Goal: Transaction & Acquisition: Complete application form

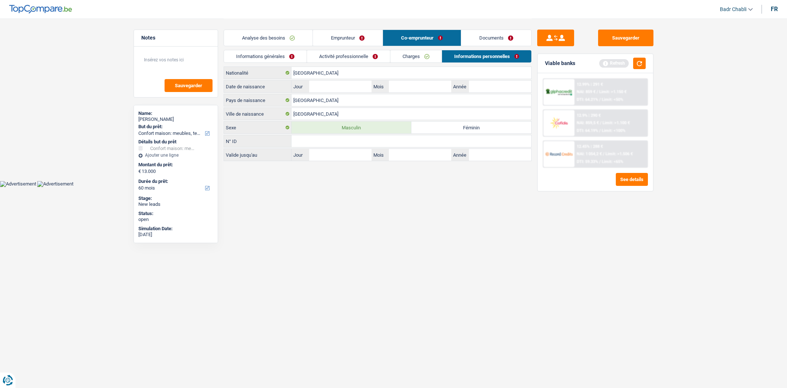
select select "household"
select select "60"
click at [624, 47] on div "Sauvegarder Viable banks Refresh 12.99% | 291 € NAI: 859 € / Limit: >1.150 € DT…" at bounding box center [595, 203] width 127 height 346
click at [623, 42] on button "Sauvegarder" at bounding box center [625, 38] width 55 height 17
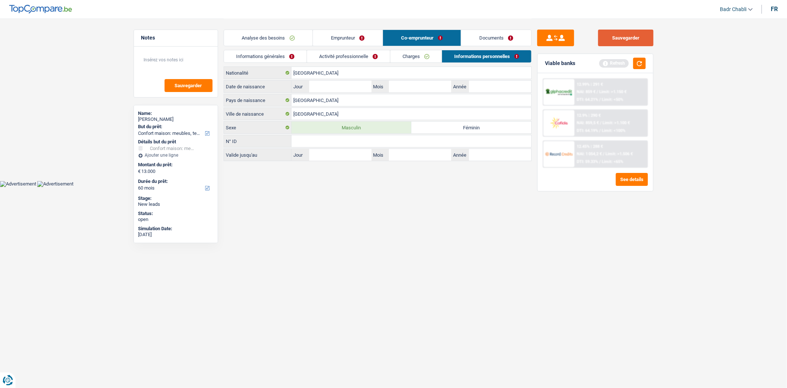
click at [624, 40] on button "Sauvegarder" at bounding box center [625, 38] width 55 height 17
click at [417, 54] on link "Charges" at bounding box center [416, 56] width 51 height 12
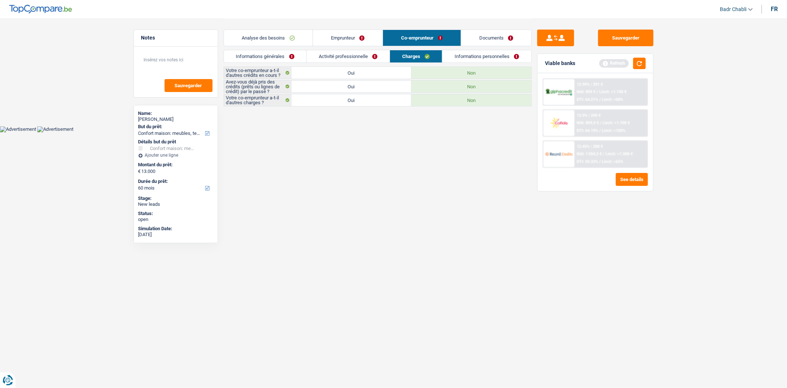
click at [349, 55] on link "Activité professionnelle" at bounding box center [348, 56] width 83 height 12
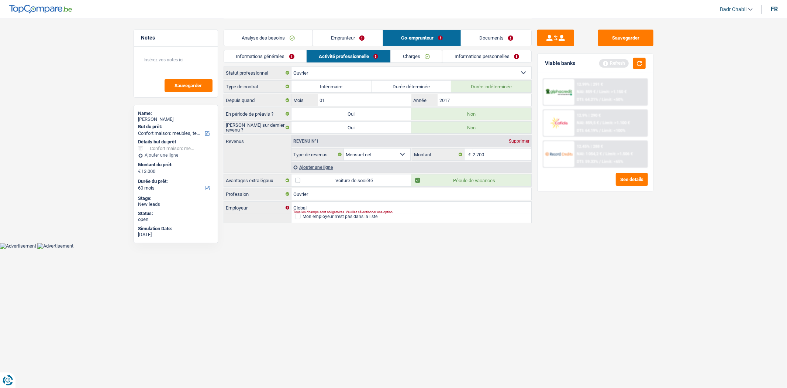
click at [279, 60] on link "Informations générales" at bounding box center [265, 56] width 83 height 12
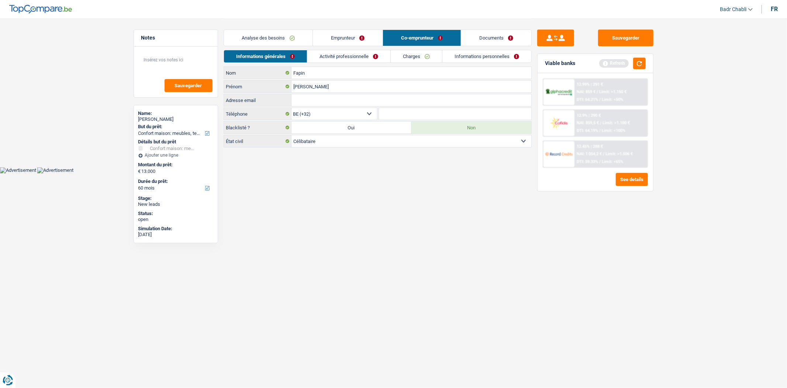
click at [341, 39] on link "Emprunteur" at bounding box center [348, 38] width 70 height 16
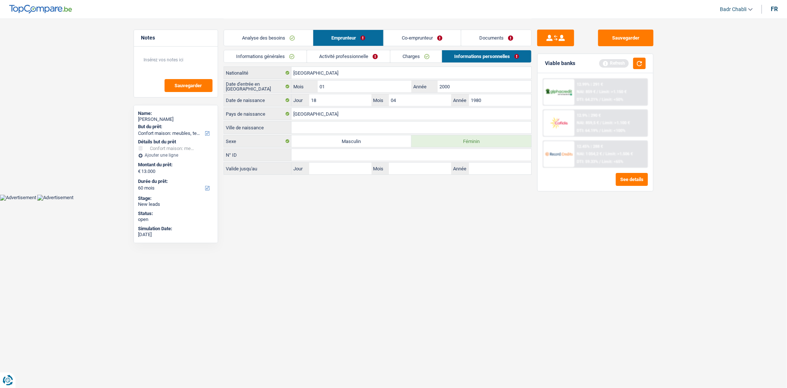
click at [337, 55] on link "Activité professionnelle" at bounding box center [348, 56] width 83 height 12
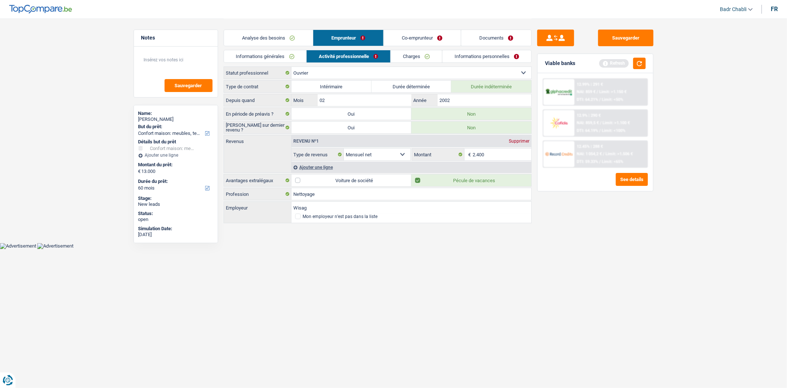
click at [410, 58] on link "Charges" at bounding box center [416, 56] width 51 height 12
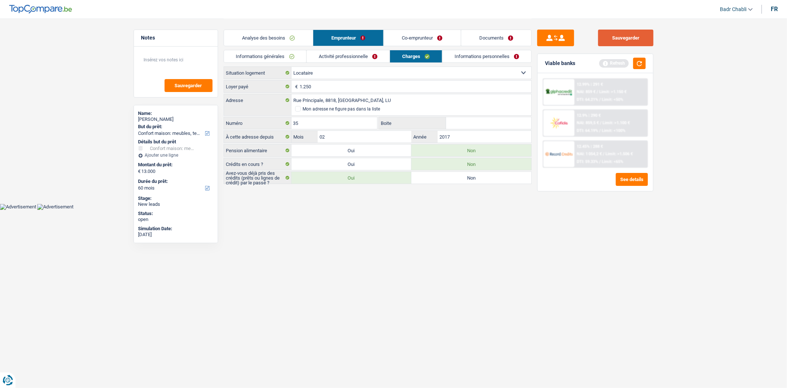
click at [618, 45] on button "Sauvegarder" at bounding box center [625, 38] width 55 height 17
click at [620, 45] on button "Sauvegarder" at bounding box center [625, 38] width 55 height 17
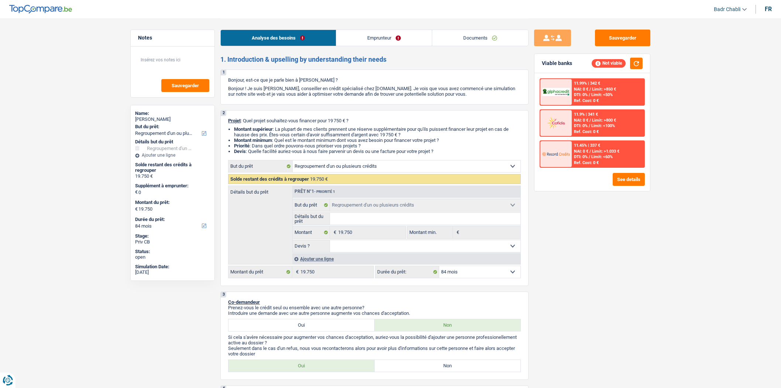
select select "refinancing"
select select "84"
select select "refinancing"
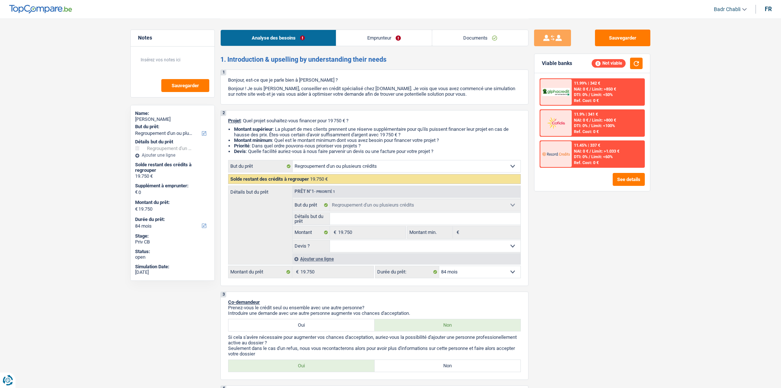
select select "84"
select select "refinancing"
select select "84"
click at [381, 32] on link "Emprunteur" at bounding box center [384, 38] width 96 height 16
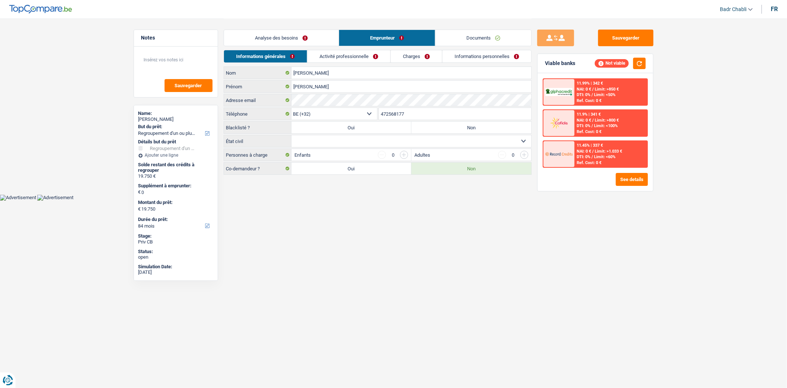
click at [352, 53] on link "Activité professionnelle" at bounding box center [348, 56] width 83 height 12
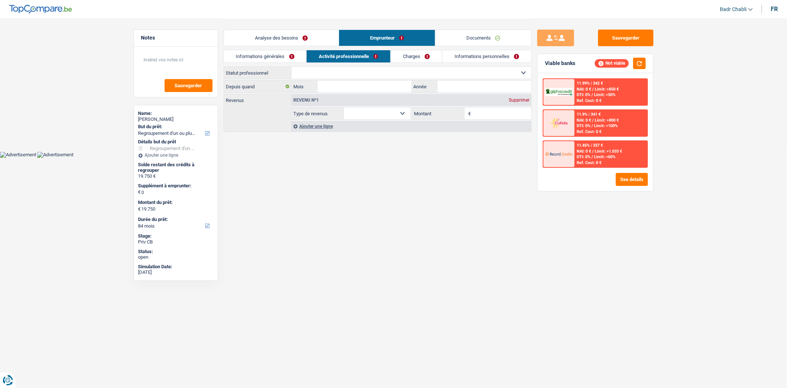
click at [315, 43] on link "Analyse des besoins" at bounding box center [281, 38] width 115 height 16
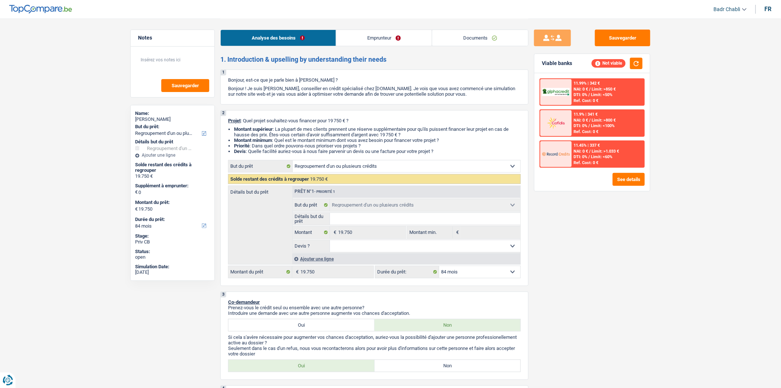
click at [393, 39] on link "Emprunteur" at bounding box center [384, 38] width 96 height 16
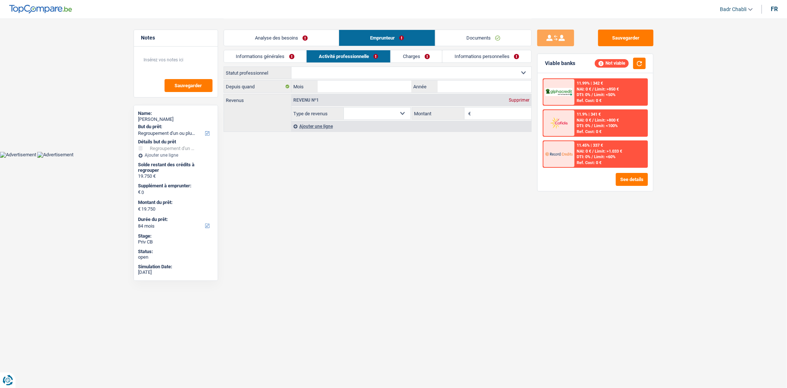
click at [282, 41] on link "Analyse des besoins" at bounding box center [281, 38] width 115 height 16
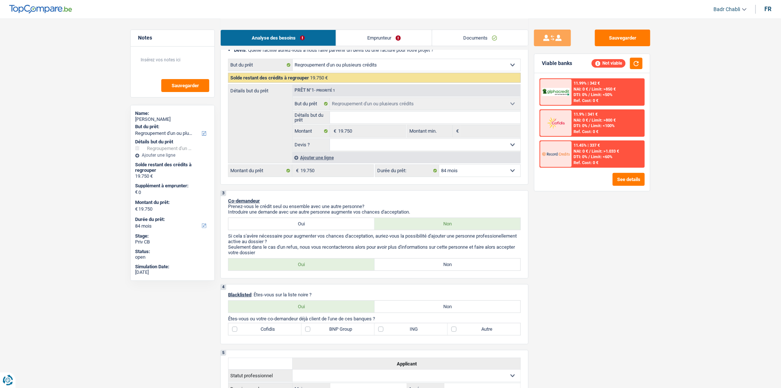
scroll to position [164, 0]
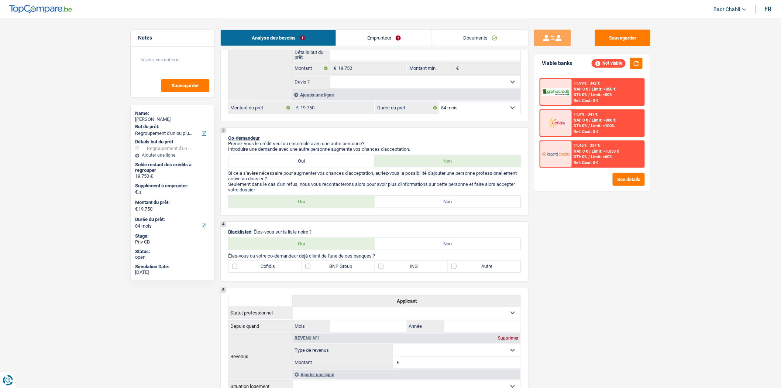
drag, startPoint x: 453, startPoint y: 205, endPoint x: 455, endPoint y: 251, distance: 46.2
click at [452, 205] on label "Non" at bounding box center [448, 202] width 146 height 12
click at [452, 205] on input "Non" at bounding box center [448, 202] width 146 height 12
radio input "true"
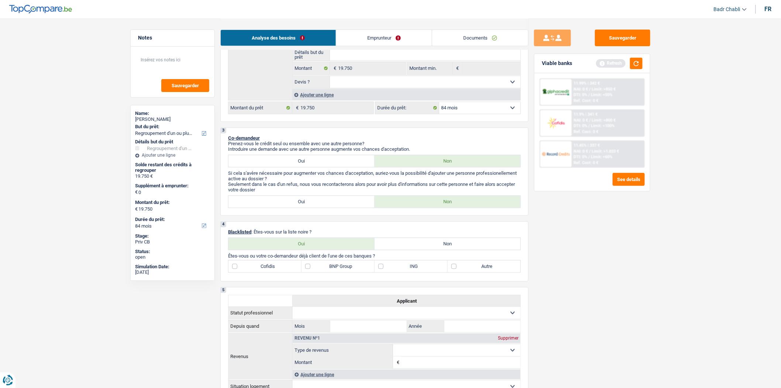
click at [452, 248] on label "Non" at bounding box center [448, 244] width 146 height 12
click at [452, 248] on input "Non" at bounding box center [448, 244] width 146 height 12
radio input "true"
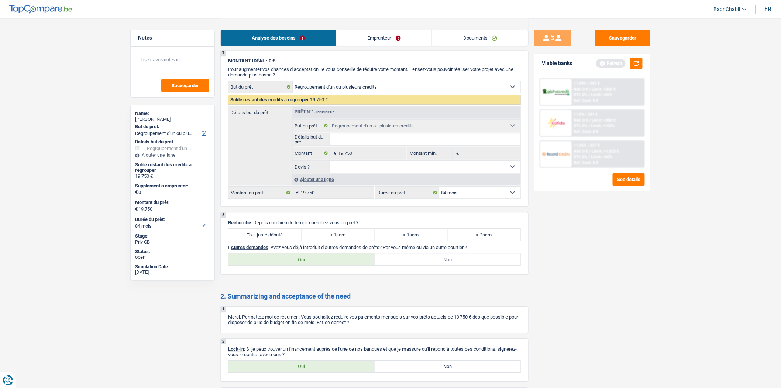
scroll to position [697, 0]
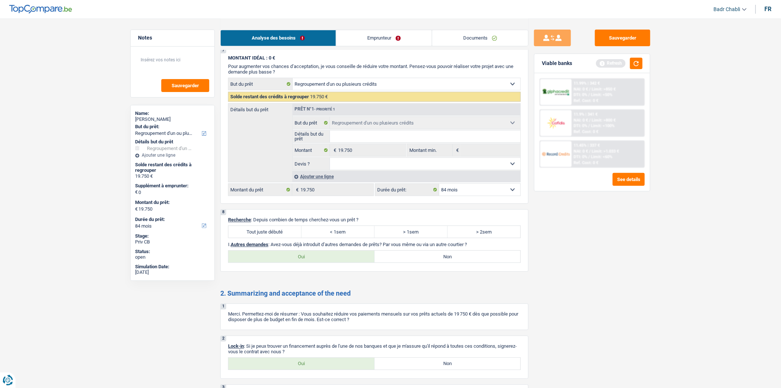
click at [276, 236] on label "Tout juste débuté" at bounding box center [264, 232] width 73 height 12
click at [276, 236] on input "Tout juste débuté" at bounding box center [264, 232] width 73 height 12
radio input "true"
click at [416, 262] on label "Non" at bounding box center [448, 256] width 146 height 12
click at [416, 262] on input "Non" at bounding box center [448, 256] width 146 height 12
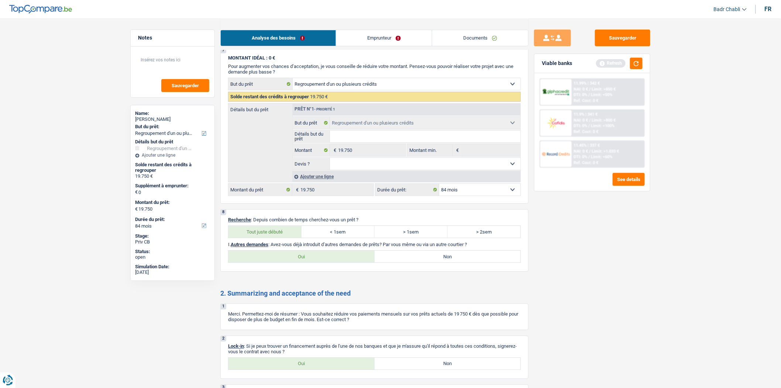
radio input "true"
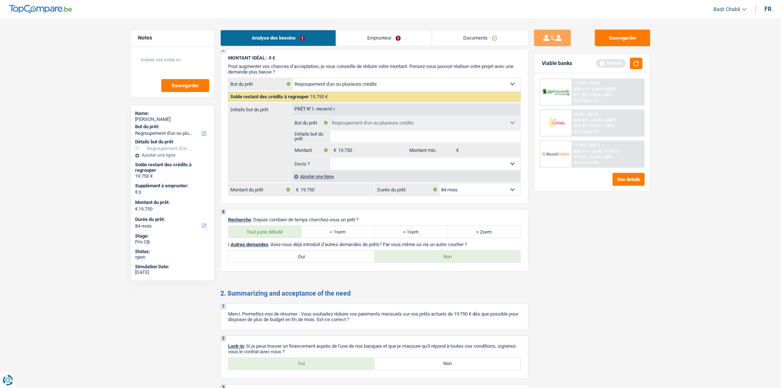
click at [319, 369] on label "Oui" at bounding box center [301, 363] width 146 height 12
click at [319, 369] on input "Oui" at bounding box center [301, 363] width 146 height 12
radio input "true"
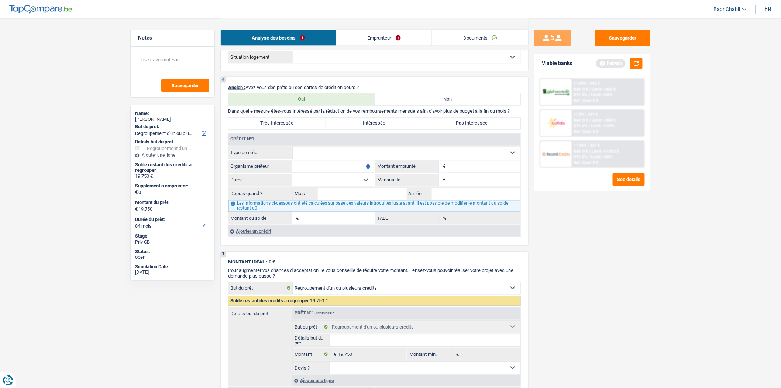
scroll to position [481, 0]
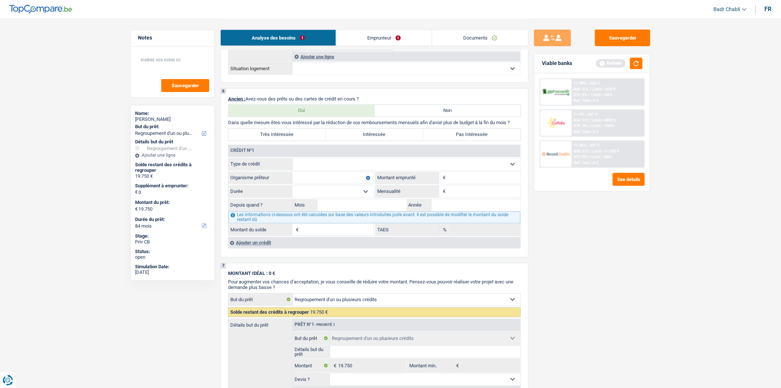
click at [465, 196] on input "Mensualité" at bounding box center [483, 192] width 73 height 12
type input "301"
click at [351, 157] on div "Crédit nº1" at bounding box center [374, 151] width 292 height 12
click at [351, 166] on select "Carte ou ouverture de crédit Prêt hypothécaire Vente à tempérament Prêt à tempé…" at bounding box center [407, 164] width 228 height 12
select select "carLoan"
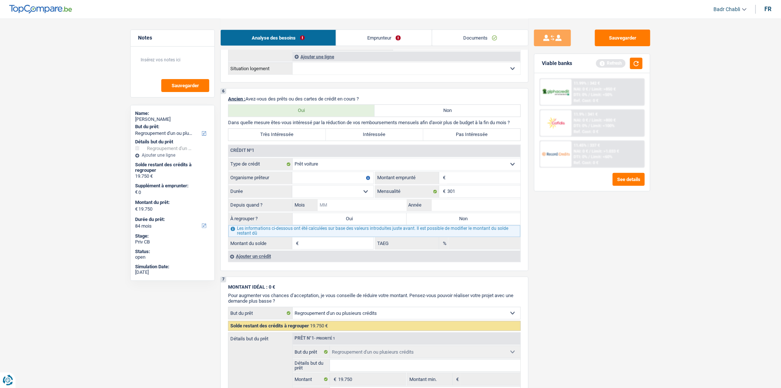
click at [357, 211] on input "Mois" at bounding box center [362, 205] width 89 height 12
type input "03"
type input "2022"
click at [345, 183] on input "Organisme prêteur" at bounding box center [332, 178] width 81 height 12
type input "BNP"
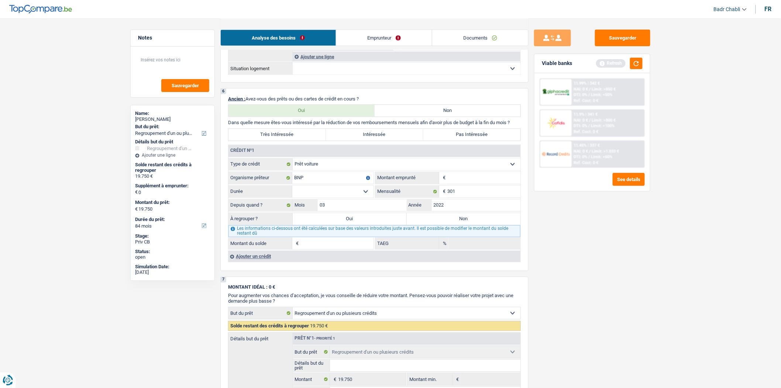
click at [255, 262] on div "Ajouter un crédit" at bounding box center [374, 256] width 292 height 11
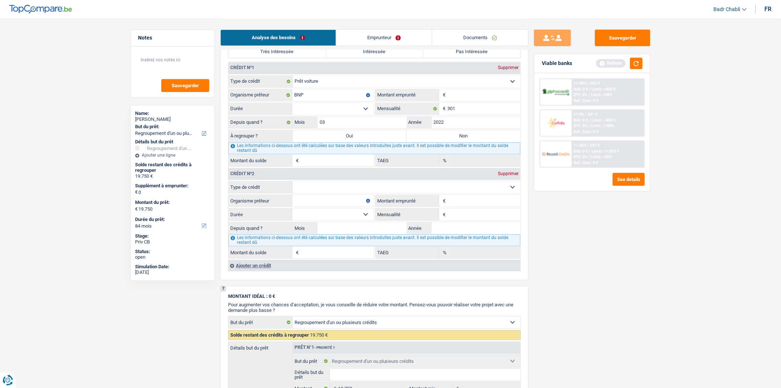
scroll to position [563, 0]
click at [453, 143] on label "Non" at bounding box center [464, 137] width 114 height 12
click at [453, 143] on input "Non" at bounding box center [464, 137] width 114 height 12
radio input "true"
select select
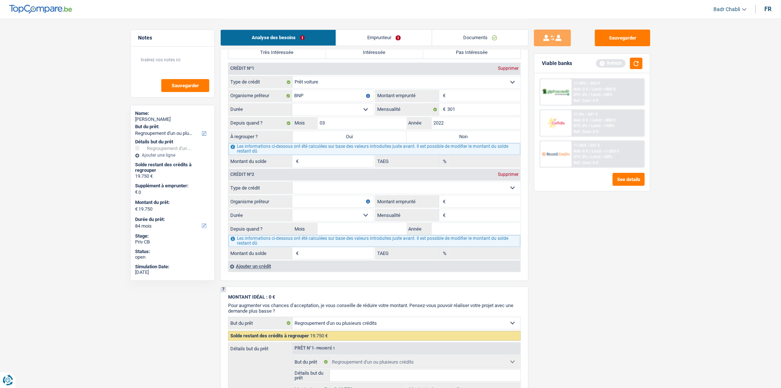
select select "24"
select select
select select "24"
select select
select select "24"
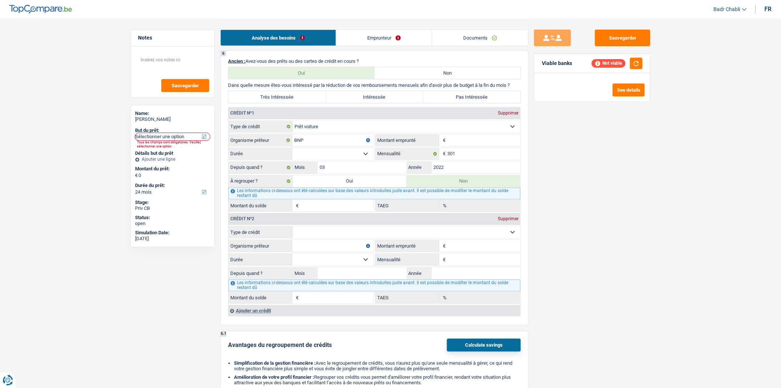
scroll to position [481, 0]
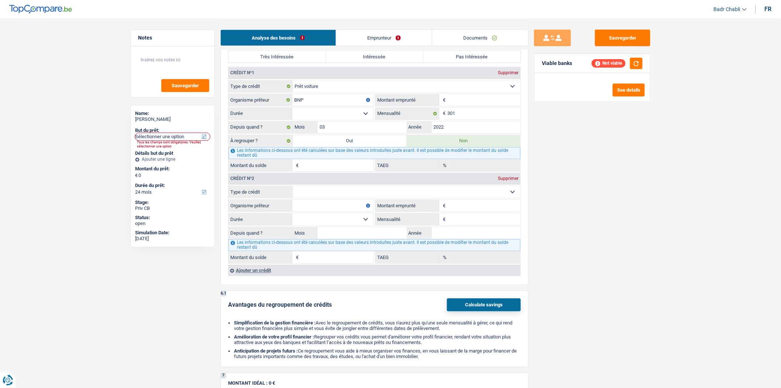
click at [383, 198] on select "Carte ou ouverture de crédit Prêt hypothécaire Vente à tempérament Prêt à tempé…" at bounding box center [407, 192] width 228 height 12
select select "personalLoan"
type input "0"
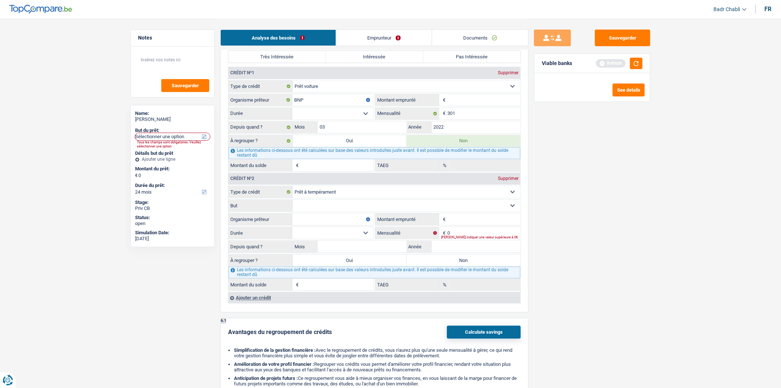
click at [366, 211] on select "Confort maison: meubles, textile, peinture, électroménager, outillage non-profe…" at bounding box center [407, 206] width 228 height 12
select select "familyEvent"
click at [293, 206] on select "Confort maison: meubles, textile, peinture, électroménager, outillage non-profe…" at bounding box center [407, 206] width 228 height 12
click at [253, 303] on div "Ajouter un crédit" at bounding box center [374, 297] width 292 height 11
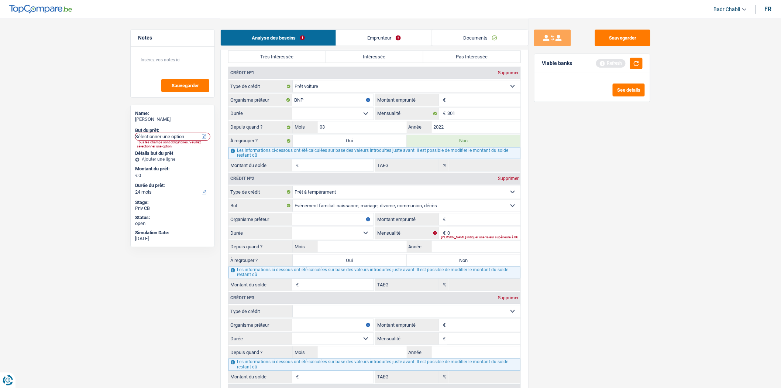
click at [388, 316] on select "Carte ou ouverture de crédit Prêt hypothécaire Vente à tempérament Prêt à tempé…" at bounding box center [407, 311] width 228 height 12
select select "cardOrCredit"
type input "0"
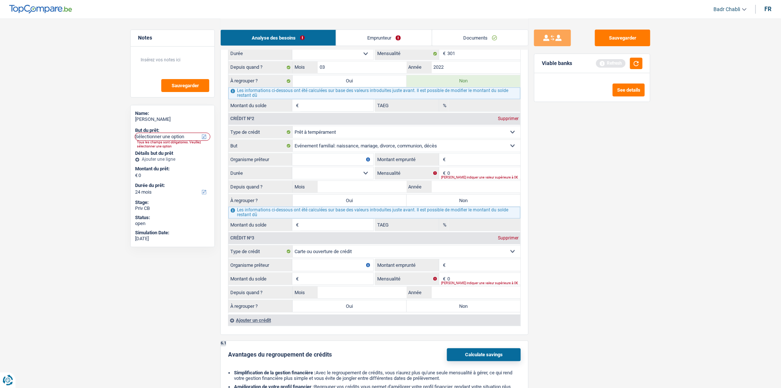
scroll to position [604, 0]
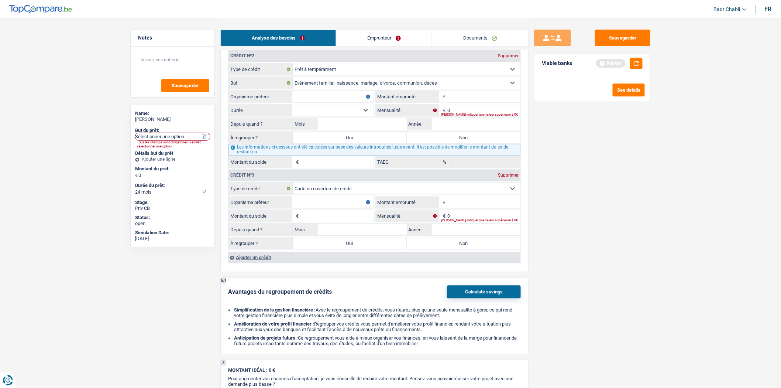
click at [340, 208] on input "Organisme prêteur" at bounding box center [332, 202] width 81 height 12
type input "Cofidis"
click at [460, 202] on fieldset "€ Montant emprunté Tous les champs sont obligatoires. Veuillez fournir une répo…" at bounding box center [447, 202] width 145 height 13
click at [460, 204] on input "Montant emprunté" at bounding box center [483, 202] width 73 height 12
type input "5.500"
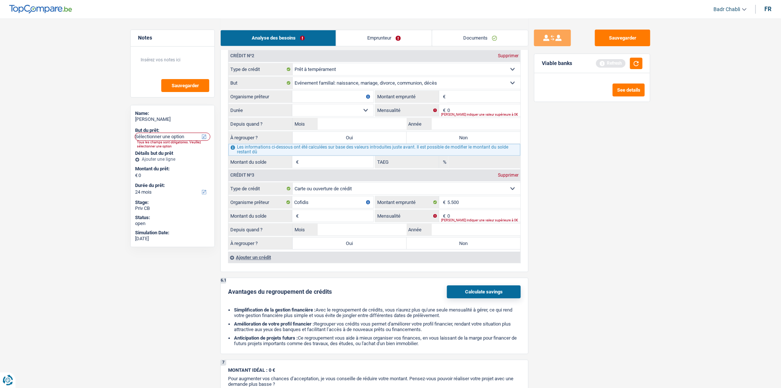
click at [350, 221] on input "Montant du solde" at bounding box center [336, 216] width 73 height 12
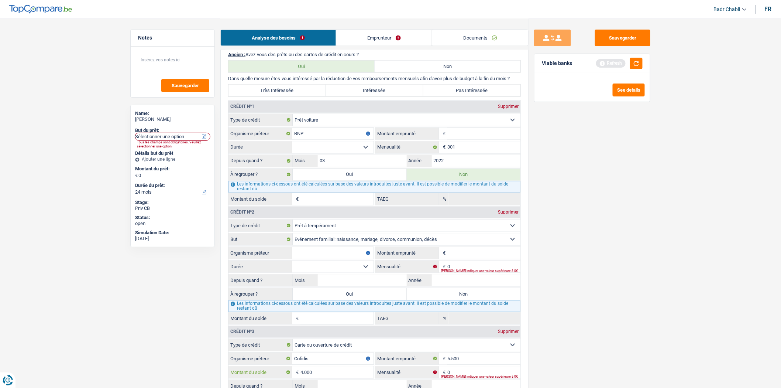
scroll to position [440, 0]
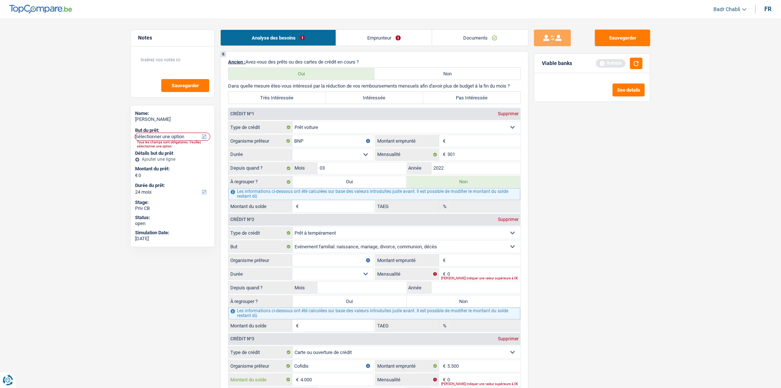
type input "4.000"
click at [477, 146] on input "Montant emprunté" at bounding box center [483, 141] width 73 height 12
click at [475, 147] on input "Montant emprunté" at bounding box center [483, 141] width 73 height 12
click at [474, 145] on input "Montant emprunté" at bounding box center [483, 141] width 73 height 12
type input "19.115"
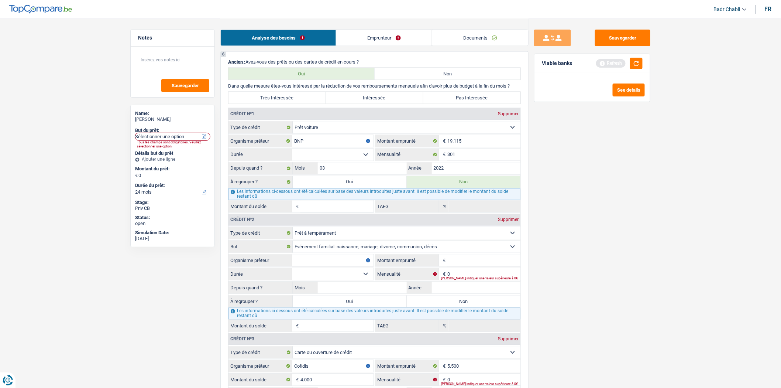
click at [368, 159] on select "12 mois 18 mois 24 mois 30 mois 36 mois 42 mois 48 mois 60 mois 72 mois 84 mois…" at bounding box center [332, 155] width 81 height 12
select select "60"
click at [292, 154] on select "12 mois 18 mois 24 mois 30 mois 36 mois 42 mois 48 mois 60 mois 72 mois 84 mois…" at bounding box center [332, 155] width 81 height 12
type input "5.515"
type input "0,00"
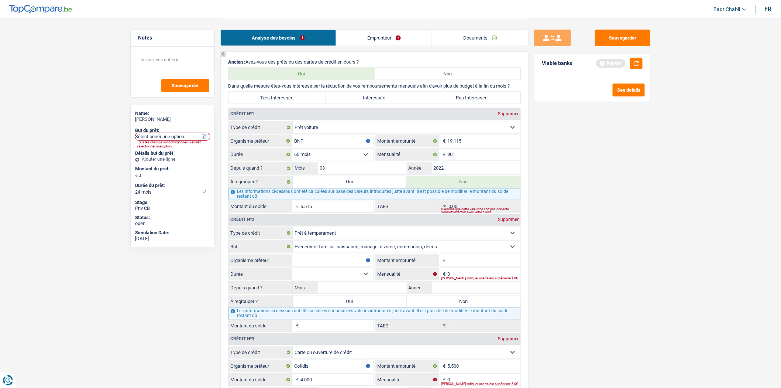
click at [361, 160] on select "12 mois 18 mois 24 mois 30 mois 36 mois 42 mois 48 mois 60 mois 72 mois 84 mois…" at bounding box center [332, 155] width 81 height 12
click at [775, 172] on main "Notes Sauvegarder Name: Anna Di Vito But du prêt: Confort maison: meubles, text…" at bounding box center [390, 200] width 781 height 1281
click at [341, 212] on input "5.515" at bounding box center [336, 206] width 73 height 12
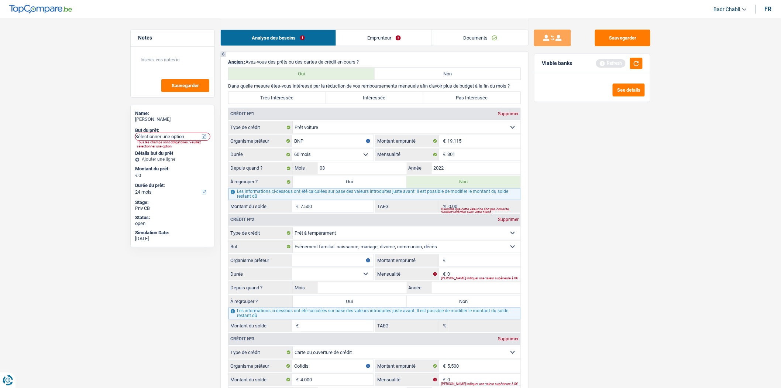
type input "7.500"
click at [371, 186] on label "Oui" at bounding box center [350, 182] width 114 height 12
click at [371, 186] on input "Oui" at bounding box center [350, 182] width 114 height 12
radio input "true"
radio input "false"
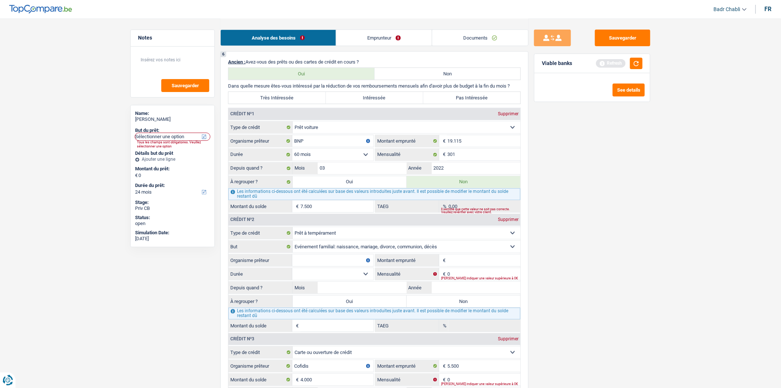
type input "7.500"
select select "refinancing"
select select "42"
select select "refinancing"
select select "42"
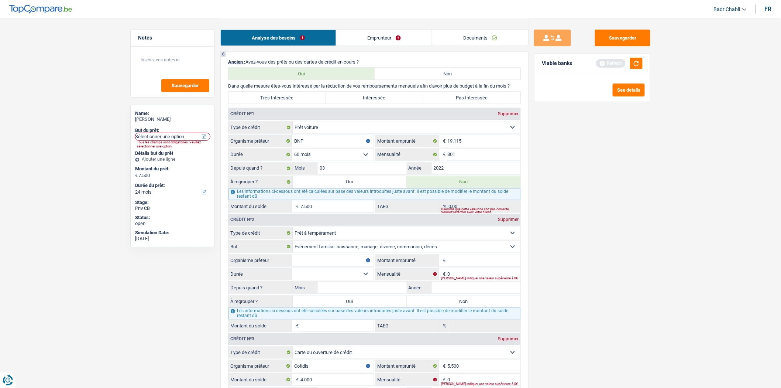
select select "refinancing"
select select "42"
select select "refinancing"
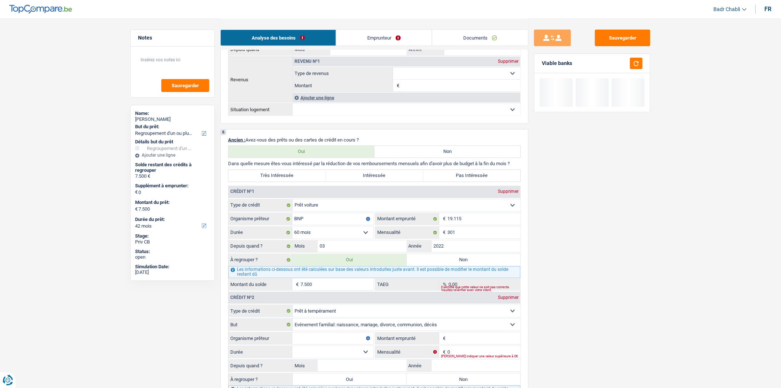
click at [306, 180] on label "Très Intéressée" at bounding box center [276, 176] width 97 height 12
click at [306, 180] on input "Très Intéressée" at bounding box center [276, 176] width 97 height 12
radio input "true"
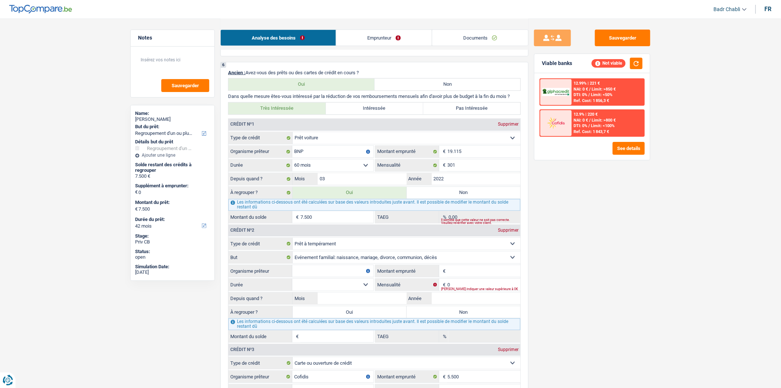
scroll to position [604, 0]
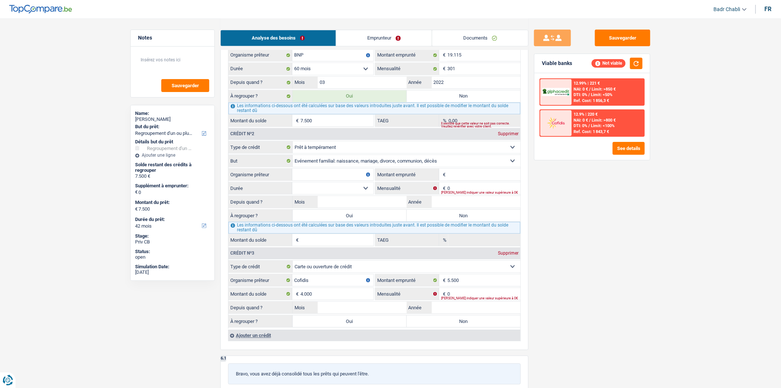
click at [333, 180] on input "Organisme prêteur" at bounding box center [332, 174] width 81 height 12
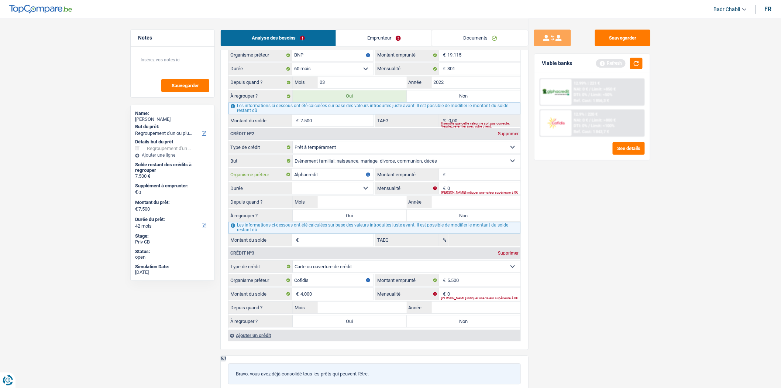
type input "Alphacredit"
click at [455, 180] on input "Montant emprunté" at bounding box center [483, 174] width 73 height 12
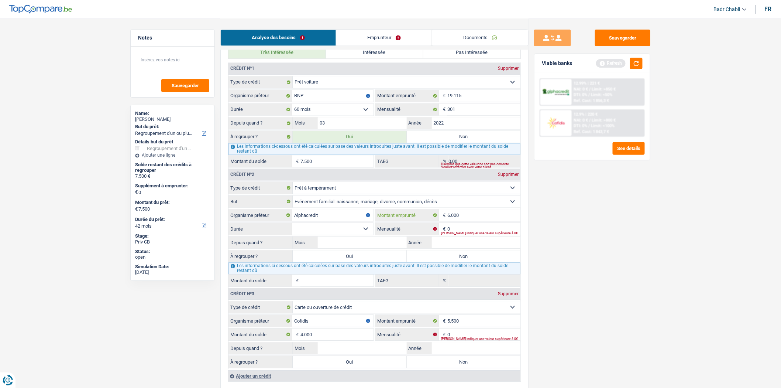
type input "6.000"
click at [361, 235] on fieldset "12 mois 18 mois 24 mois 30 mois 36 mois 42 mois Sélectionner une option Durée T…" at bounding box center [300, 229] width 145 height 13
click at [363, 235] on select "12 mois 18 mois 24 mois 30 mois 36 mois 42 mois Sélectionner une option" at bounding box center [332, 229] width 81 height 12
select select "42"
click at [292, 230] on select "12 mois 18 mois 24 mois 30 mois 36 mois 42 mois Sélectionner une option" at bounding box center [332, 229] width 81 height 12
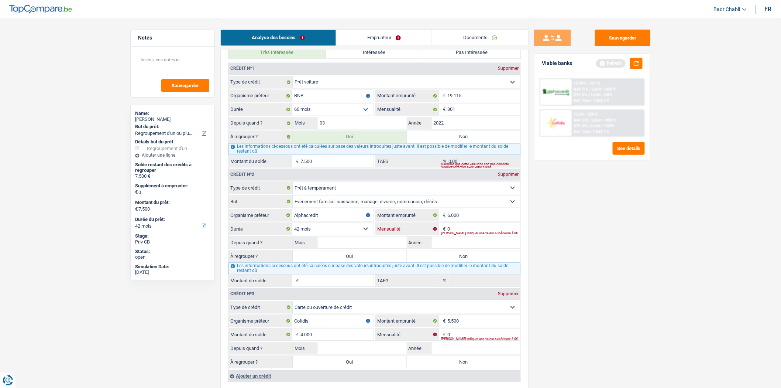
click at [463, 234] on input "0" at bounding box center [483, 229] width 73 height 12
type input "176"
click at [369, 248] on input "Mois" at bounding box center [362, 243] width 89 height 12
type input "09"
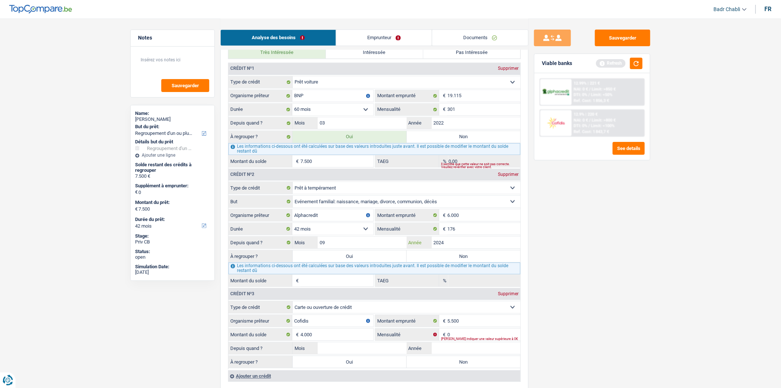
type input "2024"
type input "4.536"
type input "12,82"
click at [375, 261] on label "Oui" at bounding box center [350, 256] width 114 height 12
click at [375, 261] on input "Oui" at bounding box center [350, 256] width 114 height 12
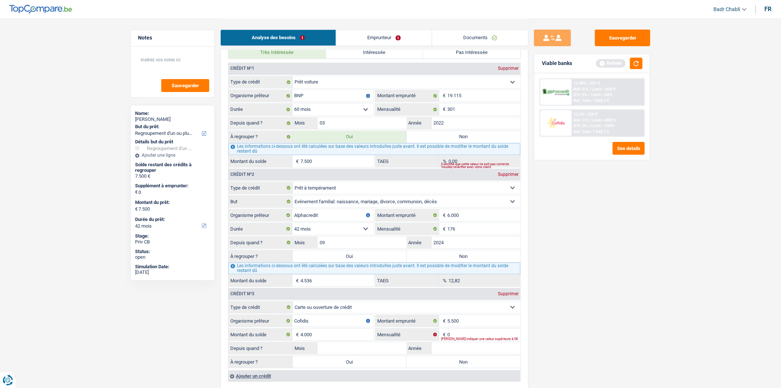
radio input "true"
type input "12.036"
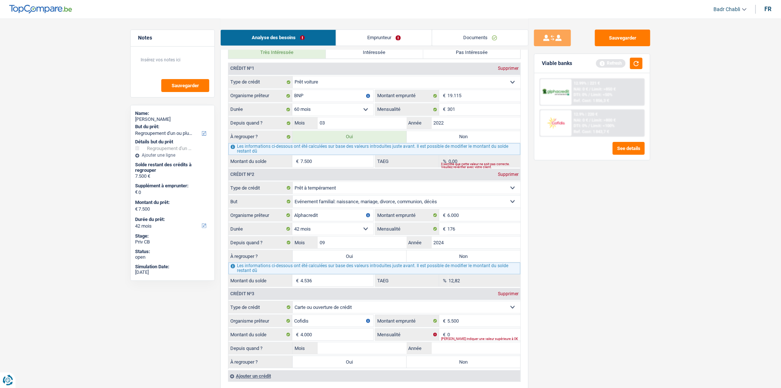
type input "12.036"
select select "60"
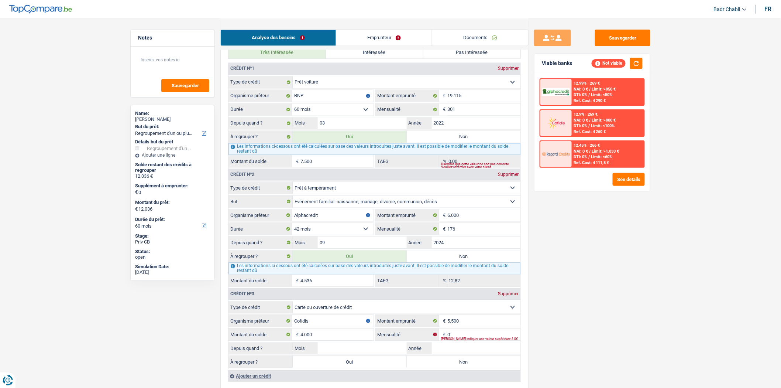
click at [338, 286] on input "4.536" at bounding box center [336, 281] width 73 height 12
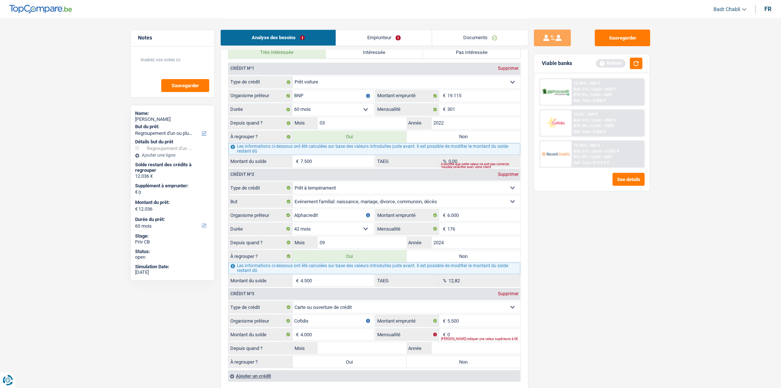
type input "4.500"
click at [447, 258] on label "Non" at bounding box center [464, 256] width 114 height 12
click at [447, 258] on input "Non" at bounding box center [464, 256] width 114 height 12
radio input "true"
select select "42"
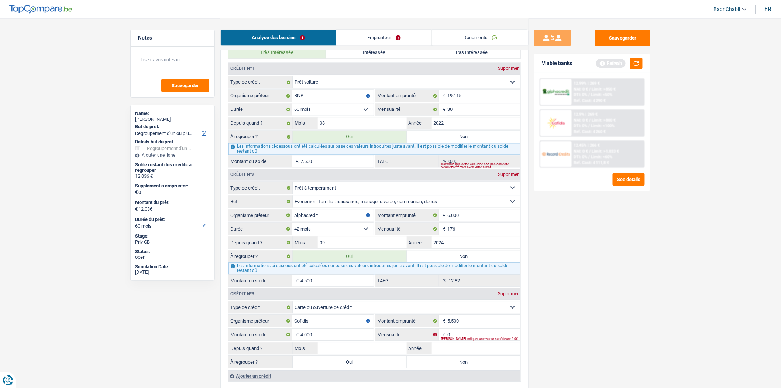
select select "42"
radio input "false"
type input "7.500"
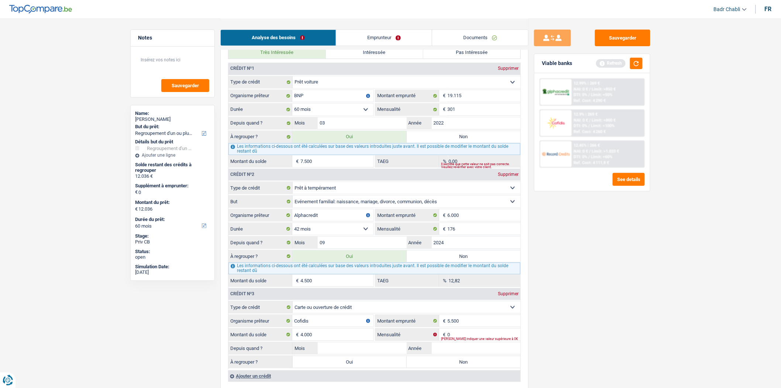
type input "7.500"
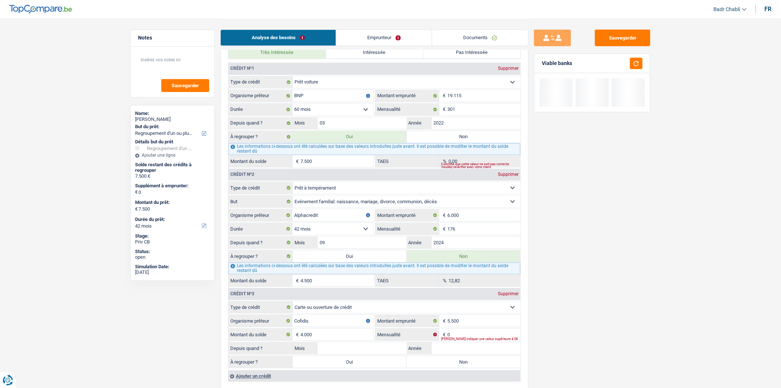
click at [352, 258] on label "Oui" at bounding box center [350, 256] width 114 height 12
click at [352, 258] on input "Oui" at bounding box center [350, 256] width 114 height 12
radio input "true"
radio input "false"
type input "12.000"
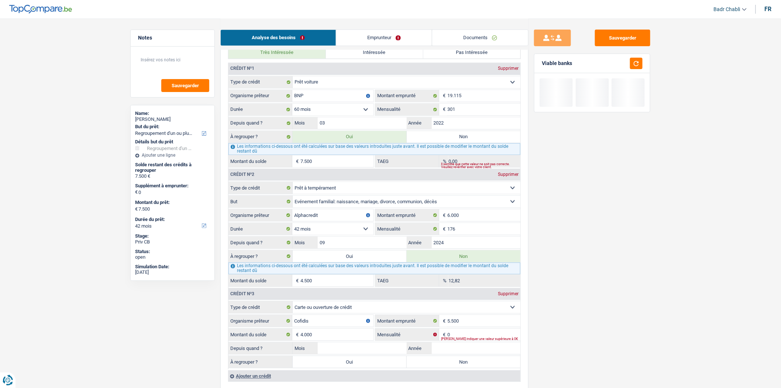
type input "12.000"
select select "60"
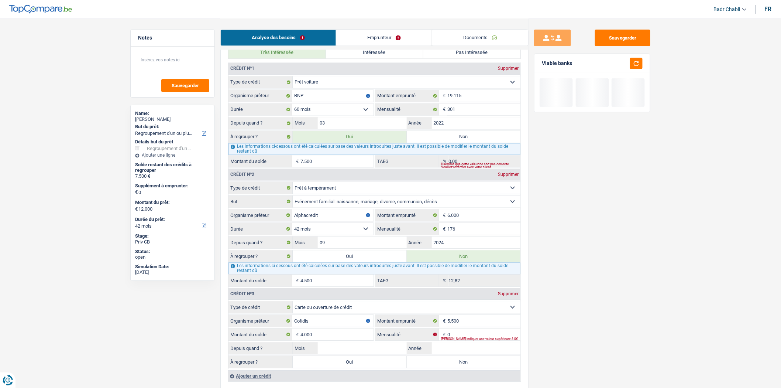
select select "60"
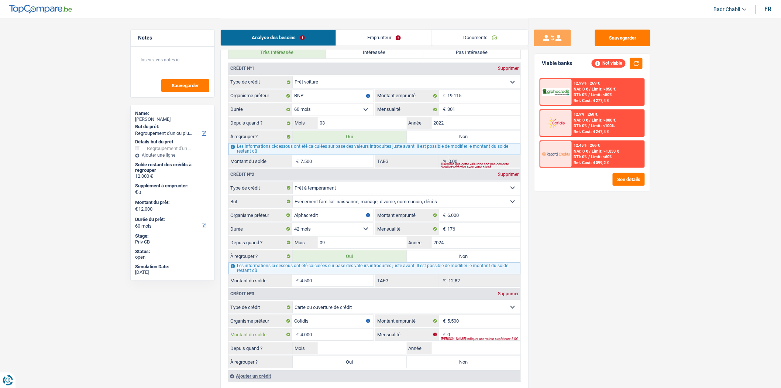
click at [338, 340] on input "4.000" at bounding box center [336, 335] width 73 height 12
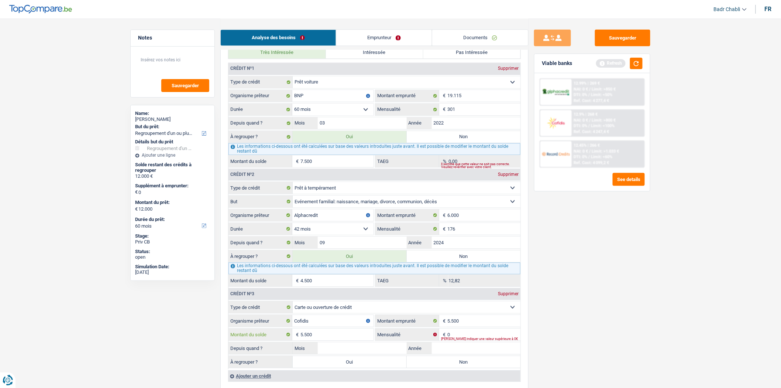
type input "5.500"
click at [458, 340] on input "0" at bounding box center [483, 335] width 73 height 12
type input "80"
click at [344, 354] on input "Mois" at bounding box center [362, 348] width 89 height 12
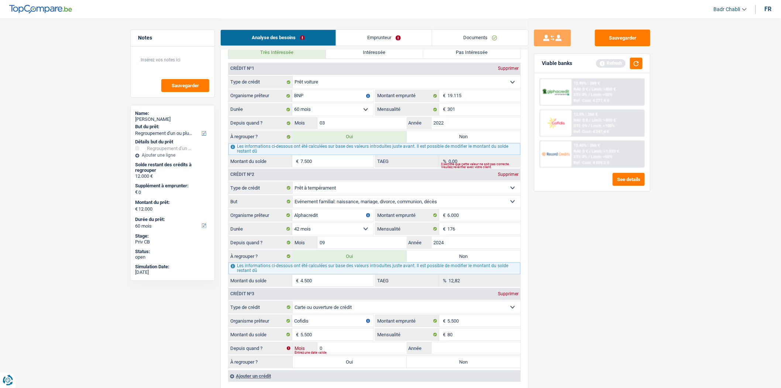
type input "05"
type input "2024"
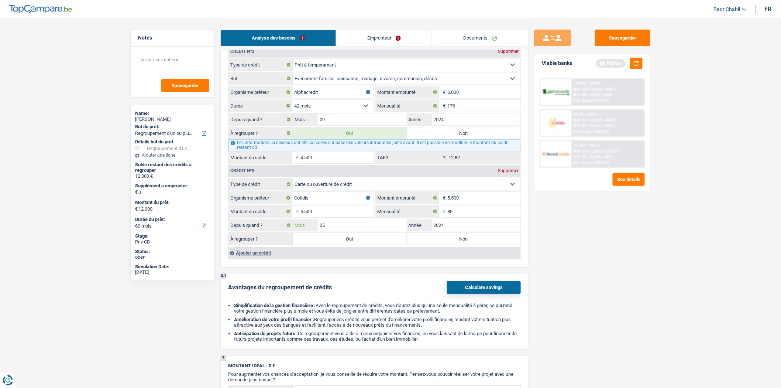
click at [350, 231] on input "05" at bounding box center [362, 225] width 89 height 12
type input "07"
click at [362, 242] on label "Oui" at bounding box center [350, 239] width 114 height 12
click at [362, 242] on input "Oui" at bounding box center [350, 239] width 114 height 12
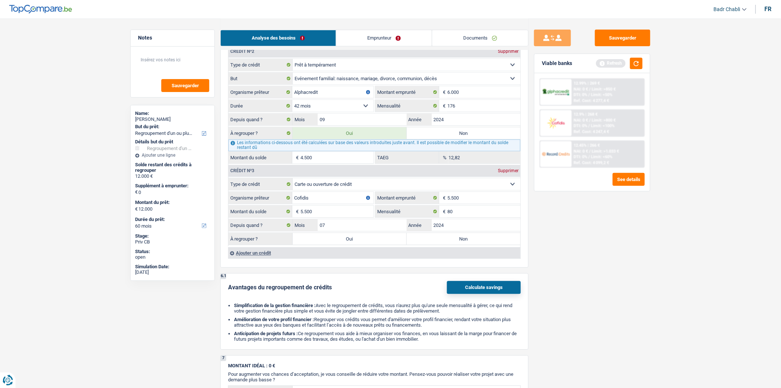
radio input "true"
type input "17.500"
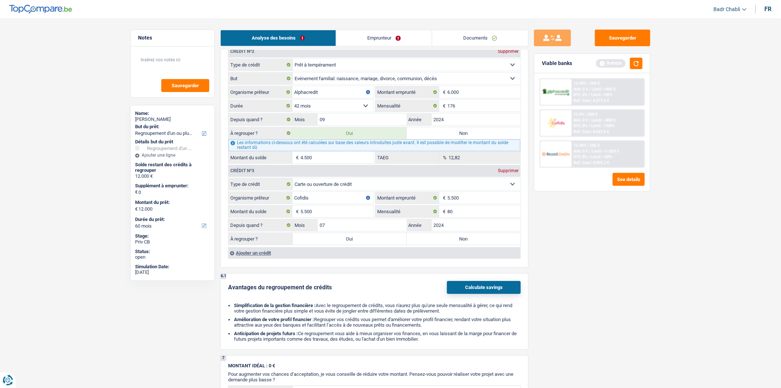
type input "17.500"
select select "84"
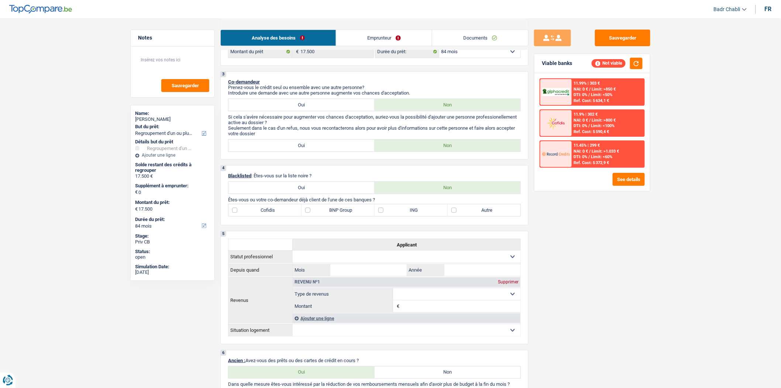
scroll to position [207, 0]
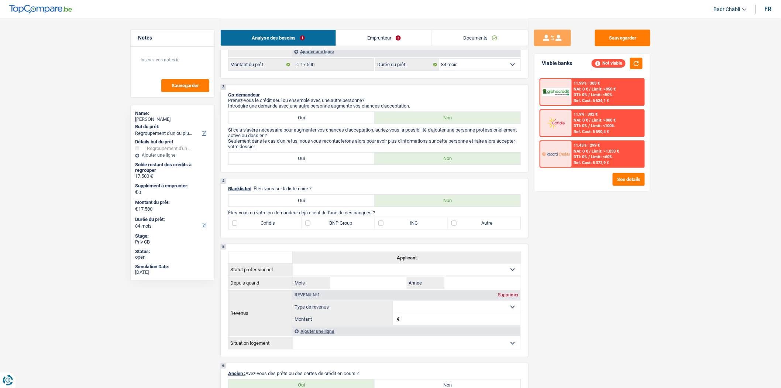
click at [310, 225] on label "BNP Group" at bounding box center [338, 223] width 73 height 12
click at [310, 225] on input "BNP Group" at bounding box center [338, 223] width 73 height 12
checkbox input "true"
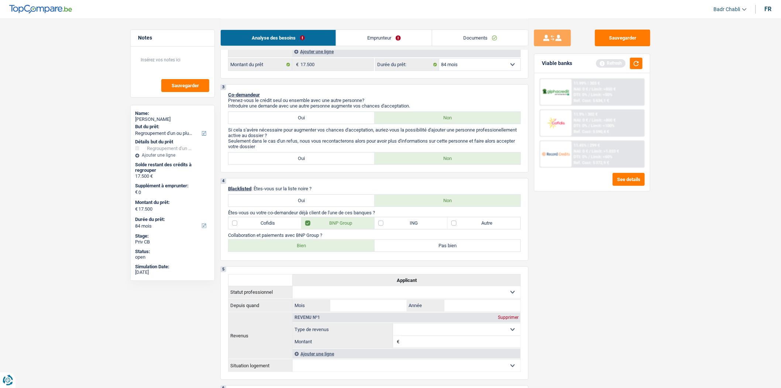
click at [239, 227] on label "Cofidis" at bounding box center [264, 223] width 73 height 12
click at [239, 227] on input "Cofidis" at bounding box center [264, 223] width 73 height 12
checkbox input "true"
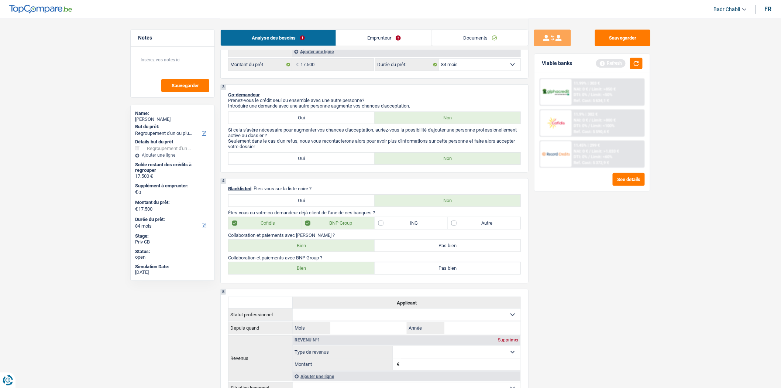
drag, startPoint x: 310, startPoint y: 254, endPoint x: 312, endPoint y: 260, distance: 6.4
click at [310, 251] on label "Bien" at bounding box center [301, 246] width 146 height 12
click at [310, 251] on input "Bien" at bounding box center [301, 246] width 146 height 12
radio input "true"
click at [316, 274] on label "Bien" at bounding box center [301, 268] width 146 height 12
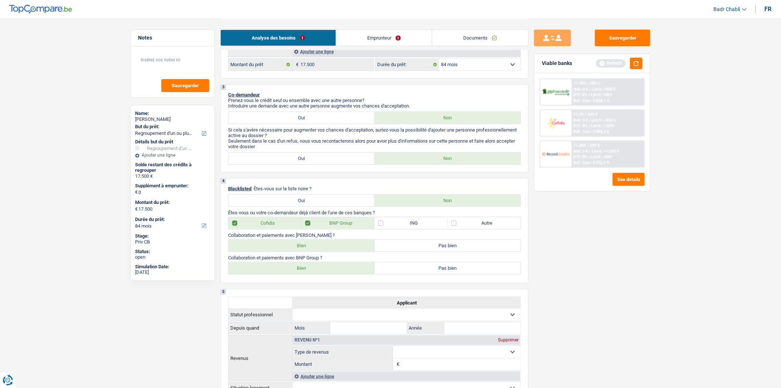
click at [316, 274] on input "Bien" at bounding box center [301, 268] width 146 height 12
radio input "true"
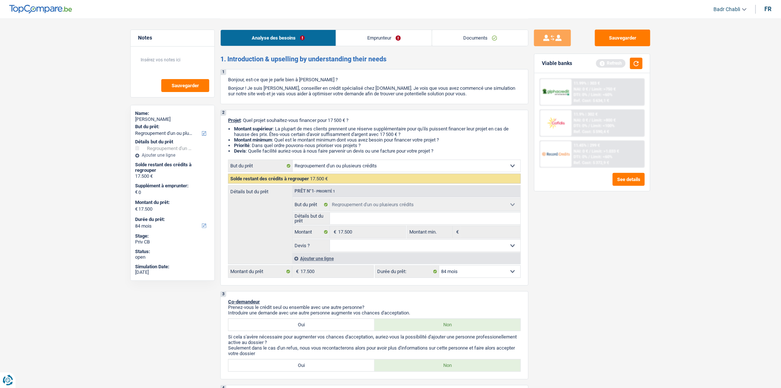
scroll to position [0, 0]
click at [348, 32] on link "Emprunteur" at bounding box center [384, 38] width 96 height 16
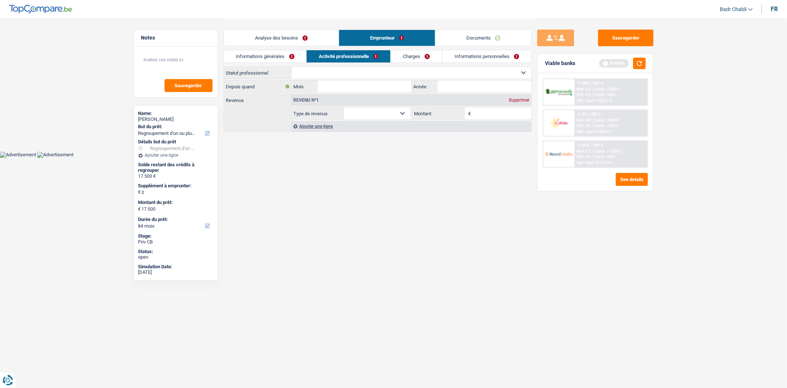
click at [272, 62] on li "Informations générales" at bounding box center [265, 56] width 83 height 13
click at [274, 58] on link "Informations générales" at bounding box center [265, 56] width 83 height 12
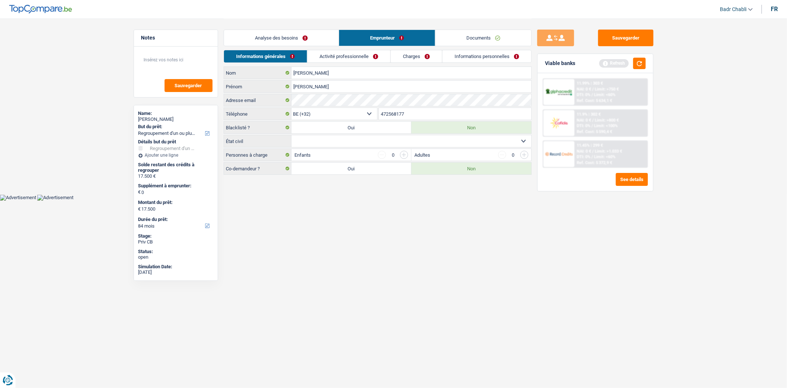
click at [350, 140] on select "Célibataire Marié(e) Cohabitant(e) légal(e) Divorcé(e) Veuf(ve) Séparé (de fait…" at bounding box center [412, 141] width 240 height 12
select select "widowed"
click at [292, 135] on select "Célibataire Marié(e) Cohabitant(e) légal(e) Divorcé(e) Veuf(ve) Séparé (de fait…" at bounding box center [412, 141] width 240 height 12
click at [345, 53] on link "Activité professionnelle" at bounding box center [348, 56] width 83 height 12
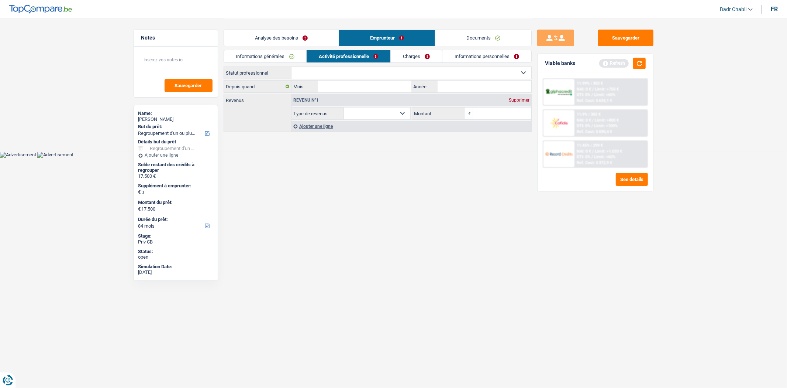
click at [219, 61] on div "Notes Sauvegarder Name: Anna Di Vito But du prêt: Confort maison: meubles, text…" at bounding box center [176, 203] width 96 height 346
click at [196, 61] on textarea at bounding box center [175, 63] width 73 height 22
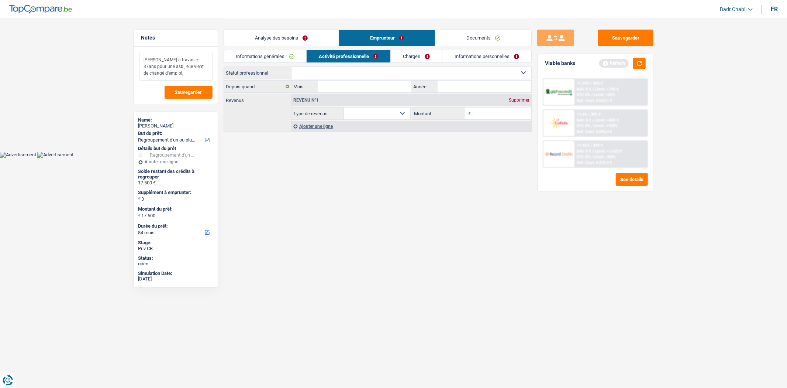
type textarea "Madame a travaillé 37ans pour une asbl, elle vient de changé d'emploi,"
click at [355, 73] on select "Ouvrier Employé privé Employé public Invalide Indépendant Pensionné Chômeur Mut…" at bounding box center [412, 73] width 240 height 12
select select "privateEmployee"
click at [292, 67] on select "Ouvrier Employé privé Employé public Invalide Indépendant Pensionné Chômeur Mut…" at bounding box center [412, 73] width 240 height 12
select select "netSalary"
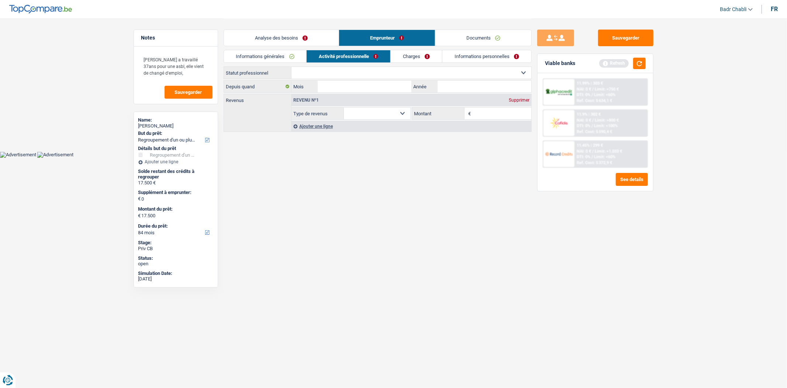
select select "netSalary"
select select "mealVouchers"
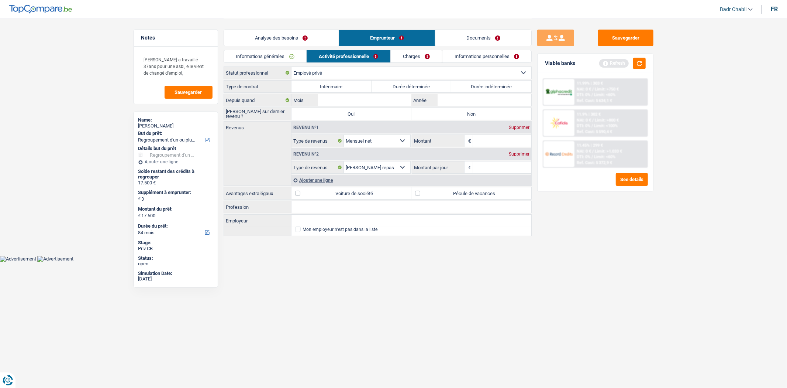
click at [495, 84] on label "Durée indéterminée" at bounding box center [491, 86] width 80 height 12
click at [495, 84] on input "Durée indéterminée" at bounding box center [491, 86] width 80 height 12
radio input "true"
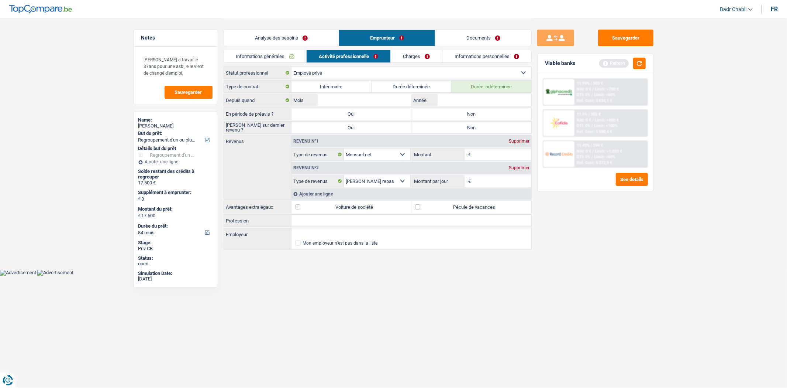
click at [467, 111] on label "Non" at bounding box center [472, 114] width 120 height 12
click at [467, 111] on input "Non" at bounding box center [472, 114] width 120 height 12
radio input "true"
click at [472, 123] on label "Non" at bounding box center [472, 127] width 120 height 12
click at [472, 123] on input "Non" at bounding box center [472, 127] width 120 height 12
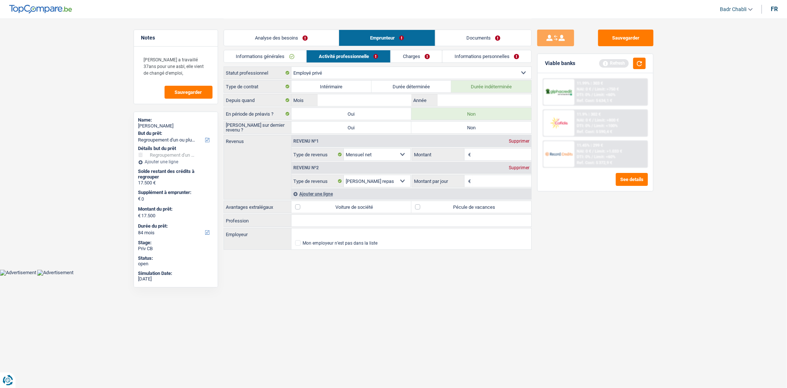
radio input "true"
click at [354, 72] on select "Ouvrier Employé privé Employé public Invalide Indépendant Pensionné Chômeur Mut…" at bounding box center [412, 73] width 240 height 12
select select "publicEmployee"
click at [292, 67] on select "Ouvrier Employé privé Employé public Invalide Indépendant Pensionné Chômeur Mut…" at bounding box center [412, 73] width 240 height 12
radio input "false"
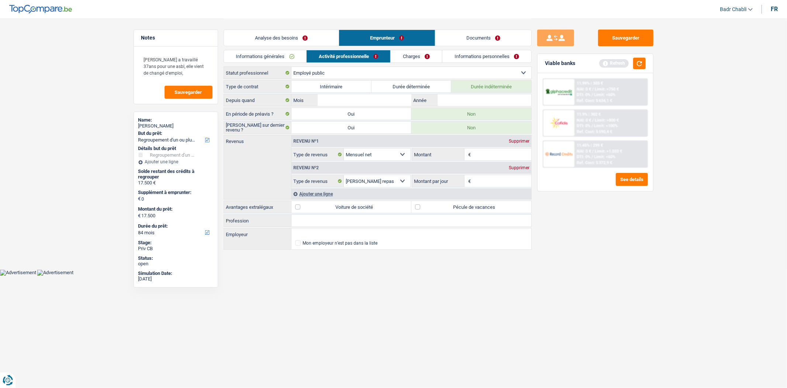
radio input "false"
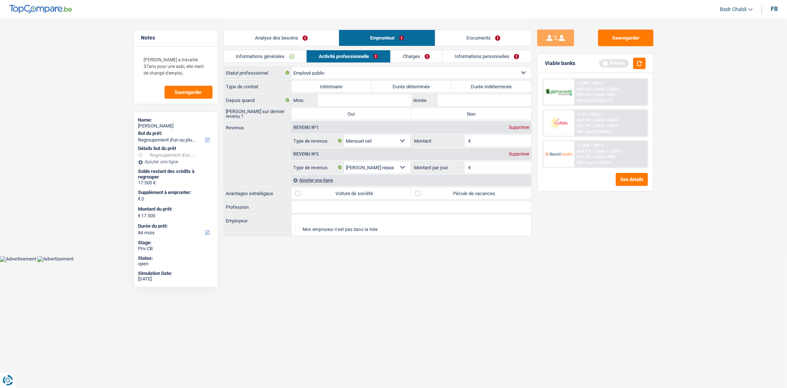
click at [325, 207] on input "Profession" at bounding box center [412, 207] width 240 height 12
click at [314, 221] on input "Employeur" at bounding box center [412, 220] width 240 height 12
type input "Féderation Wallonie Bruxelles"
click at [335, 208] on input "Profession" at bounding box center [412, 207] width 240 height 12
type input "Professeur"
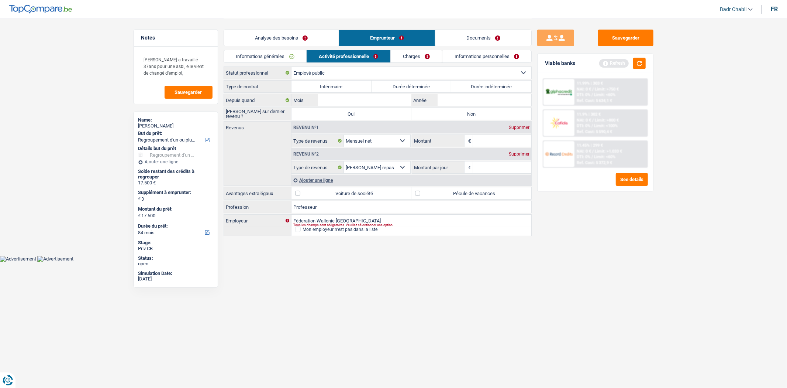
click at [488, 84] on label "Durée indéterminée" at bounding box center [491, 86] width 80 height 12
click at [488, 84] on input "Durée indéterminée" at bounding box center [491, 86] width 80 height 12
radio input "true"
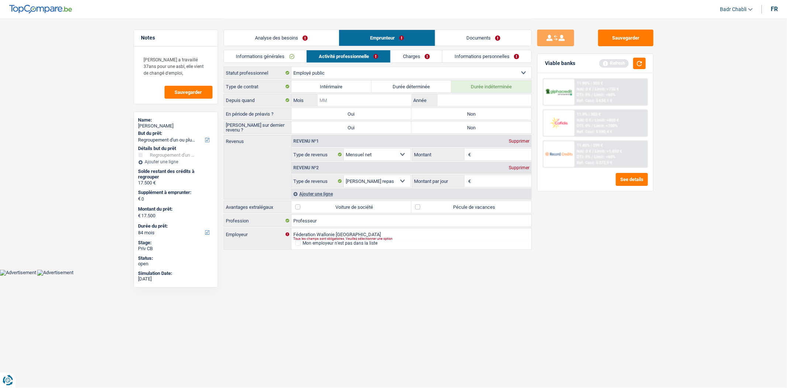
click at [367, 97] on input "Mois" at bounding box center [364, 100] width 93 height 12
type input "09"
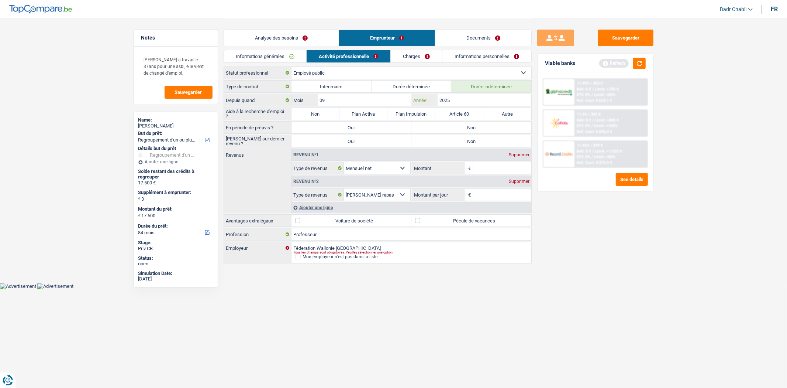
type input "2025"
click at [324, 110] on label "Non" at bounding box center [316, 114] width 48 height 12
click at [324, 110] on input "Non" at bounding box center [316, 114] width 48 height 12
radio input "true"
click at [482, 130] on label "Non" at bounding box center [472, 127] width 120 height 12
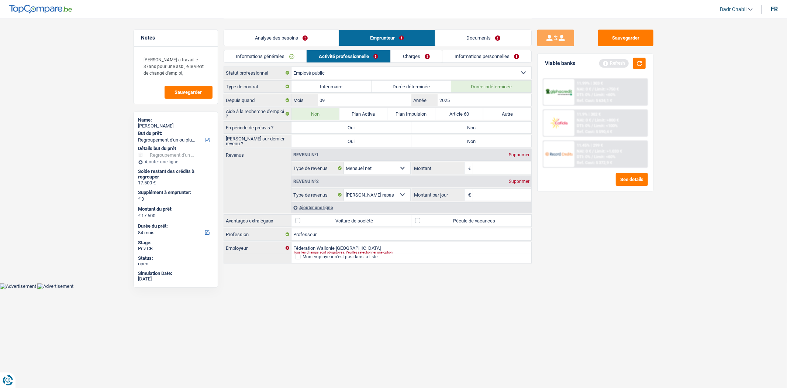
click at [482, 130] on input "Non" at bounding box center [472, 127] width 120 height 12
radio input "true"
click at [480, 141] on label "Non" at bounding box center [472, 141] width 120 height 12
click at [480, 141] on input "Non" at bounding box center [472, 141] width 120 height 12
radio input "true"
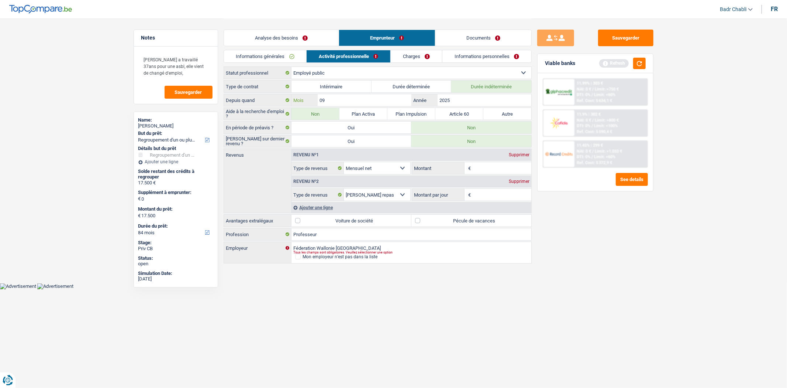
click at [375, 102] on input "09" at bounding box center [364, 100] width 93 height 12
type input "08"
click at [420, 223] on label "Pécule de vacances" at bounding box center [472, 220] width 120 height 12
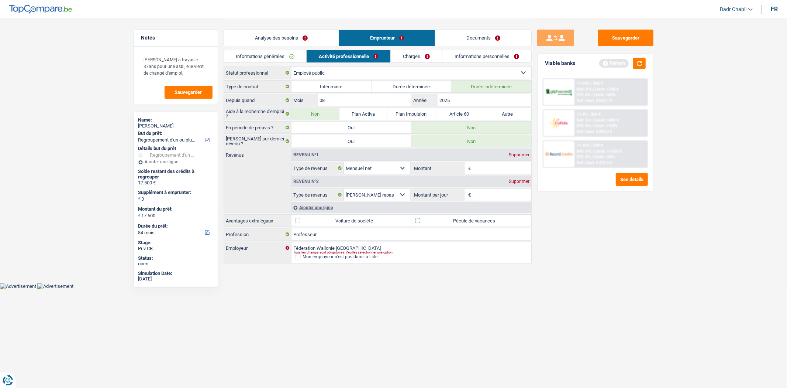
click at [420, 223] on input "Pécule de vacances" at bounding box center [472, 220] width 120 height 12
checkbox input "true"
click at [489, 171] on input "Montant" at bounding box center [502, 168] width 59 height 12
type input "2.400"
click at [489, 190] on input "Montant par jour" at bounding box center [502, 195] width 59 height 12
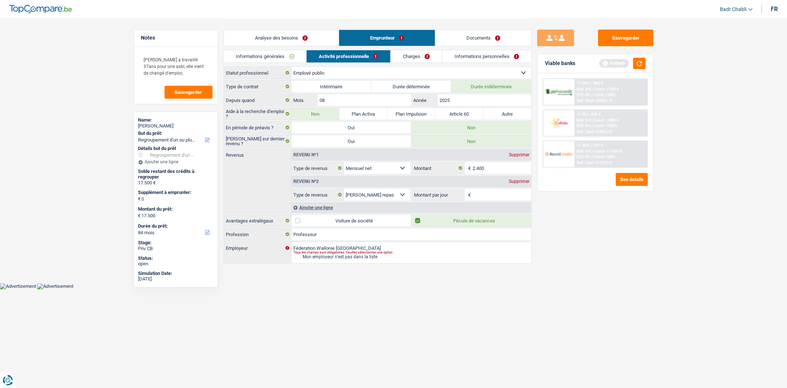
click at [525, 177] on div "Revenu nº2 Supprimer" at bounding box center [412, 181] width 240 height 12
click at [523, 180] on div "Supprimer" at bounding box center [519, 181] width 24 height 4
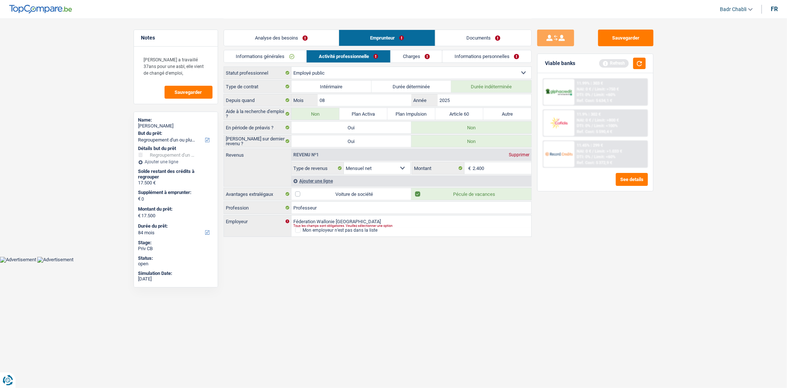
click at [422, 53] on link "Charges" at bounding box center [416, 56] width 51 height 12
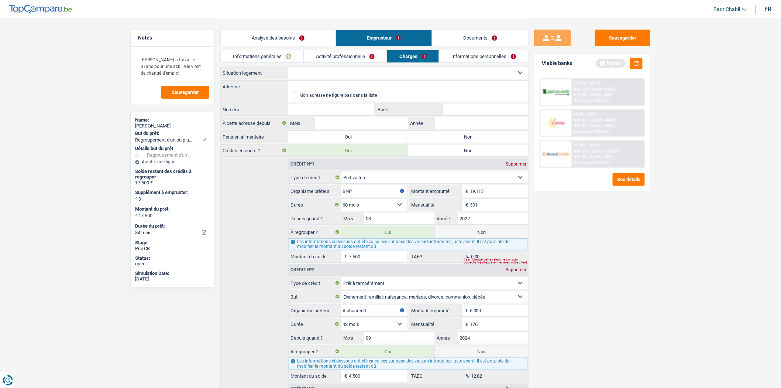
click at [369, 71] on select "Locataire Propriétaire avec prêt hypothécaire Propriétaire sans prêt hypothécai…" at bounding box center [408, 73] width 240 height 12
select select "rents"
click at [288, 67] on select "Locataire Propriétaire avec prêt hypothécaire Propriétaire sans prêt hypothécai…" at bounding box center [408, 73] width 240 height 12
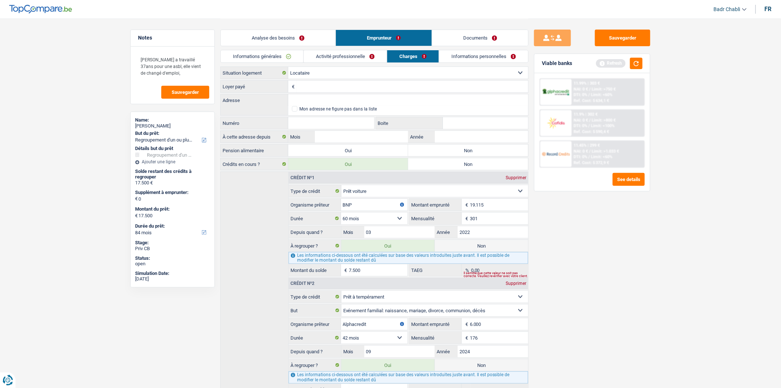
click at [365, 89] on input "Loyer payé" at bounding box center [412, 86] width 232 height 12
click at [424, 152] on label "Non" at bounding box center [468, 150] width 120 height 12
click at [424, 152] on input "Non" at bounding box center [468, 150] width 120 height 12
radio input "true"
click at [309, 84] on input "Loyer payé" at bounding box center [412, 86] width 232 height 12
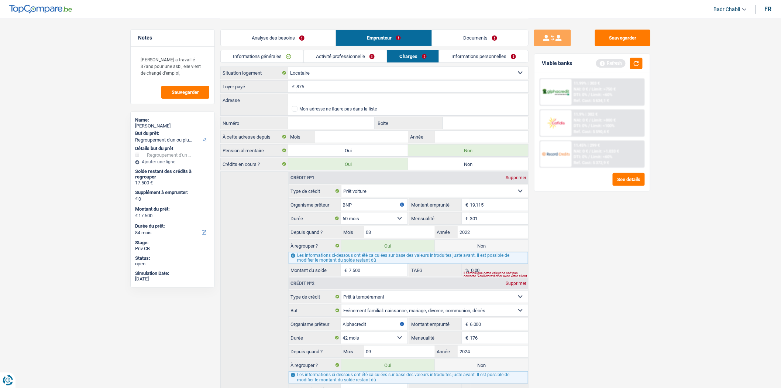
type input "875"
click at [337, 99] on input "Adresse" at bounding box center [408, 100] width 240 height 12
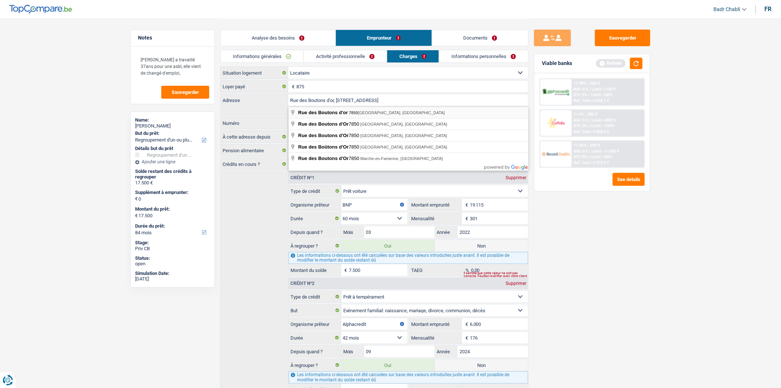
type input "Rue des Boutons d'or, 7850, Enghien, BE"
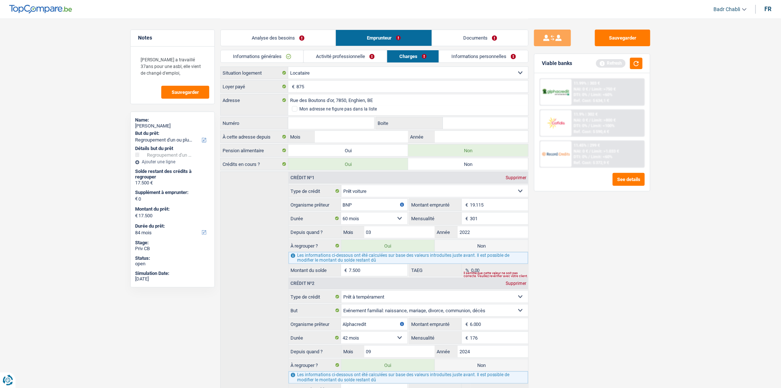
click at [334, 120] on input "Numéro" at bounding box center [331, 123] width 86 height 12
type input "2"
type input "05"
type input "01"
type input "2021"
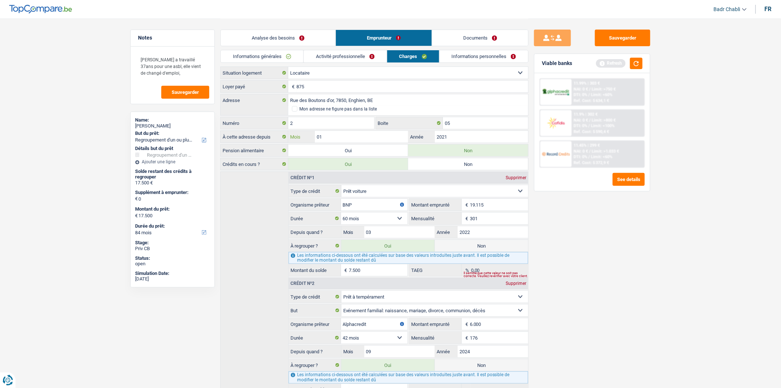
click at [378, 141] on input "01" at bounding box center [361, 137] width 93 height 12
type input "09"
click at [477, 63] on div "Informations générales Activité professionnelle Charges Informations personnell…" at bounding box center [374, 58] width 308 height 17
click at [478, 59] on link "Informations personnelles" at bounding box center [484, 56] width 89 height 12
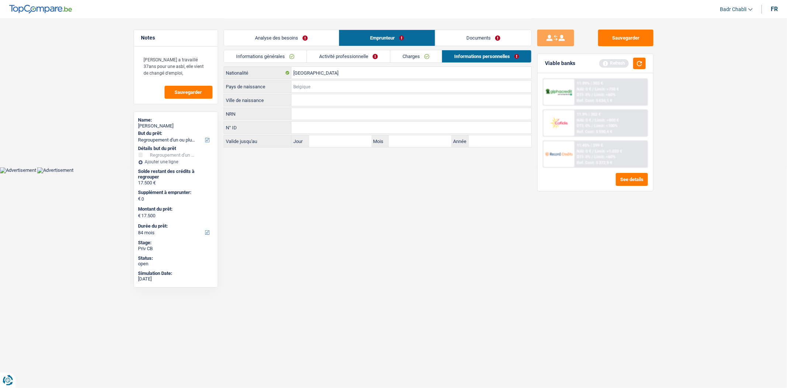
click at [327, 90] on input "Pays de naissance" at bounding box center [412, 86] width 240 height 12
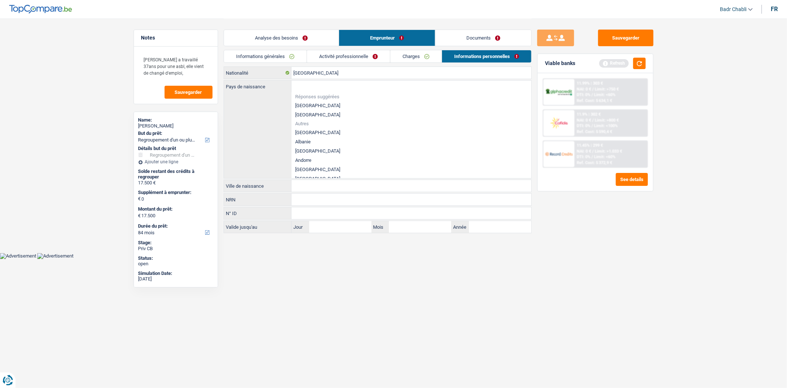
click at [314, 106] on li "[GEOGRAPHIC_DATA]" at bounding box center [412, 105] width 240 height 9
type input "[GEOGRAPHIC_DATA]"
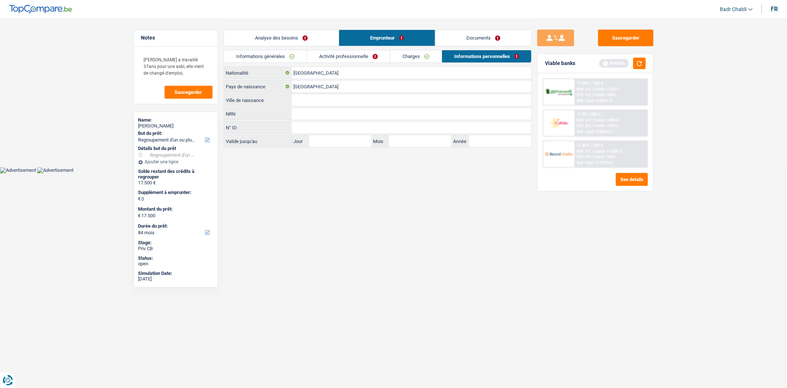
click at [327, 98] on input "Ville de naissance" at bounding box center [412, 100] width 240 height 12
click at [351, 96] on input "Ville de naissance" at bounding box center [412, 100] width 240 height 12
type input "Braine Le Compte"
click at [639, 64] on button "button" at bounding box center [639, 63] width 13 height 11
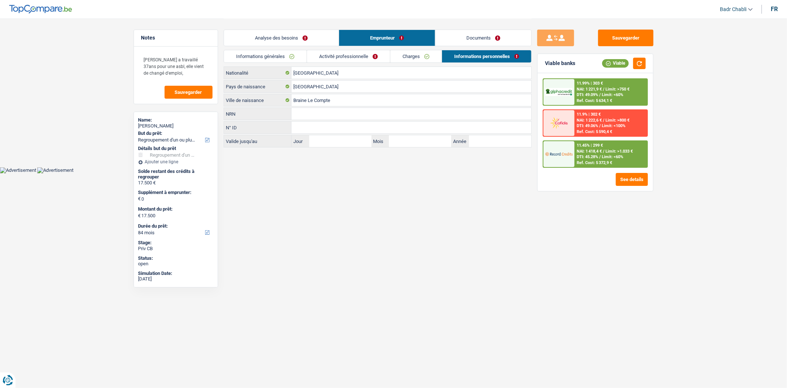
click at [293, 35] on link "Analyse des besoins" at bounding box center [281, 38] width 115 height 16
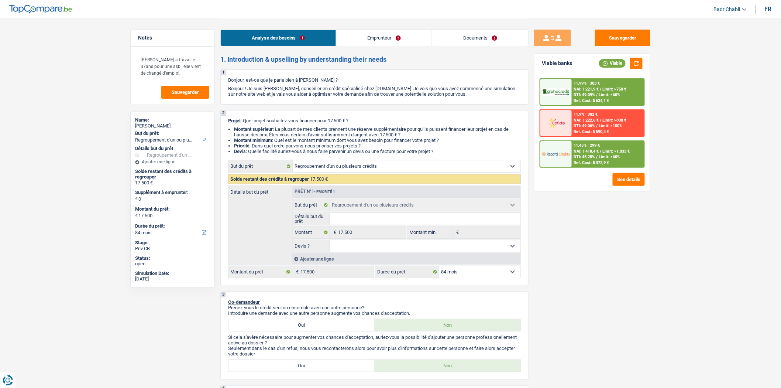
click at [330, 261] on div "Ajouter une ligne" at bounding box center [406, 258] width 228 height 11
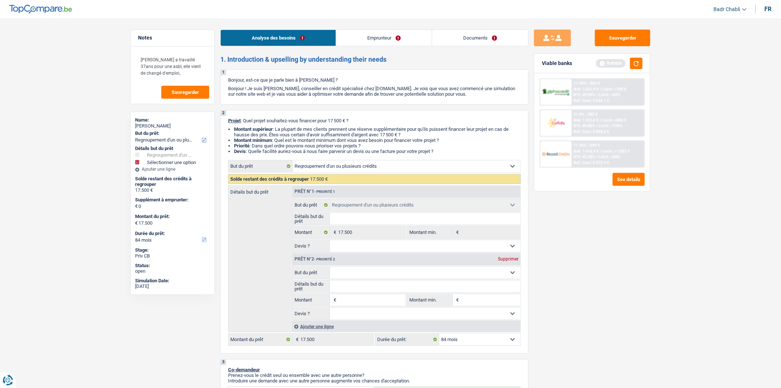
click at [371, 303] on input "Montant" at bounding box center [372, 300] width 68 height 12
type input "2"
type input "20"
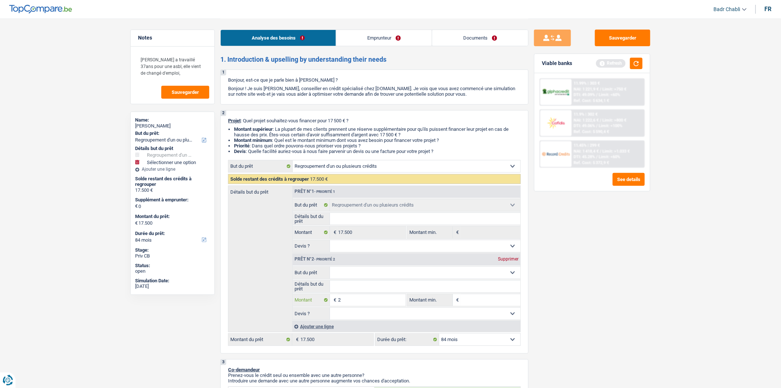
type input "20"
type input "200"
type input "2.000"
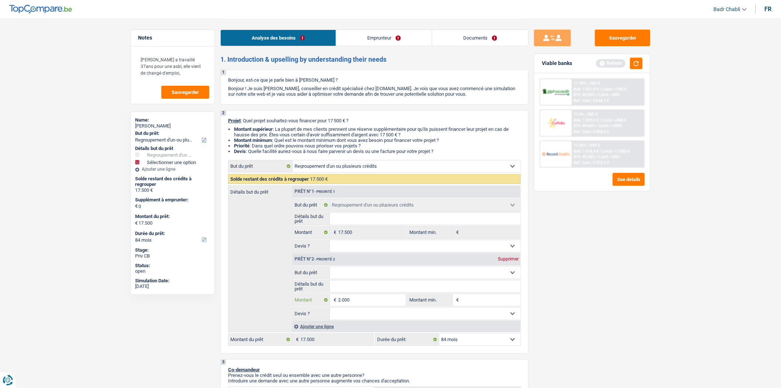
type input "2.000"
type input "19.500"
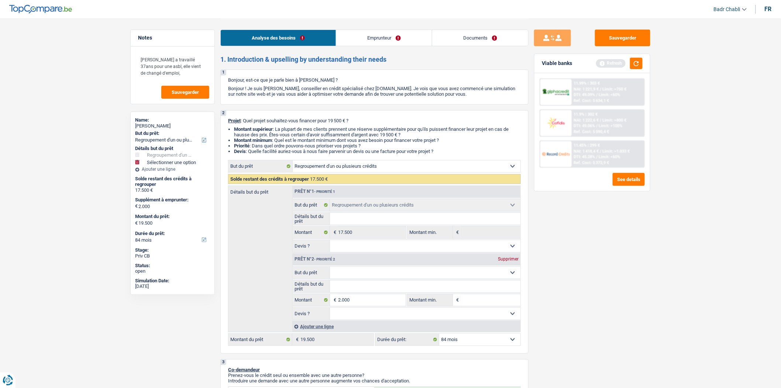
click at [488, 319] on select "Oui Non Non répondu Sélectionner une option" at bounding box center [425, 313] width 191 height 12
select select "false"
click at [330, 310] on select "Oui Non Non répondu Sélectionner une option" at bounding box center [425, 313] width 191 height 12
select select "false"
click at [637, 65] on button "button" at bounding box center [636, 63] width 13 height 11
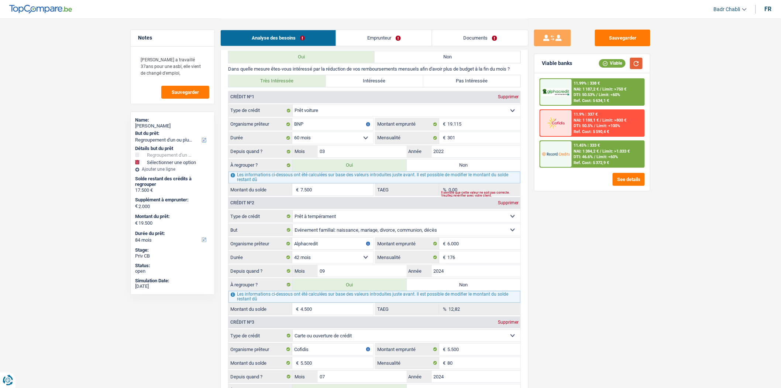
scroll to position [779, 0]
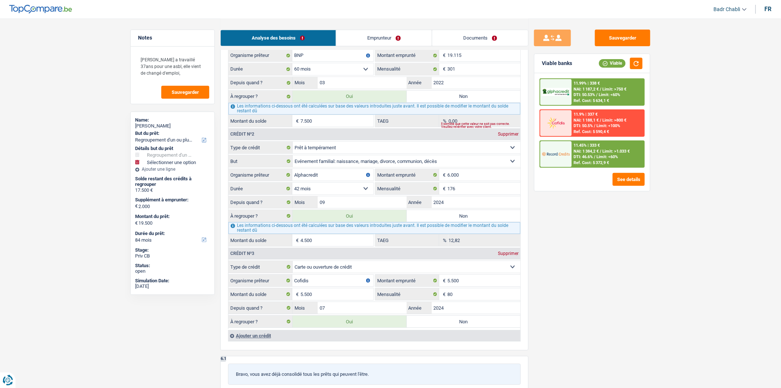
click at [614, 91] on div "11.99% | 338 € NAI: 1 187,2 € / Limit: >750 € DTI: 50.53% / Limit: <60% Ref. Co…" at bounding box center [608, 92] width 73 height 26
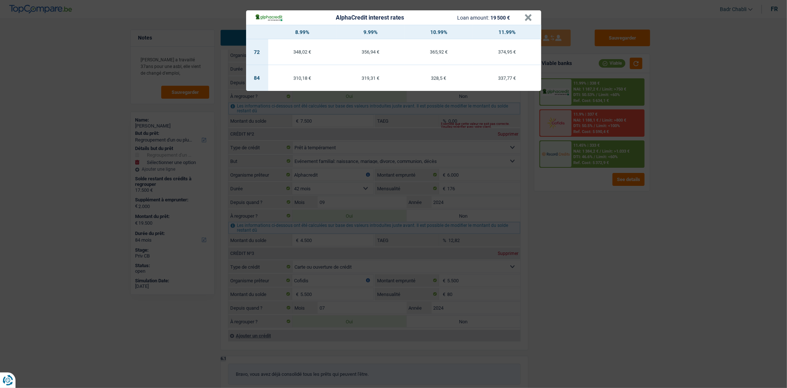
click at [533, 18] on header "AlphaCredit interest rates Loan amount: 19 500 € ×" at bounding box center [393, 17] width 295 height 14
click at [527, 18] on button "×" at bounding box center [529, 17] width 8 height 7
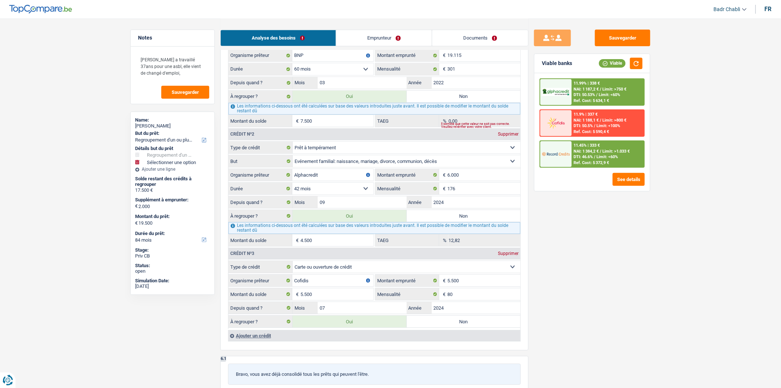
click at [604, 157] on div "11.45% | 333 € NAI: 1 384,2 € / Limit: >1.033 € DTI: 46.6% / Limit: <60% Ref. C…" at bounding box center [608, 154] width 73 height 26
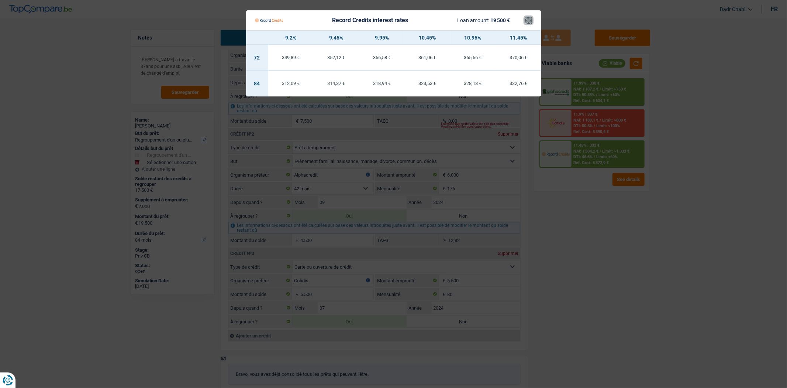
click at [529, 19] on button "×" at bounding box center [529, 20] width 8 height 7
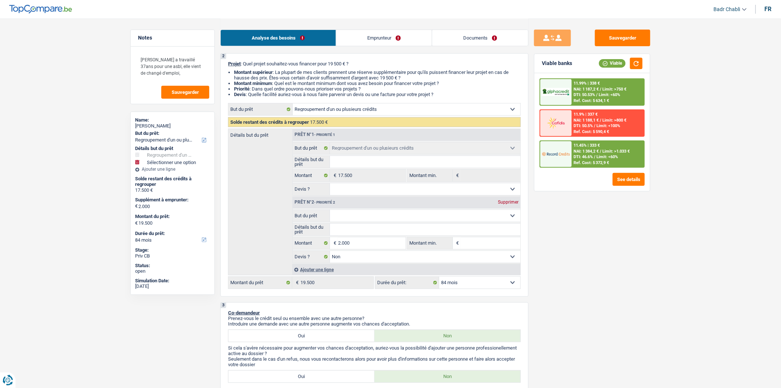
scroll to position [37, 0]
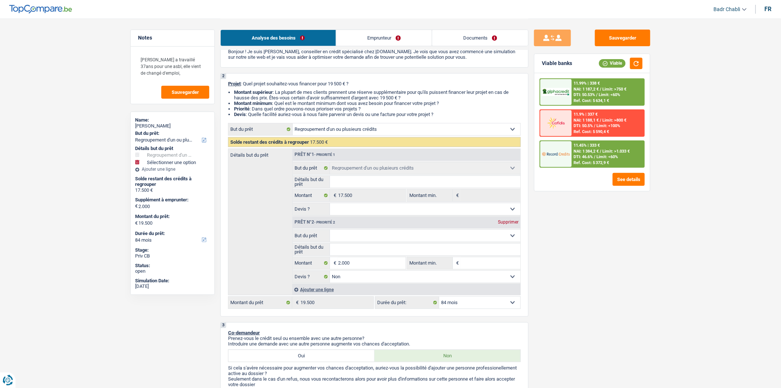
click at [392, 31] on link "Emprunteur" at bounding box center [384, 38] width 96 height 16
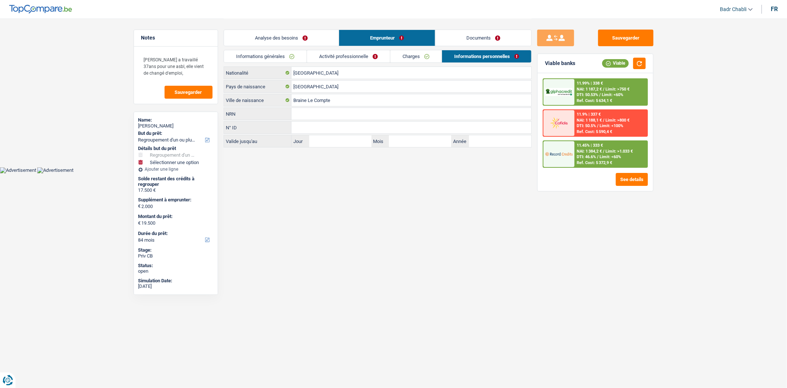
click at [348, 57] on link "Activité professionnelle" at bounding box center [348, 56] width 83 height 12
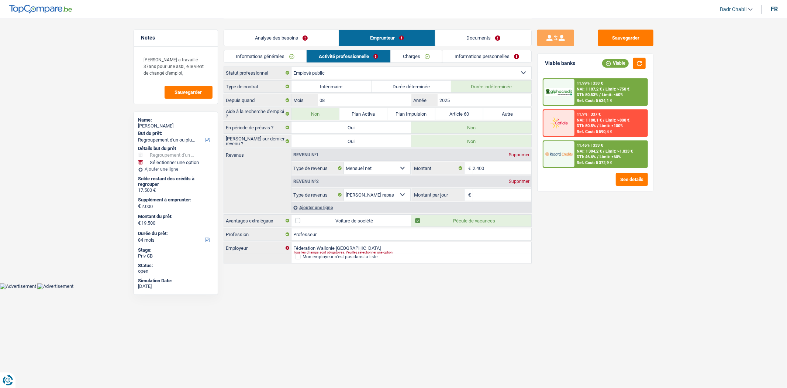
click at [432, 55] on link "Charges" at bounding box center [416, 56] width 51 height 12
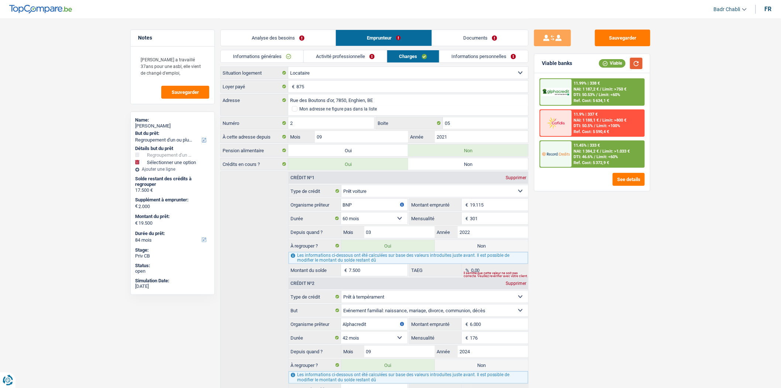
click at [638, 63] on button "button" at bounding box center [636, 63] width 13 height 11
click at [618, 36] on button "Sauvegarder" at bounding box center [622, 38] width 55 height 17
click at [625, 41] on button "Sauvegarder" at bounding box center [622, 38] width 55 height 17
click at [618, 32] on button "Sauvegarder" at bounding box center [622, 38] width 55 height 17
click at [167, 74] on textarea "Madame a travaillé 37ans pour une asbl, elle vient de changé d'emploi," at bounding box center [172, 66] width 73 height 29
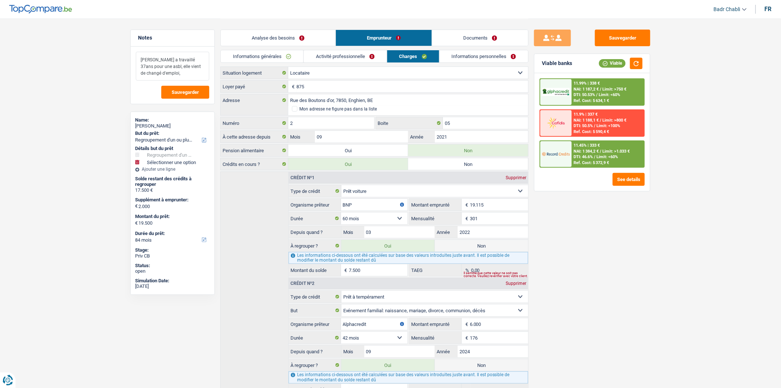
click at [156, 67] on textarea "Madame a travaillé 37ans pour une asbl, elle vient de changé d'emploi," at bounding box center [172, 66] width 73 height 29
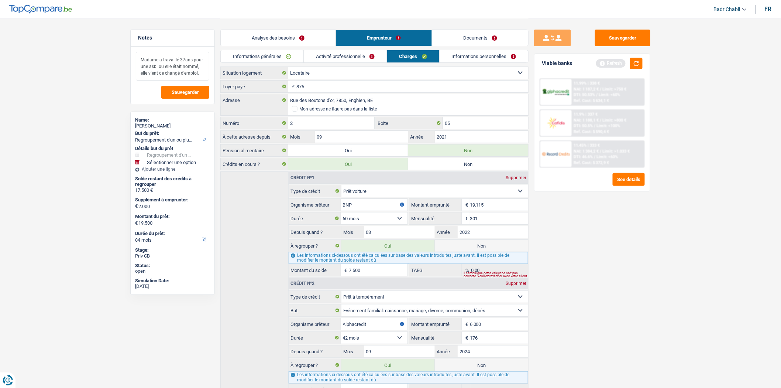
click at [201, 72] on textarea "Madame a travaillé 37ans pour une asbl ou elle était nommé, elle vient de chang…" at bounding box center [172, 66] width 73 height 29
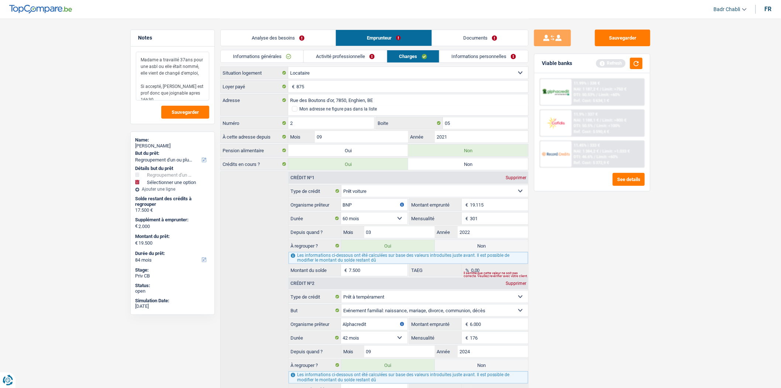
type textarea "Madame a travaillé 37ans pour une asbl ou elle était nommé, elle vient de chang…"
click at [629, 37] on button "Sauvegarder" at bounding box center [622, 38] width 55 height 17
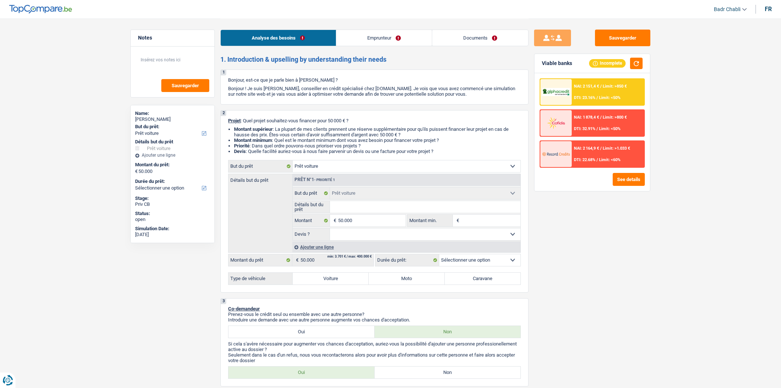
select select "car"
select select "independent"
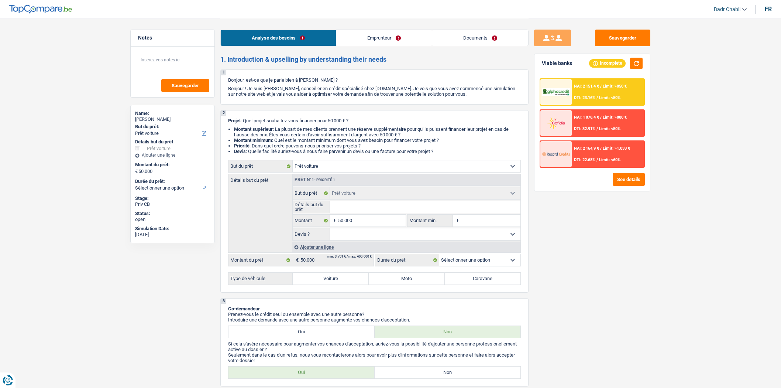
select select "netSalary"
select select "liveWithParents"
select select "car"
click at [345, 207] on input "Détails but du prêt" at bounding box center [425, 207] width 191 height 12
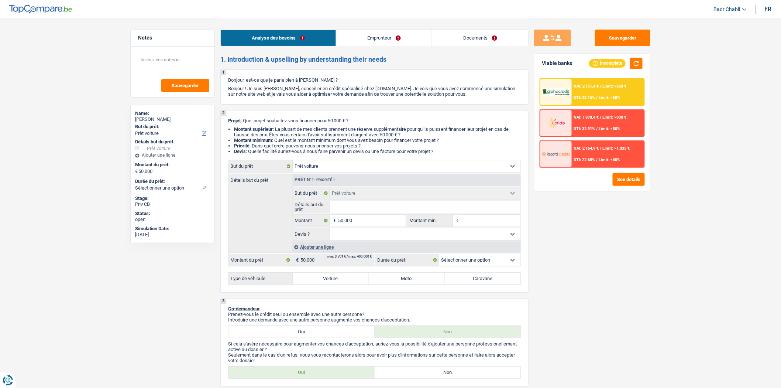
click at [344, 277] on label "Voiture" at bounding box center [331, 278] width 76 height 12
click at [344, 277] on input "Voiture" at bounding box center [331, 278] width 76 height 12
radio input "true"
select select "60"
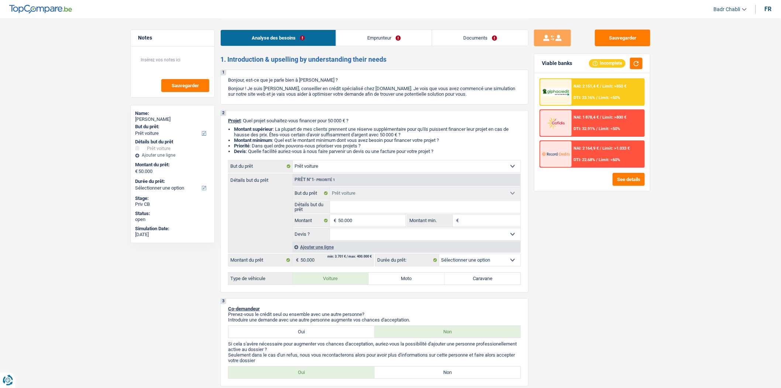
select select "60"
radio input "true"
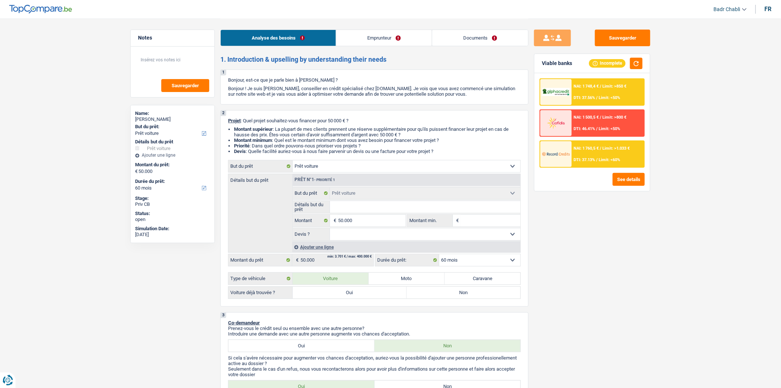
click at [374, 237] on select "Oui Non Non répondu Sélectionner une option" at bounding box center [425, 234] width 191 height 12
select select "yes"
click at [330, 230] on select "Oui Non Non répondu Sélectionner une option" at bounding box center [425, 234] width 191 height 12
select select "yes"
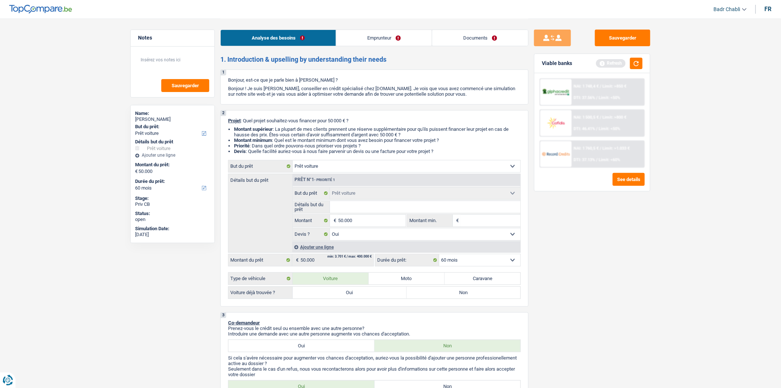
click at [372, 209] on input "Détails but du prêt" at bounding box center [425, 207] width 191 height 12
type input "R"
type input "Re"
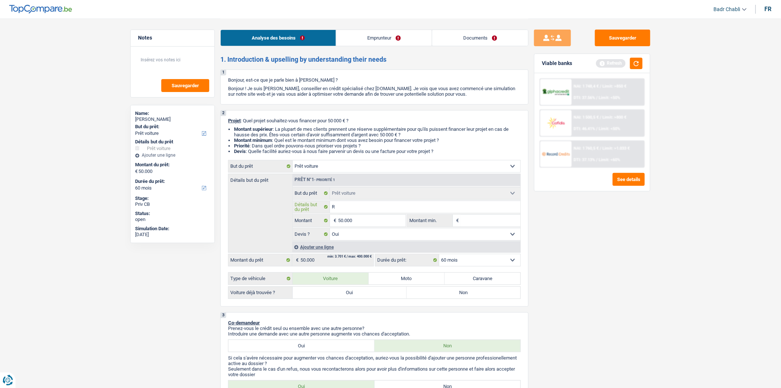
type input "Re"
type input "Ren"
type input "Rena"
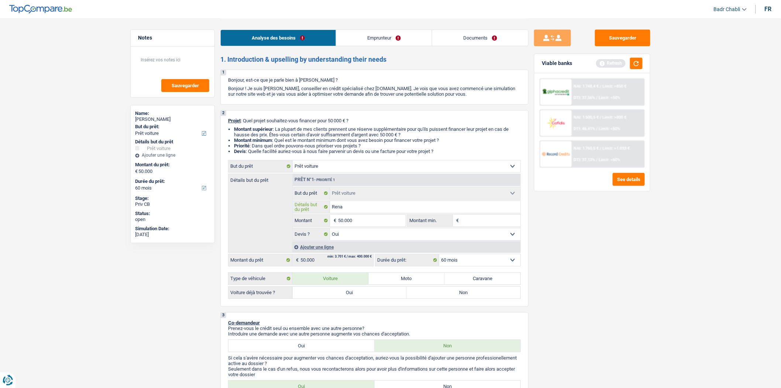
type input "Renau"
type input "Renaul"
type input "Renault"
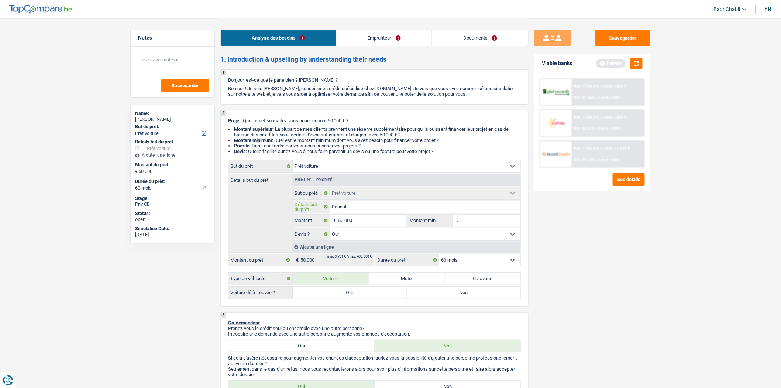
type input "Renault"
type input "Renault M"
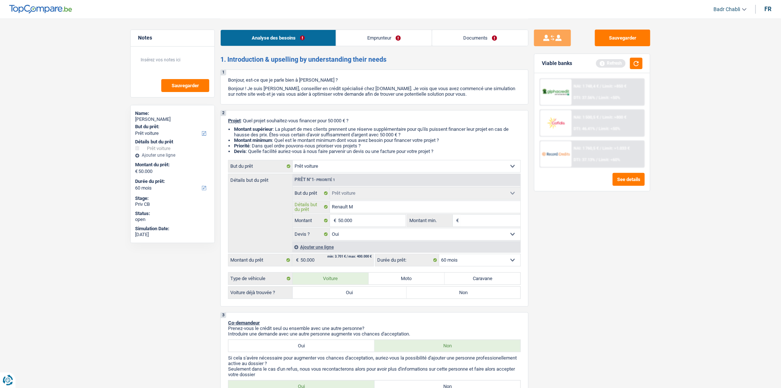
type input "Renault Ma"
type input "Renault Mas"
type input "Renault Mast"
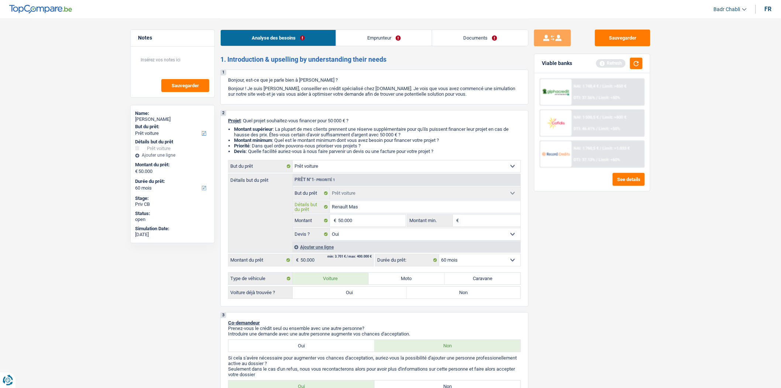
type input "Renault Mast"
type input "Renault Maste"
type input "Renault Master"
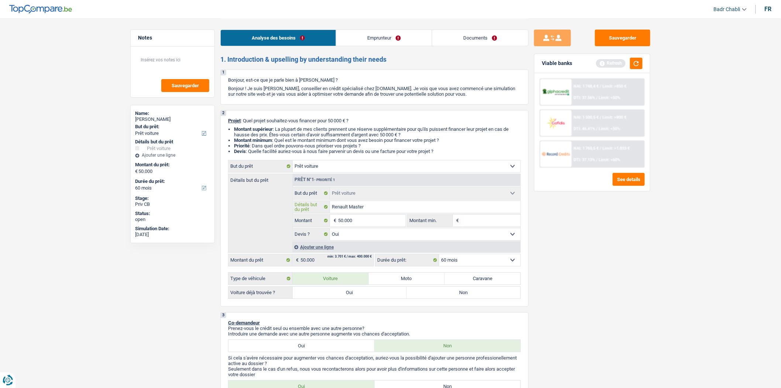
type input "Renault Master"
type input "Renault Master 2"
type input "Renault Master 20"
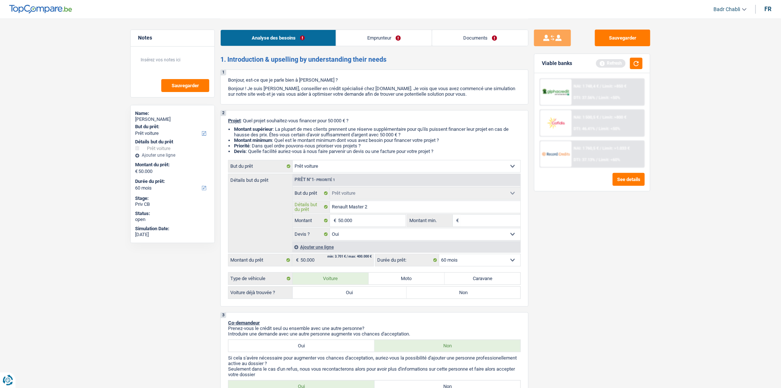
type input "Renault Master 20"
type input "Renault Master 202"
type input "Renault Master 2025"
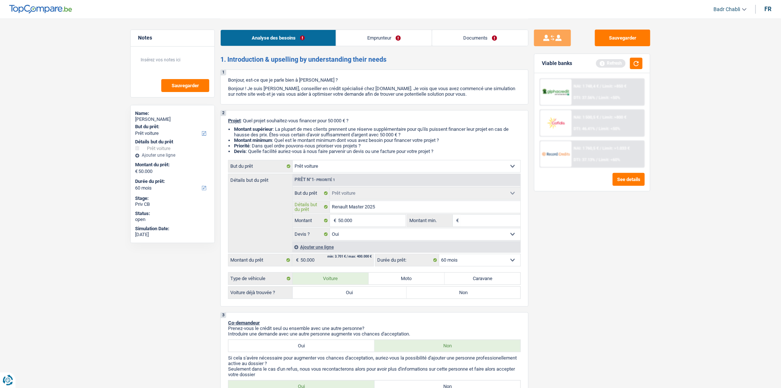
type input "Renault Master 2025"
click at [331, 290] on label "Oui" at bounding box center [350, 292] width 114 height 12
click at [331, 290] on input "Oui" at bounding box center [350, 292] width 114 height 12
radio input "true"
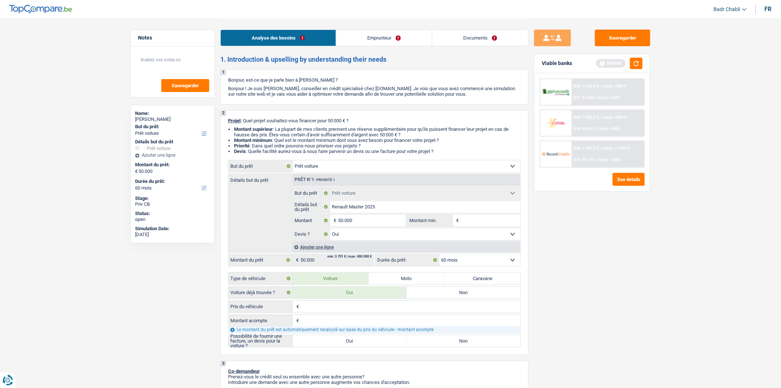
click at [348, 342] on label "Oui" at bounding box center [350, 341] width 114 height 12
click at [348, 342] on input "Oui" at bounding box center [350, 341] width 114 height 12
radio input "true"
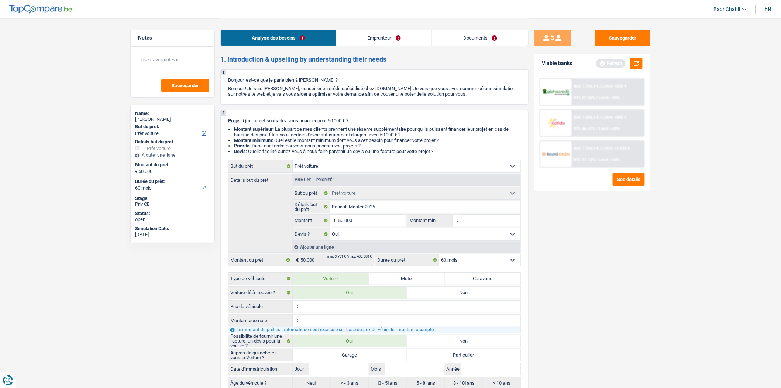
click at [357, 349] on div "€ Prix du véhicule Tous les champs sont obligatoires. Veuillez fournir une répo…" at bounding box center [374, 344] width 293 height 89
click at [352, 371] on input "Jour" at bounding box center [338, 369] width 59 height 12
click at [357, 357] on label "Garage" at bounding box center [350, 355] width 114 height 12
click at [357, 357] on input "Garage" at bounding box center [350, 355] width 114 height 12
radio input "true"
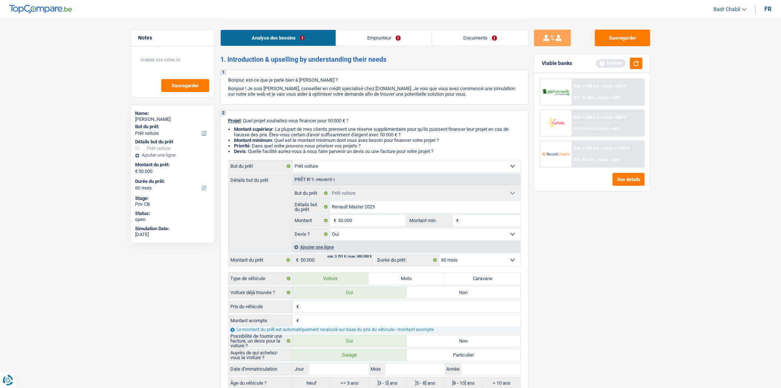
radio input "true"
click at [352, 371] on input "Jour" at bounding box center [338, 369] width 59 height 12
type input "0"
type input "01"
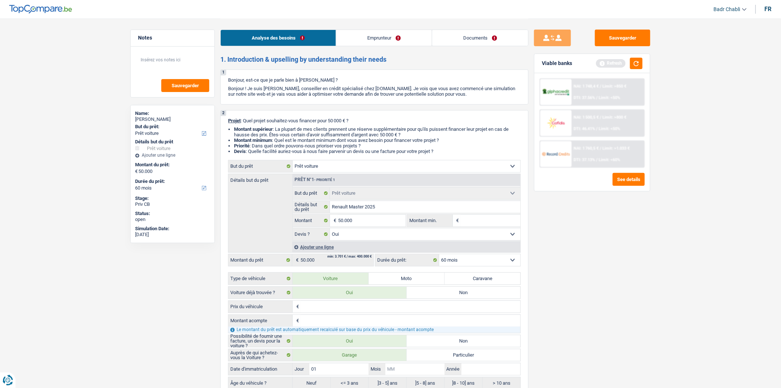
type input "01"
type input "0"
type input "01"
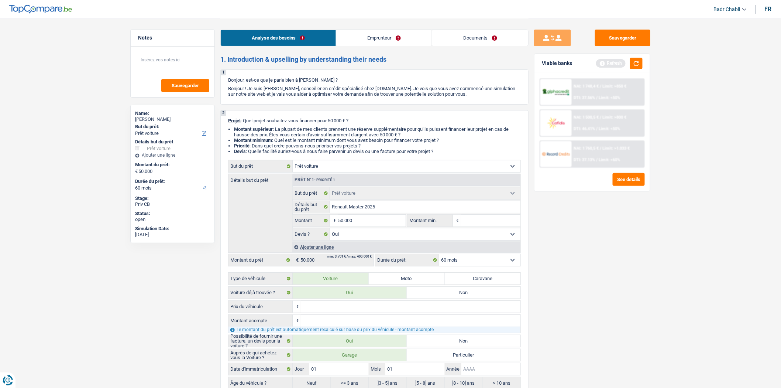
type input "2"
type input "20"
type input "202"
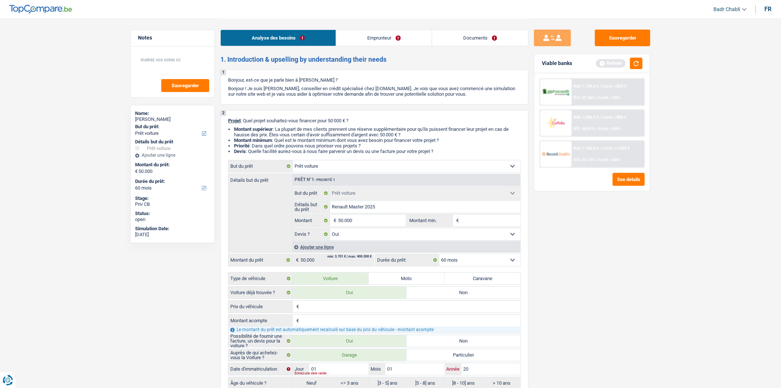
type input "202"
type input "2025"
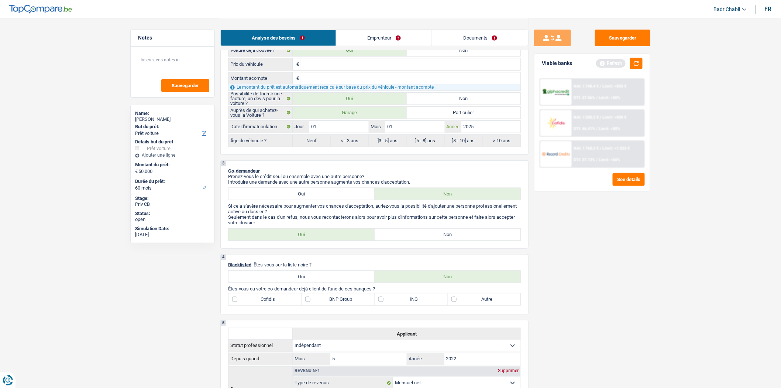
scroll to position [287, 0]
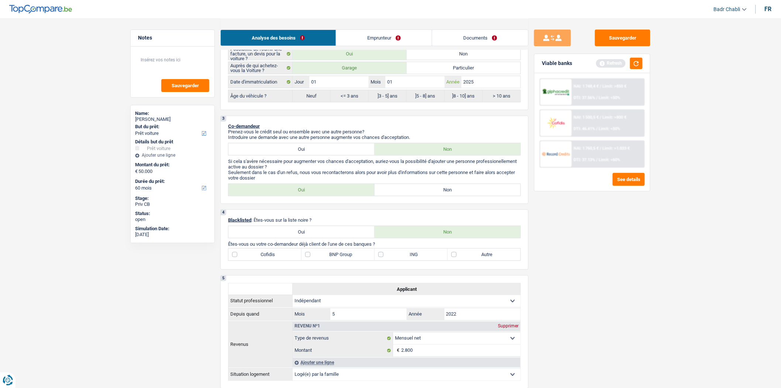
type input "2025"
radio input "false"
radio input "true"
select select "84"
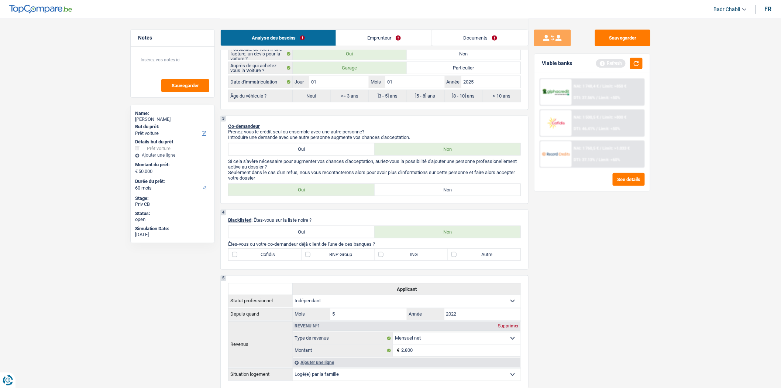
select select "84"
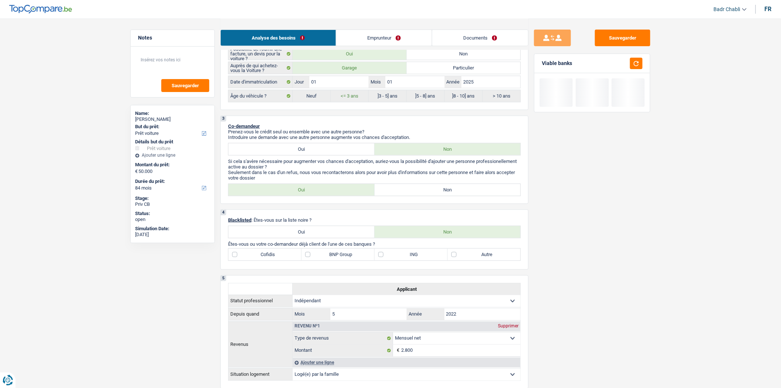
click at [432, 194] on label "Non" at bounding box center [448, 190] width 146 height 12
click at [432, 194] on input "Non" at bounding box center [448, 190] width 146 height 12
radio input "true"
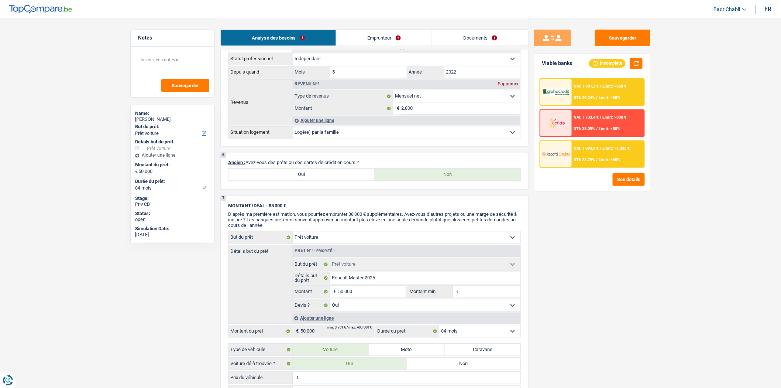
scroll to position [697, 0]
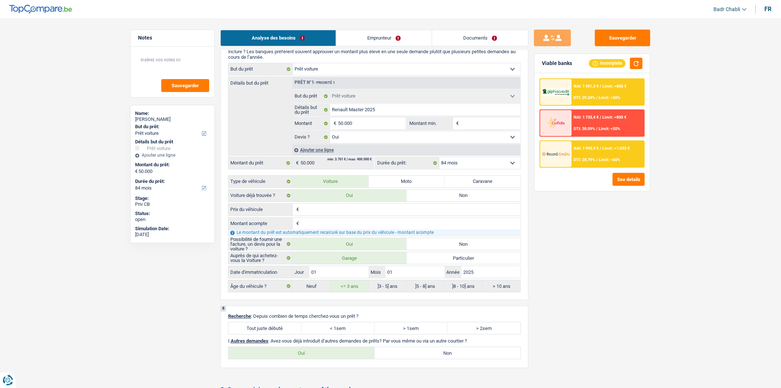
click at [282, 333] on label "Tout juste débuté" at bounding box center [264, 328] width 73 height 12
click at [282, 333] on input "Tout juste débuté" at bounding box center [264, 328] width 73 height 12
radio input "true"
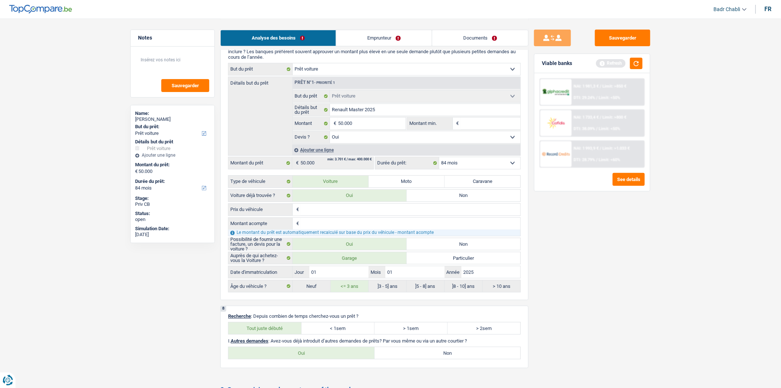
click at [437, 358] on label "Non" at bounding box center [448, 353] width 146 height 12
click at [437, 358] on input "Non" at bounding box center [448, 353] width 146 height 12
radio input "true"
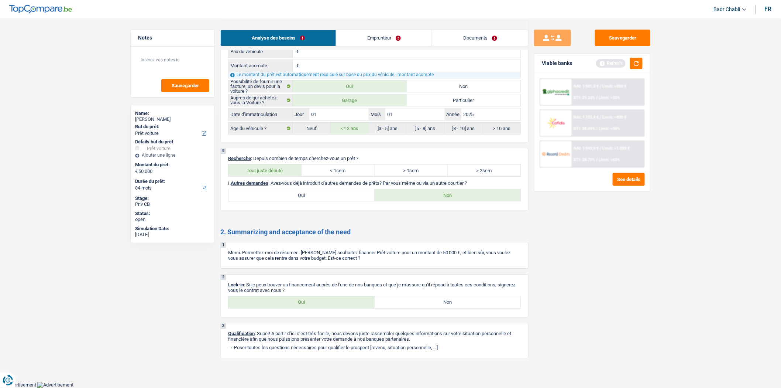
scroll to position [865, 0]
click at [309, 298] on label "Oui" at bounding box center [301, 302] width 146 height 12
click at [309, 298] on input "Oui" at bounding box center [301, 302] width 146 height 12
radio input "true"
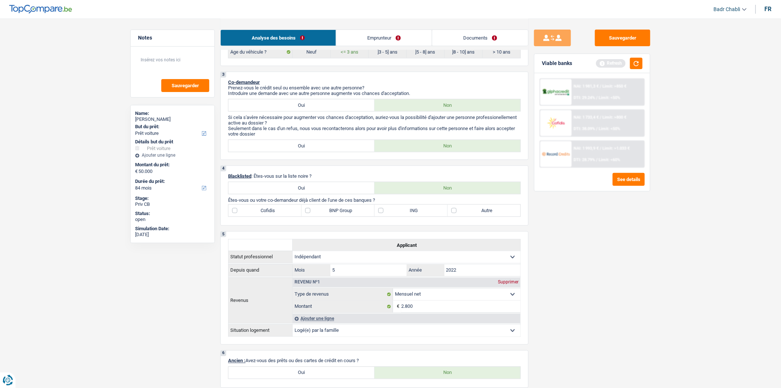
scroll to position [290, 0]
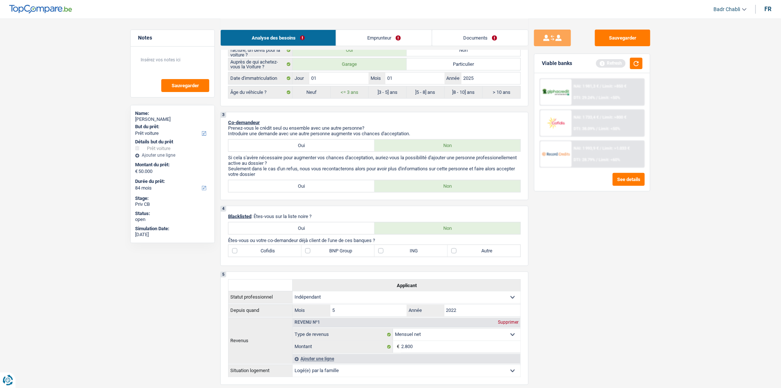
click at [457, 253] on label "Autre" at bounding box center [484, 251] width 73 height 12
click at [457, 253] on input "Autre" at bounding box center [484, 251] width 73 height 12
checkbox input "true"
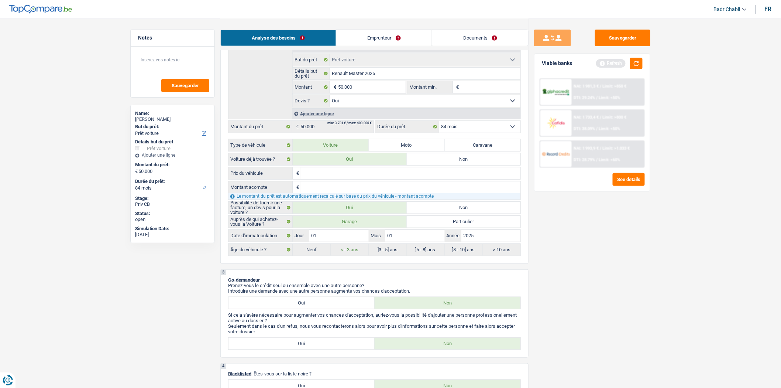
scroll to position [45, 0]
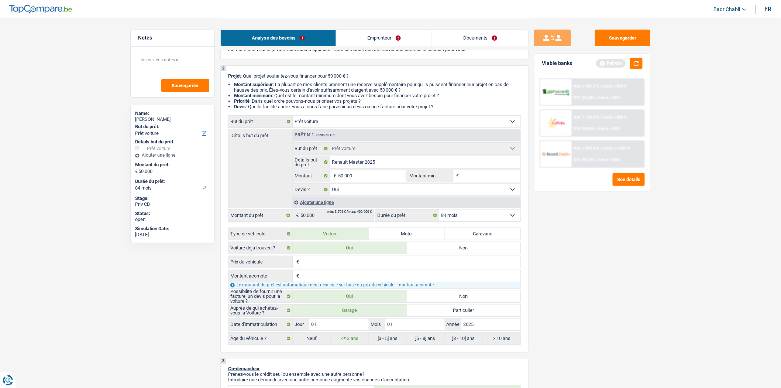
click at [372, 36] on link "Emprunteur" at bounding box center [384, 38] width 96 height 16
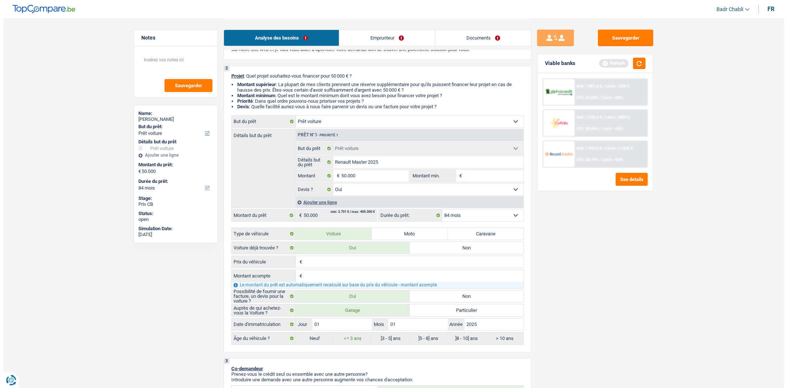
scroll to position [0, 0]
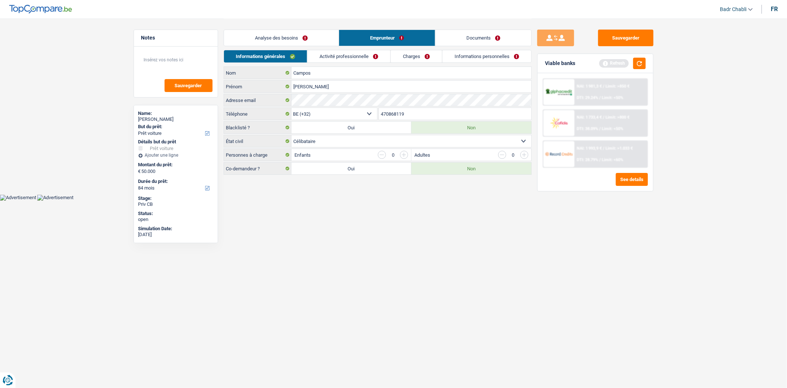
click at [353, 60] on link "Activité professionnelle" at bounding box center [348, 56] width 83 height 12
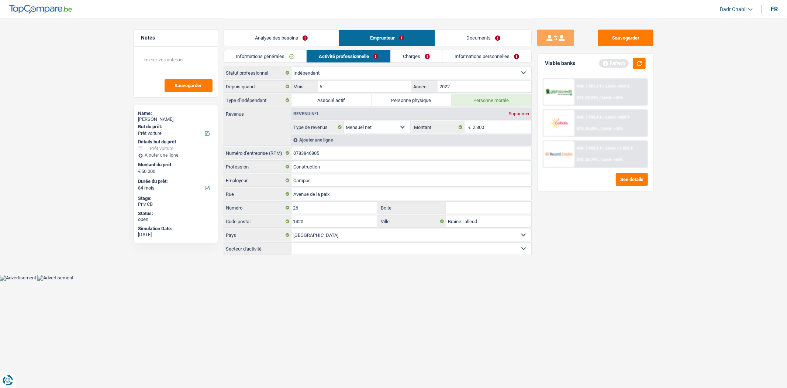
click at [658, 276] on div "Sauvegarder Viable banks Refresh NAI: 1 981,3 € / Limit: >850 € DTI: 29.24% / L…" at bounding box center [595, 203] width 127 height 346
click at [498, 35] on link "Documents" at bounding box center [484, 38] width 96 height 16
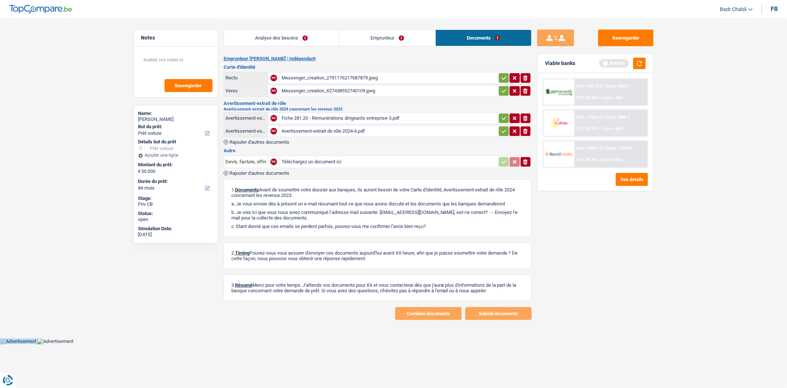
click at [366, 30] on link "Emprunteur" at bounding box center [388, 38] width 96 height 16
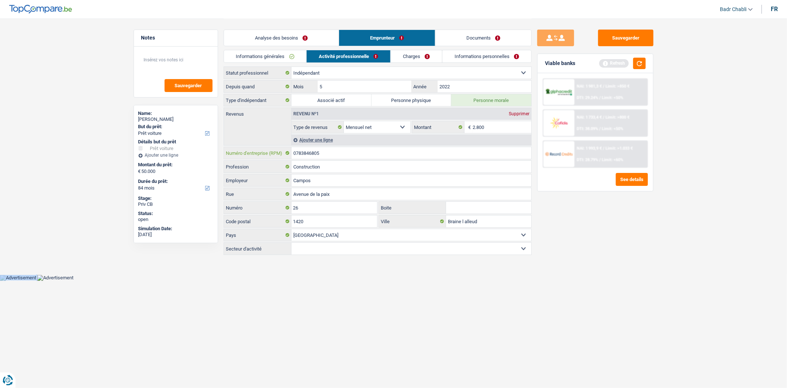
click at [340, 153] on input "0783846805" at bounding box center [412, 153] width 240 height 12
click at [418, 55] on link "Charges" at bounding box center [416, 56] width 51 height 12
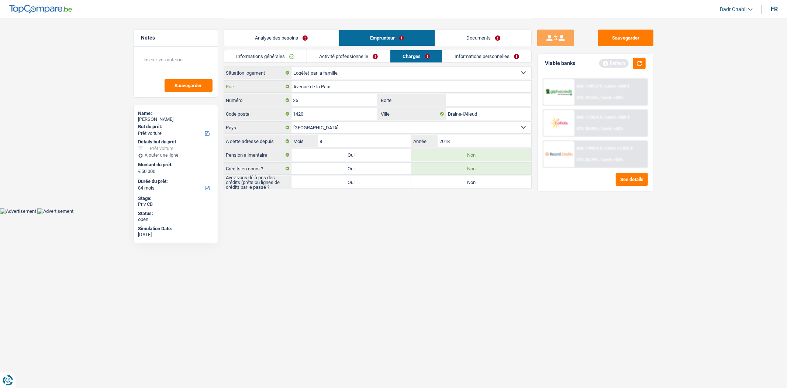
click at [341, 86] on input "Avenue de la Paix" at bounding box center [412, 86] width 240 height 12
paste input "Chaussée de Malines 455"
type input "Chaussée de Malines 455"
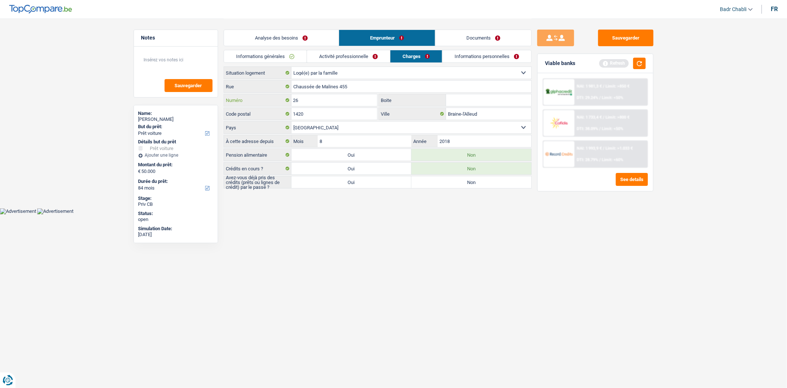
click at [308, 99] on input "26" at bounding box center [335, 100] width 86 height 12
type input "455"
type input "1"
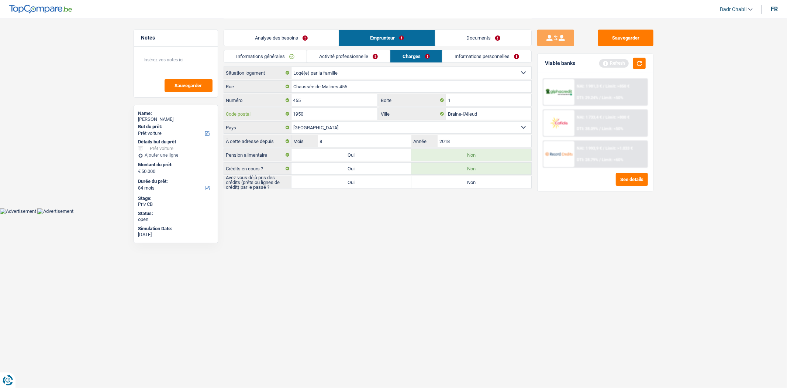
type input "1950"
type input "Kraainem"
click at [349, 184] on label "Oui" at bounding box center [352, 182] width 120 height 12
click at [349, 184] on input "Oui" at bounding box center [352, 182] width 120 height 12
radio input "true"
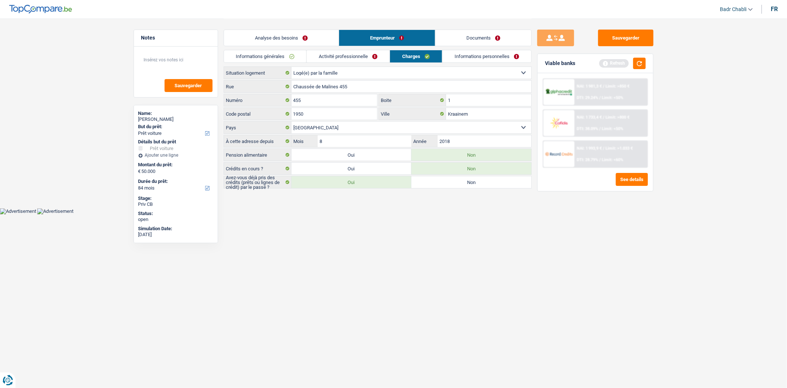
click at [485, 57] on link "Informations personnelles" at bounding box center [487, 56] width 89 height 12
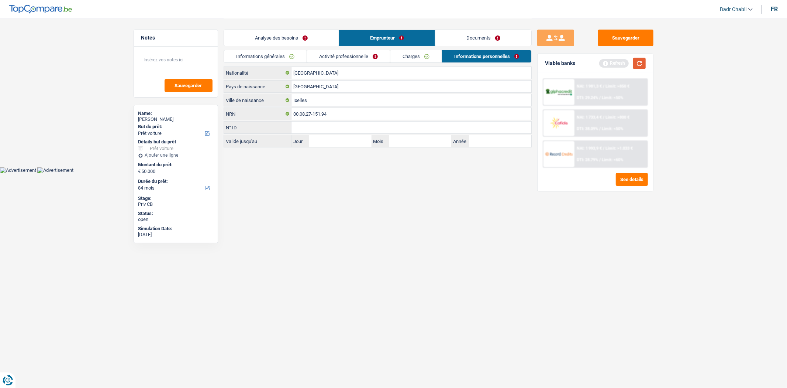
click at [637, 64] on button "button" at bounding box center [639, 63] width 13 height 11
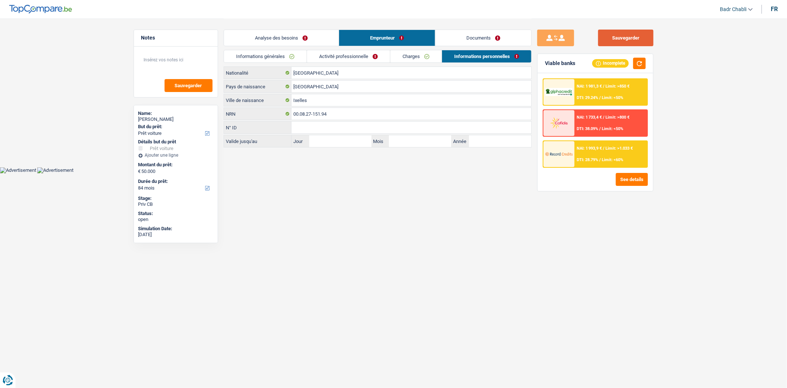
click at [634, 39] on button "Sauvegarder" at bounding box center [625, 38] width 55 height 17
click at [161, 62] on textarea at bounding box center [175, 63] width 73 height 22
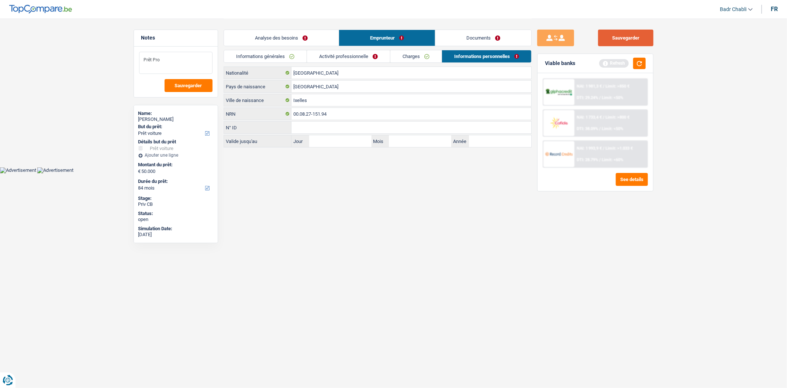
type textarea "Prêt Pro"
click at [640, 41] on button "Sauvegarder" at bounding box center [625, 38] width 55 height 17
click at [625, 34] on button "Sauvegarder" at bounding box center [625, 38] width 55 height 17
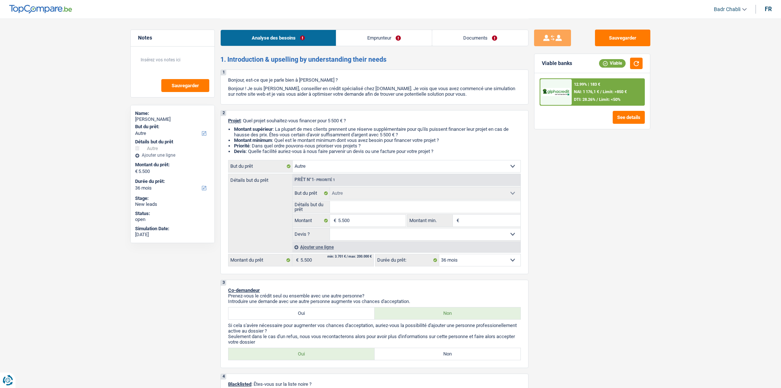
select select "other"
select select "36"
select select "other"
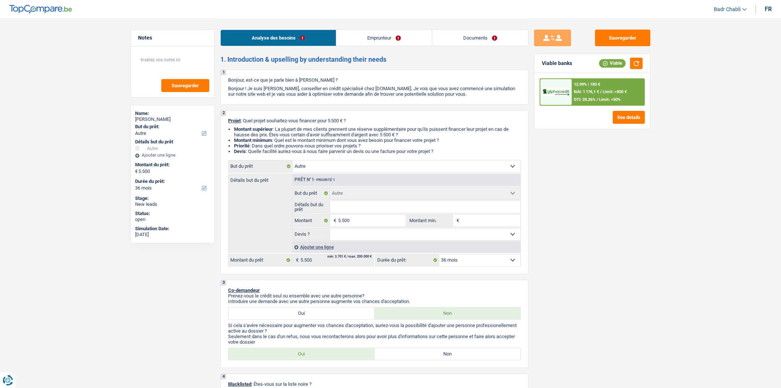
select select "36"
select select "privateEmployee"
select select "familyAllowances"
select select "netSalary"
select select "mealVouchers"
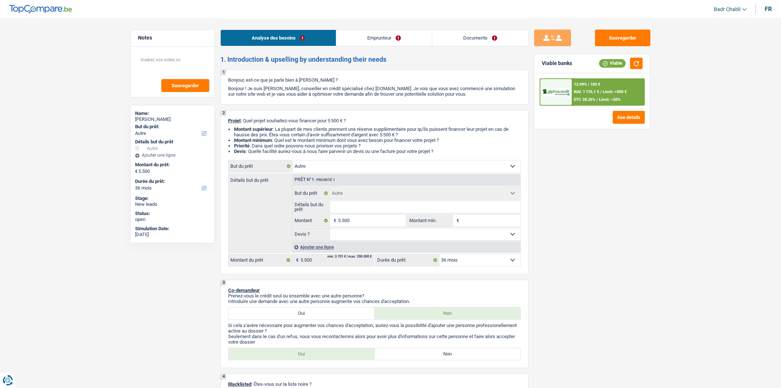
select select "liveWithParents"
select select "cardOrCredit"
select select "personalLoan"
select select "miscellaneousCosts"
select select "24"
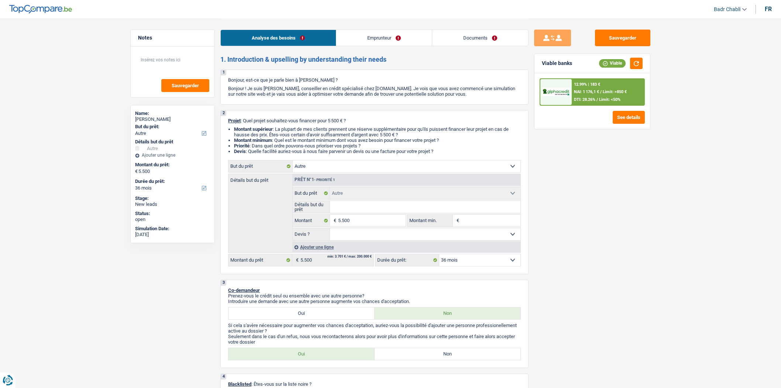
select select "cardOrCredit"
select select "other"
select select "36"
click at [472, 37] on link "Documents" at bounding box center [480, 38] width 96 height 16
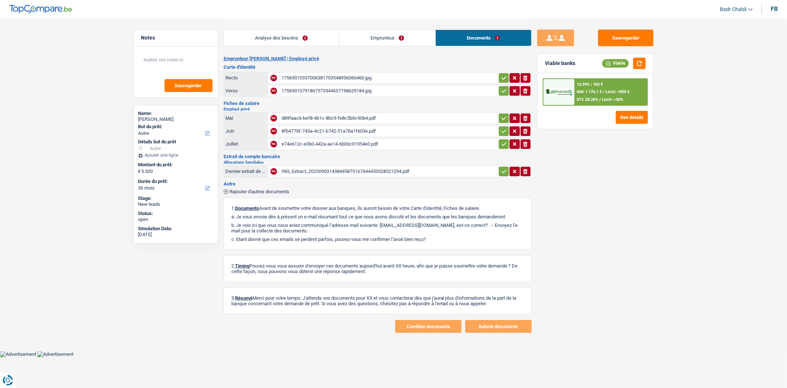
click at [348, 76] on div "17569010337006381703548956066460.jpg" at bounding box center [389, 77] width 215 height 11
click at [371, 40] on link "Emprunteur" at bounding box center [388, 38] width 96 height 16
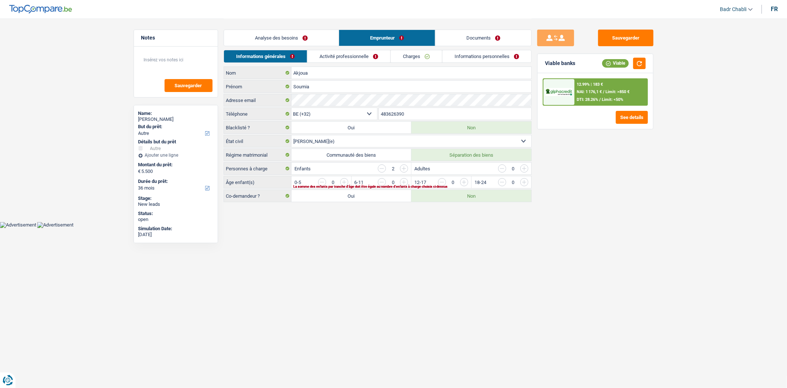
click at [293, 38] on link "Analyse des besoins" at bounding box center [281, 38] width 115 height 16
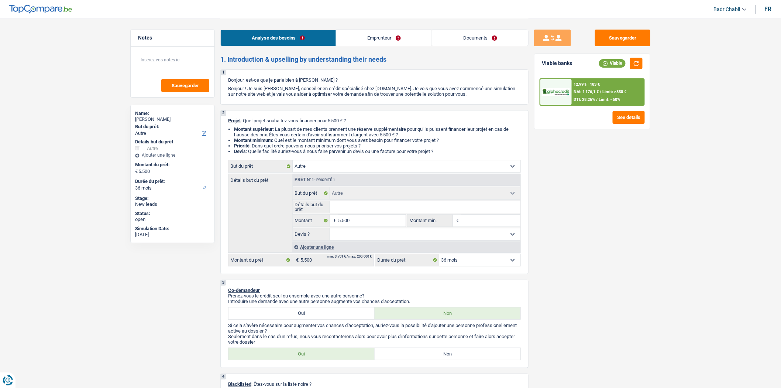
click at [373, 235] on select "Oui Non Non répondu Sélectionner une option" at bounding box center [425, 234] width 191 height 12
select select "false"
click at [330, 230] on select "Oui Non Non répondu Sélectionner une option" at bounding box center [425, 234] width 191 height 12
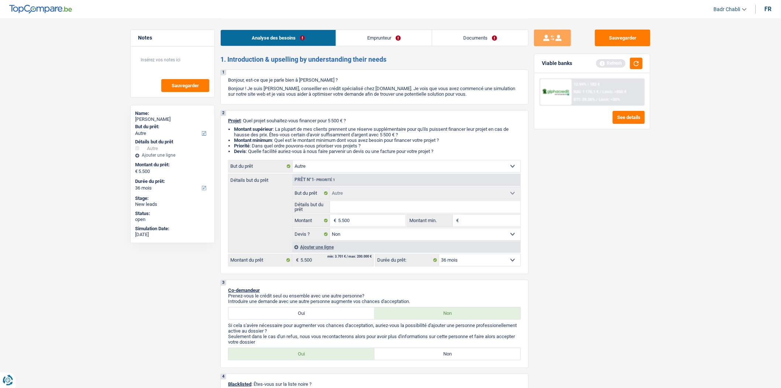
select select "false"
click at [460, 364] on div "3 Co-demandeur Prenez-vous le crédit seul ou ensemble avec une autre personne? …" at bounding box center [374, 323] width 308 height 88
click at [459, 360] on label "Non" at bounding box center [448, 354] width 146 height 12
click at [459, 360] on input "Non" at bounding box center [448, 354] width 146 height 12
radio input "true"
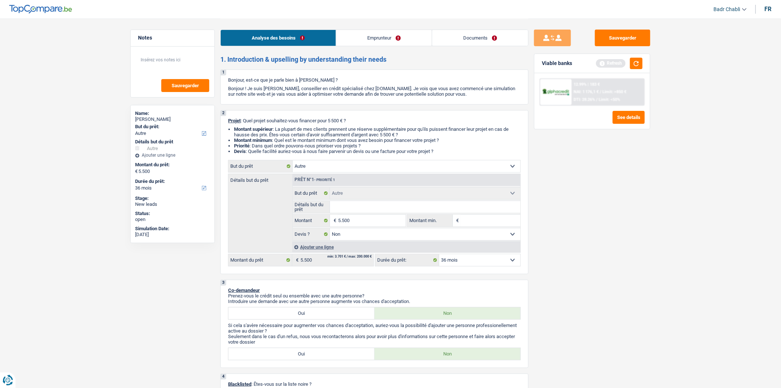
click at [359, 205] on input "Détails but du prêt" at bounding box center [425, 207] width 191 height 12
click at [331, 168] on select "Confort maison: meubles, textile, peinture, électroménager, outillage non-profe…" at bounding box center [407, 166] width 228 height 12
select select "movingOrInstallation"
click at [293, 162] on select "Confort maison: meubles, textile, peinture, électroménager, outillage non-profe…" at bounding box center [407, 166] width 228 height 12
select select "movingOrInstallation"
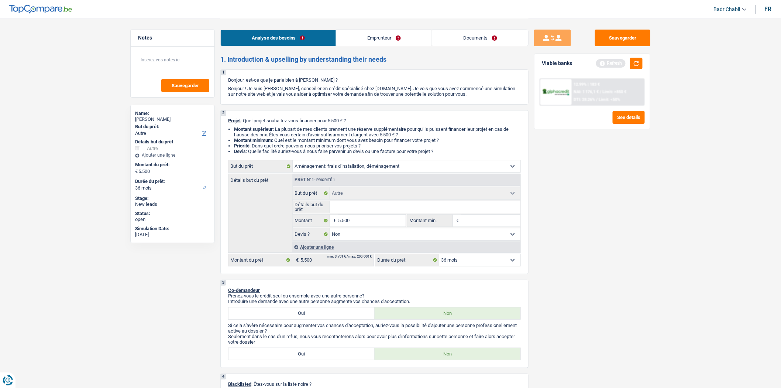
select select "movingOrInstallation"
select select
select select "movingOrInstallation"
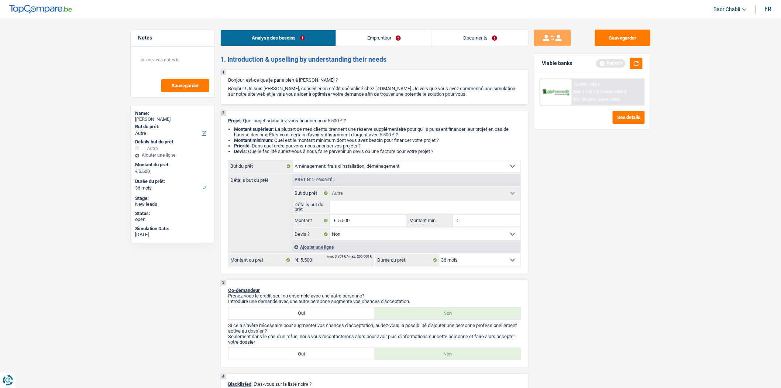
select select
select select "other"
select select "false"
select select "other"
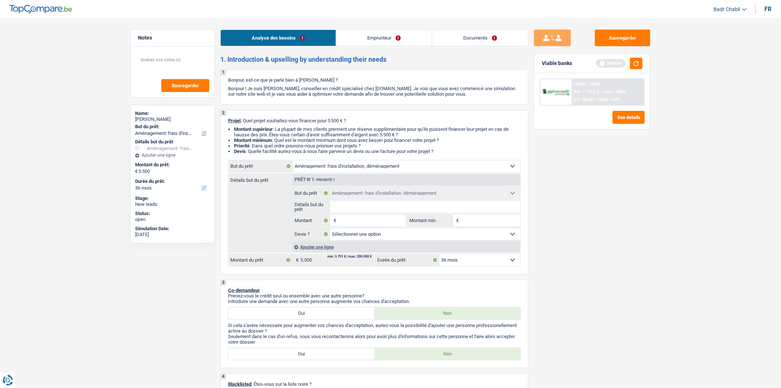
select select "false"
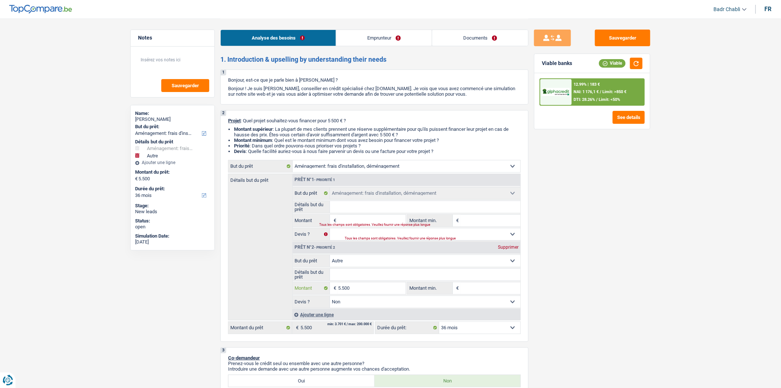
click at [360, 289] on input "5.500" at bounding box center [372, 288] width 68 height 12
click at [357, 224] on div "Tous les champs sont obligatoires. Veuillez fournir une réponse plus longue" at bounding box center [358, 224] width 77 height 3
click at [357, 223] on input "Montant" at bounding box center [372, 220] width 68 height 12
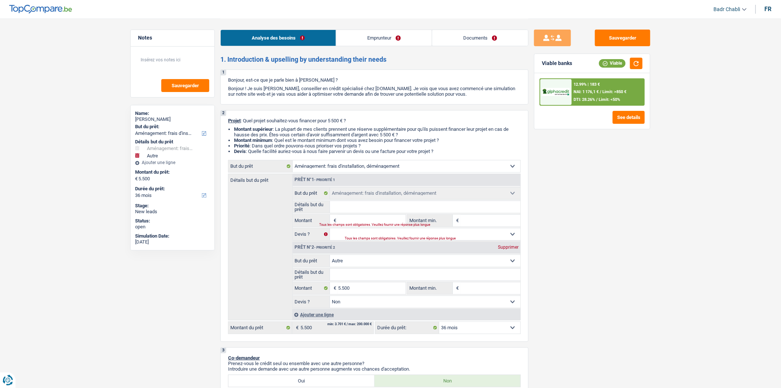
paste input "5.500"
type input "5.500"
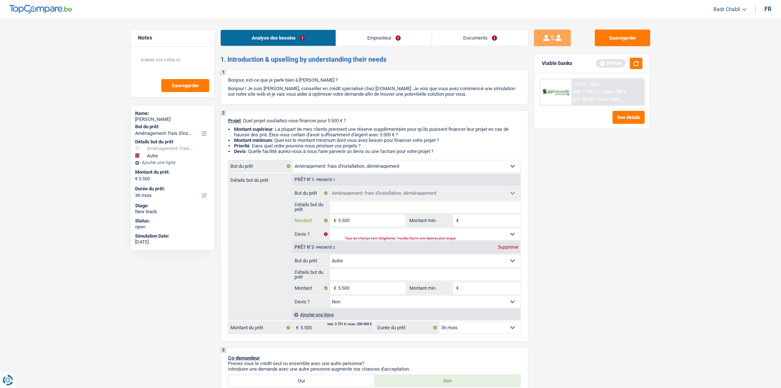
type input "5.500"
type input "11.000"
click at [484, 221] on input "Montant min." at bounding box center [491, 220] width 60 height 12
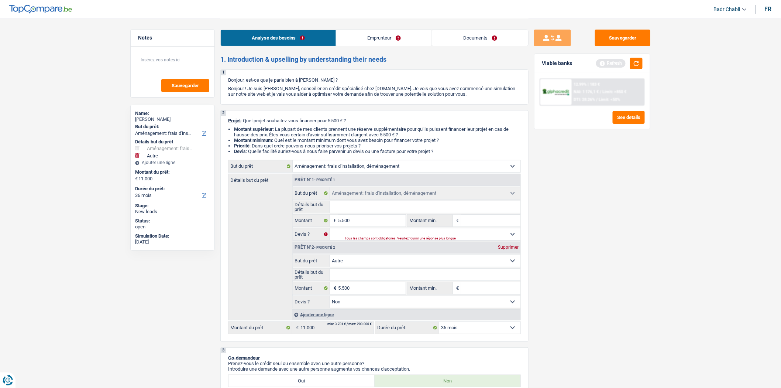
select select "60"
type input "5"
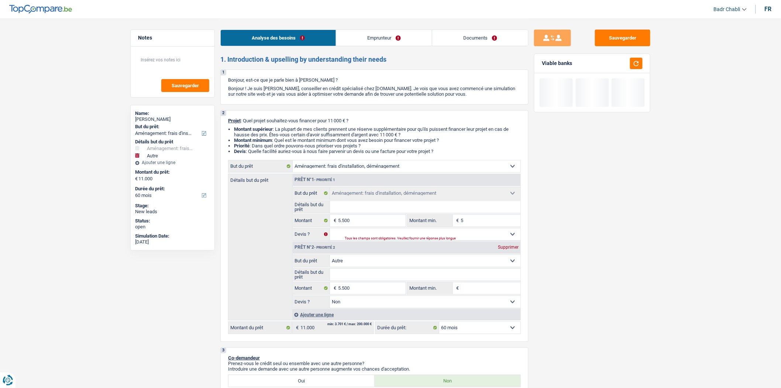
type input "50"
type input "500"
type input "5.001"
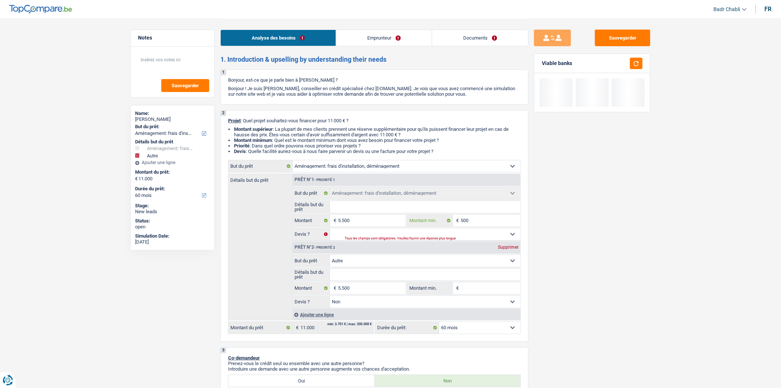
type input "5.001"
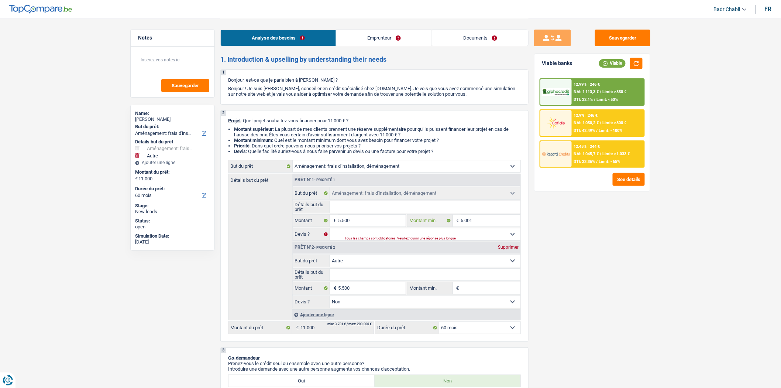
type input "5.001"
click at [511, 248] on div "Supprimer" at bounding box center [508, 247] width 24 height 4
type input "5.500"
select select "36"
type input "5.500"
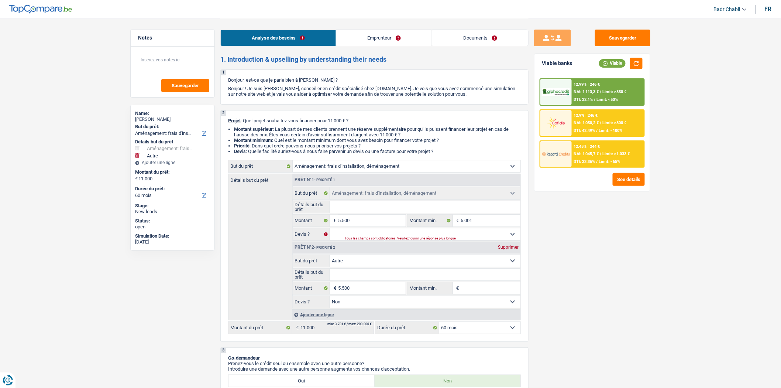
select select "36"
type input "5.500"
select select "36"
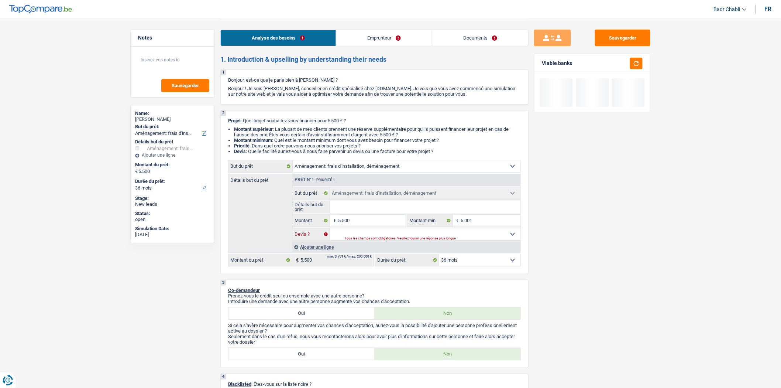
click at [402, 231] on select "Oui Non Non répondu Sélectionner une option" at bounding box center [425, 234] width 191 height 12
select select "false"
click at [330, 230] on select "Oui Non Non répondu Sélectionner une option" at bounding box center [425, 234] width 191 height 12
select select "false"
click at [366, 213] on input "Détails but du prêt" at bounding box center [425, 207] width 191 height 12
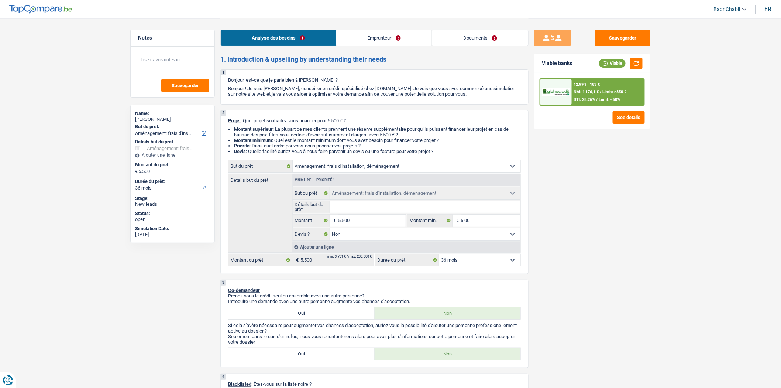
type input "F"
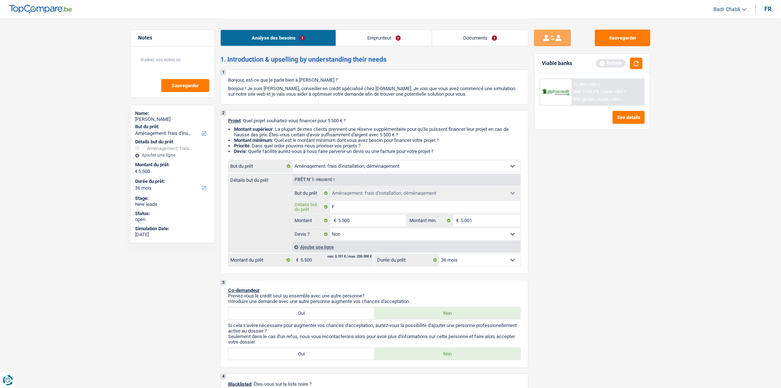
type input "Fr"
type input "Fra"
type input "Frai"
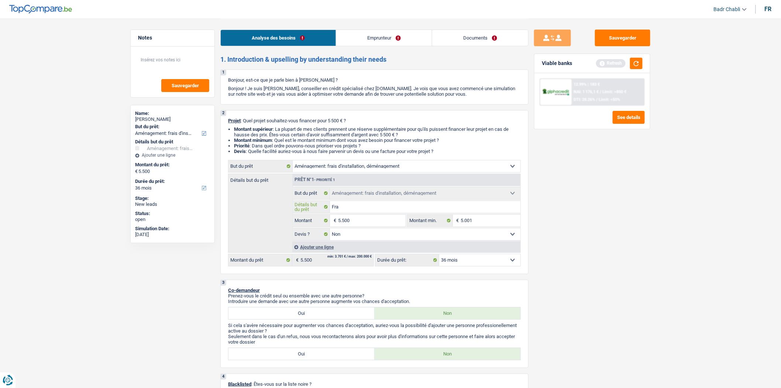
type input "Frai"
type input "Frais"
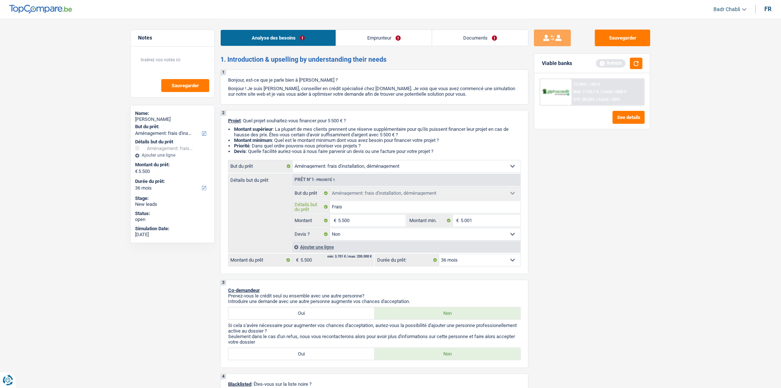
type input "Frais d"
type input "Frais dé"
type input "Frais dém"
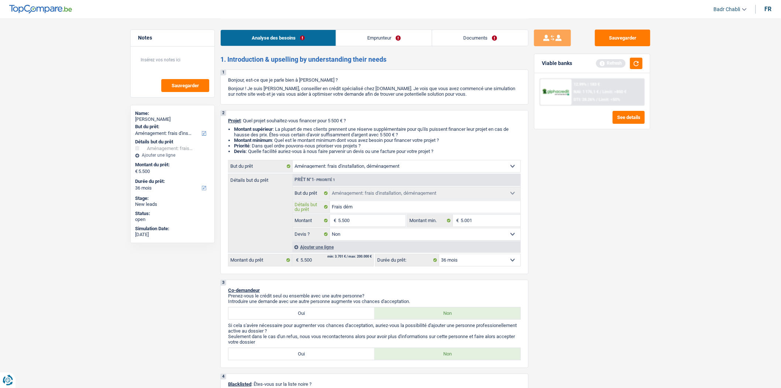
type input "Frais dém"
type input "Frais démé"
type input "Frais démén"
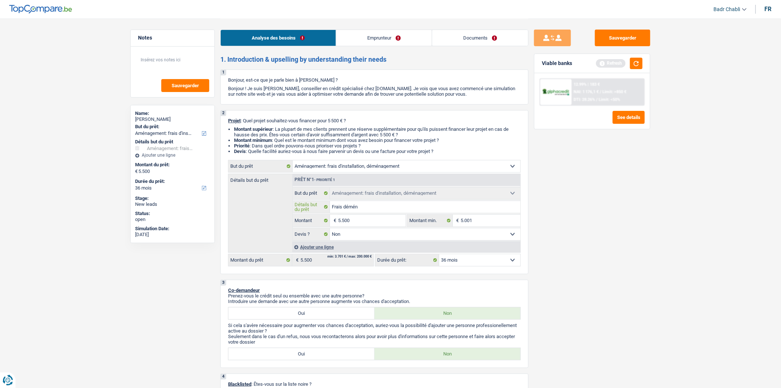
type input "Frais déména"
type input "Frais déménag"
type input "Frais déménage"
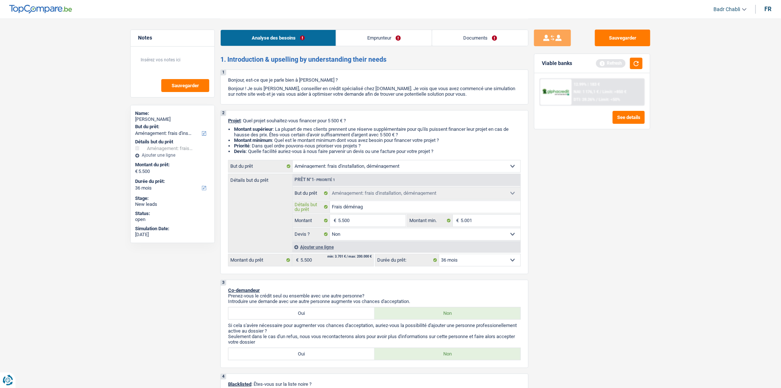
type input "Frais déménage"
type input "Frais déménagem"
type input "Frais déménageme"
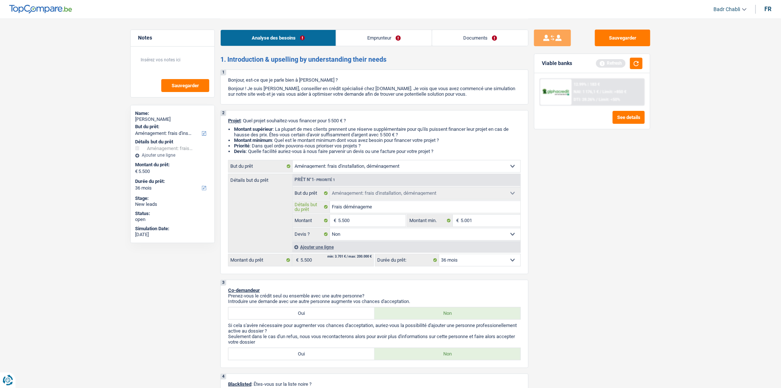
type input "Frais déménagemen"
type input "Frais déménagement"
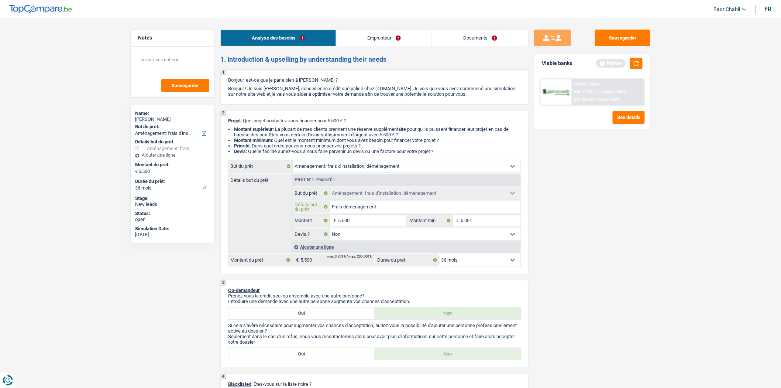
type input "Frais déménagement"
click at [446, 264] on select "12 mois 18 mois 24 mois 30 mois 36 mois Sélectionner une option" at bounding box center [479, 260] width 81 height 12
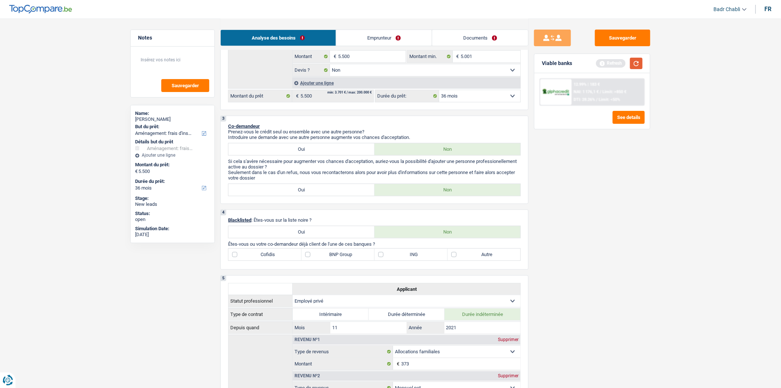
click at [632, 62] on button "button" at bounding box center [636, 63] width 13 height 11
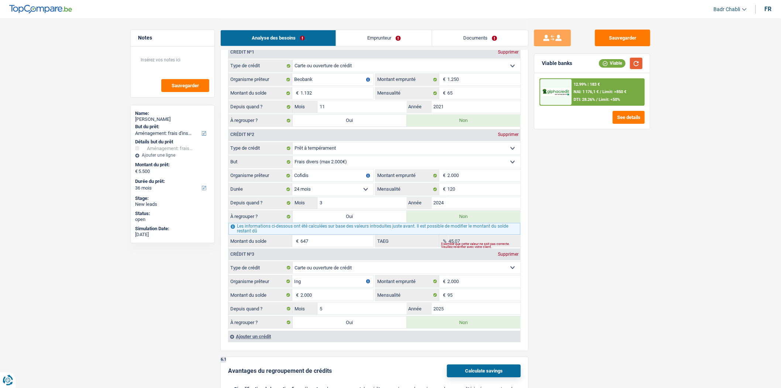
scroll to position [656, 0]
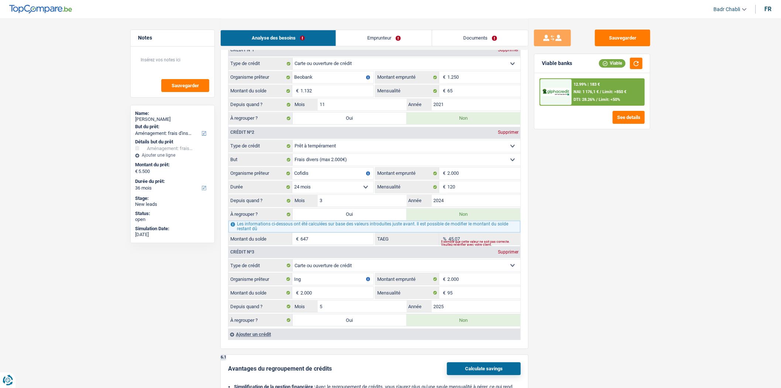
click at [338, 192] on select "12 mois 18 mois 24 mois Sélectionner une option" at bounding box center [332, 187] width 81 height 12
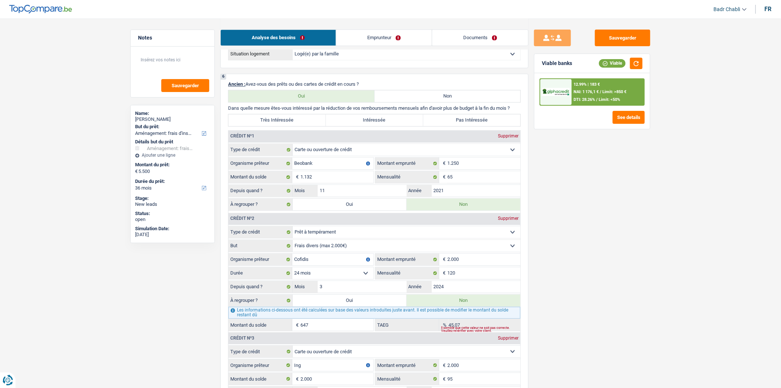
scroll to position [492, 0]
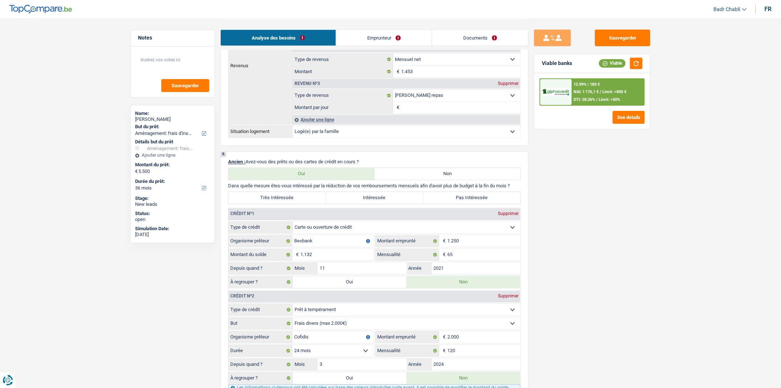
click at [466, 202] on label "Pas Intéressée" at bounding box center [471, 198] width 97 height 12
click at [466, 202] on input "Pas Intéressée" at bounding box center [471, 198] width 97 height 12
radio input "true"
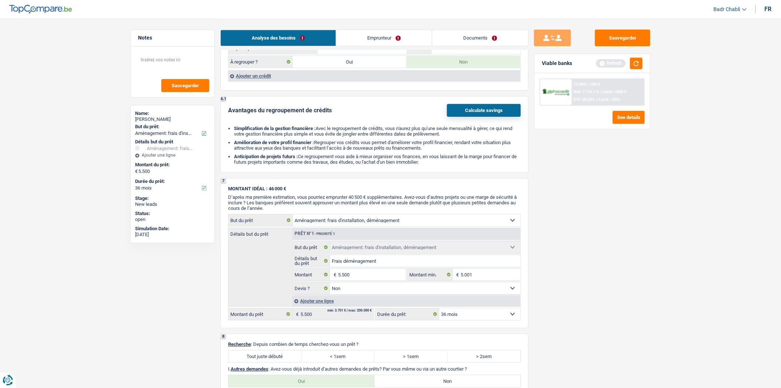
scroll to position [1066, 0]
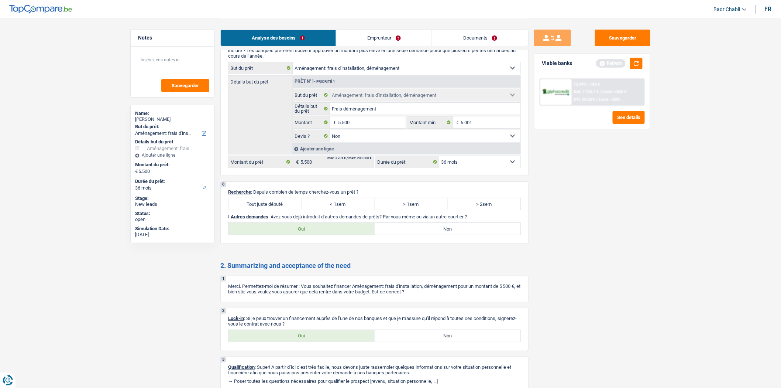
click at [266, 210] on label "Tout juste débuté" at bounding box center [264, 204] width 73 height 12
click at [266, 210] on input "Tout juste débuté" at bounding box center [264, 204] width 73 height 12
radio input "true"
click at [407, 233] on label "Non" at bounding box center [448, 229] width 146 height 12
click at [407, 233] on input "Non" at bounding box center [448, 229] width 146 height 12
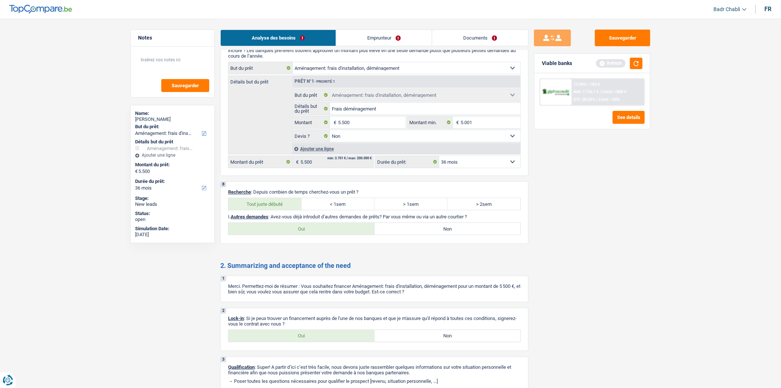
radio input "true"
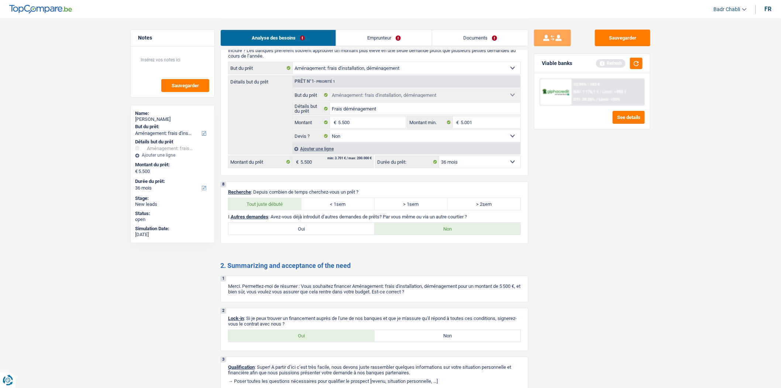
click at [301, 351] on div "2 Lock-in : Si je peux trouver un financement auprès de l'une de nos banques et…" at bounding box center [374, 328] width 308 height 43
click at [304, 341] on label "Oui" at bounding box center [301, 336] width 146 height 12
click at [304, 341] on input "Oui" at bounding box center [301, 336] width 146 height 12
radio input "true"
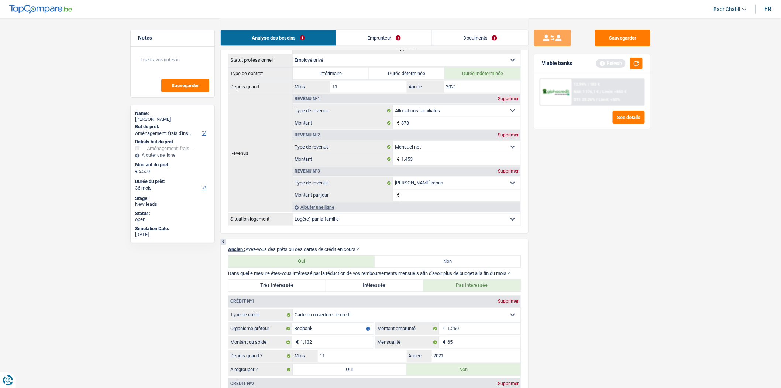
scroll to position [246, 0]
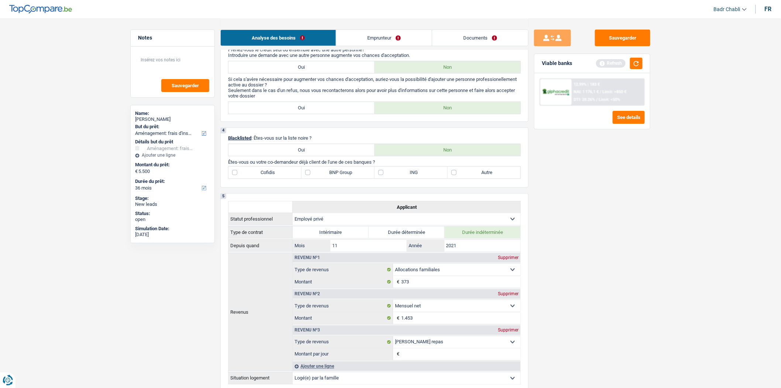
click at [233, 178] on label "Cofidis" at bounding box center [264, 172] width 73 height 12
click at [233, 178] on input "Cofidis" at bounding box center [264, 172] width 73 height 12
checkbox input "true"
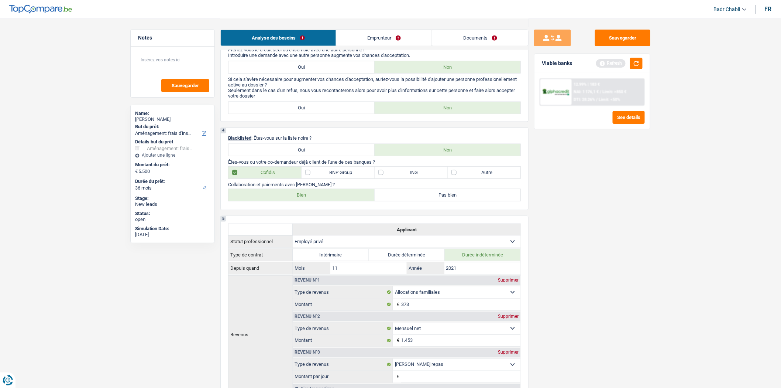
click at [379, 175] on label "ING" at bounding box center [411, 172] width 73 height 12
click at [379, 175] on input "ING" at bounding box center [411, 172] width 73 height 12
checkbox input "true"
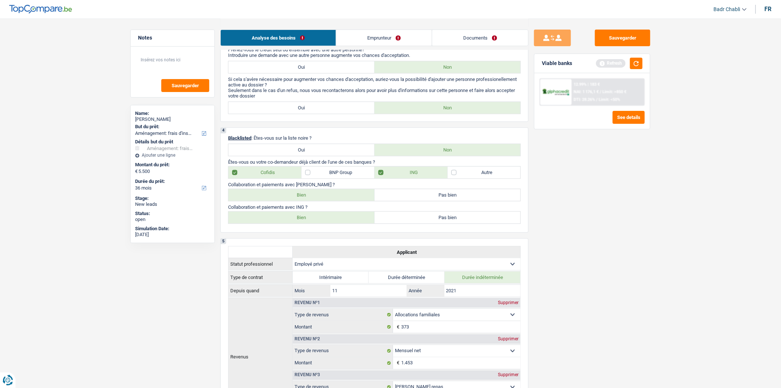
click at [315, 200] on label "Bien" at bounding box center [301, 195] width 146 height 12
click at [315, 200] on input "Bien" at bounding box center [301, 195] width 146 height 12
radio input "true"
click at [316, 219] on label "Bien" at bounding box center [301, 217] width 146 height 12
click at [316, 219] on input "Bien" at bounding box center [301, 217] width 146 height 12
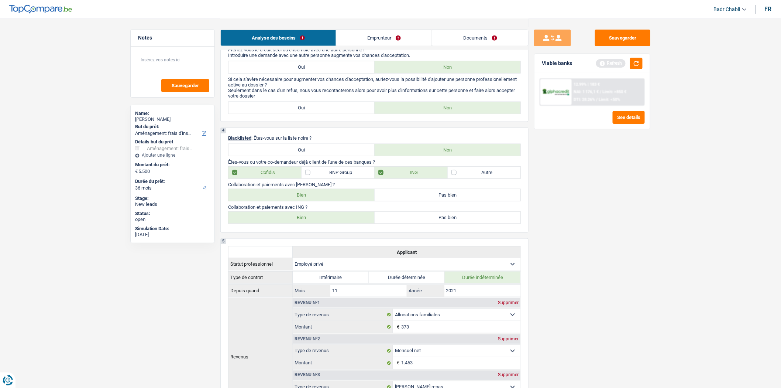
radio input "true"
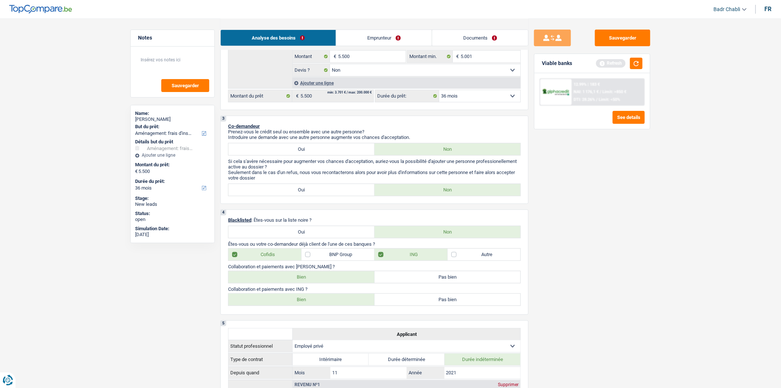
scroll to position [0, 0]
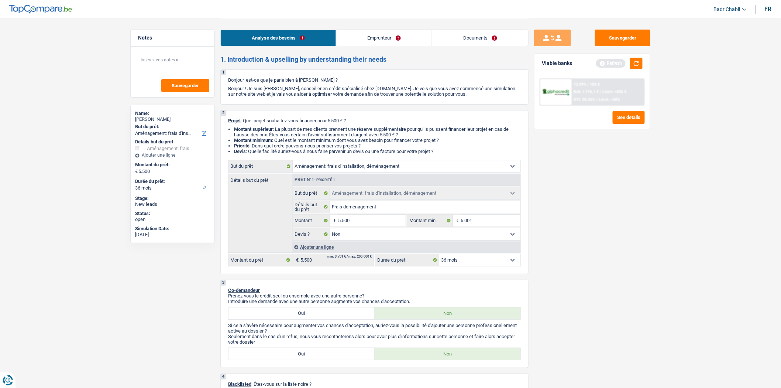
click at [370, 36] on link "Emprunteur" at bounding box center [384, 38] width 96 height 16
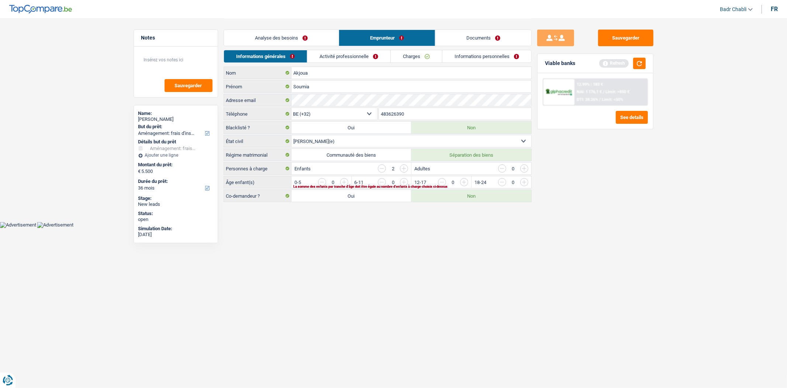
click at [499, 39] on link "Documents" at bounding box center [484, 38] width 96 height 16
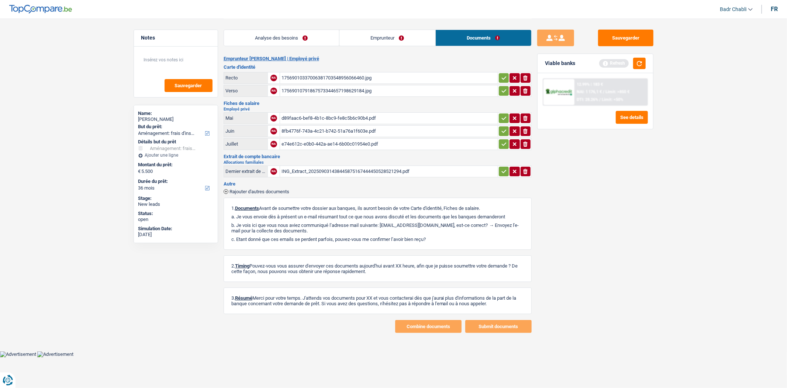
click at [317, 74] on div "17569010337006381703548956066460.jpg" at bounding box center [389, 77] width 215 height 11
click at [386, 43] on link "Emprunteur" at bounding box center [388, 38] width 96 height 16
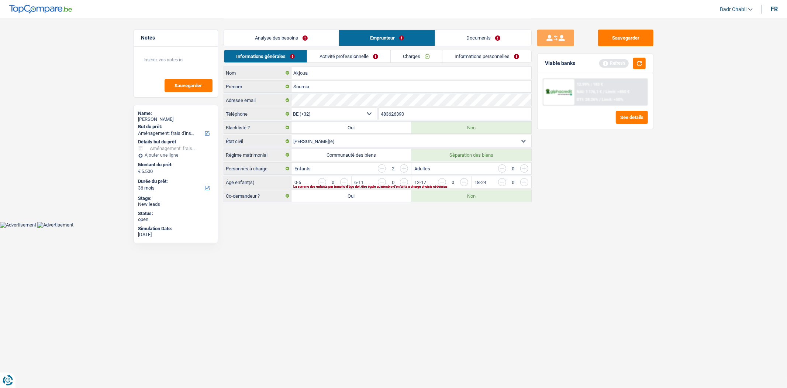
click at [343, 181] on input "button" at bounding box center [493, 184] width 307 height 12
click at [352, 54] on link "Activité professionnelle" at bounding box center [348, 56] width 83 height 12
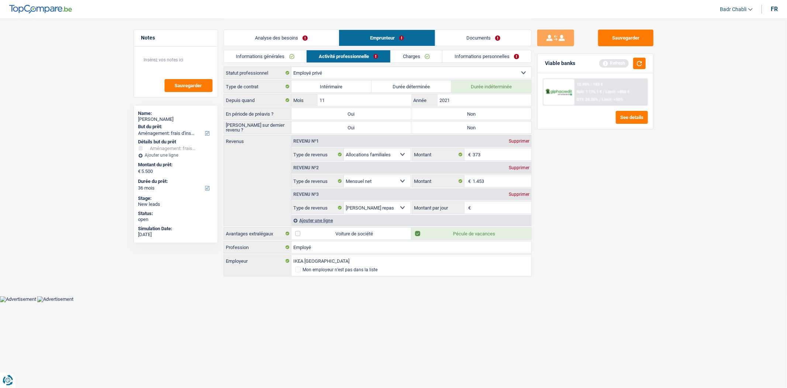
click at [448, 113] on label "Non" at bounding box center [472, 114] width 120 height 12
click at [448, 113] on input "Non" at bounding box center [472, 114] width 120 height 12
radio input "true"
click at [450, 125] on label "Non" at bounding box center [472, 127] width 120 height 12
click at [450, 125] on input "Non" at bounding box center [472, 127] width 120 height 12
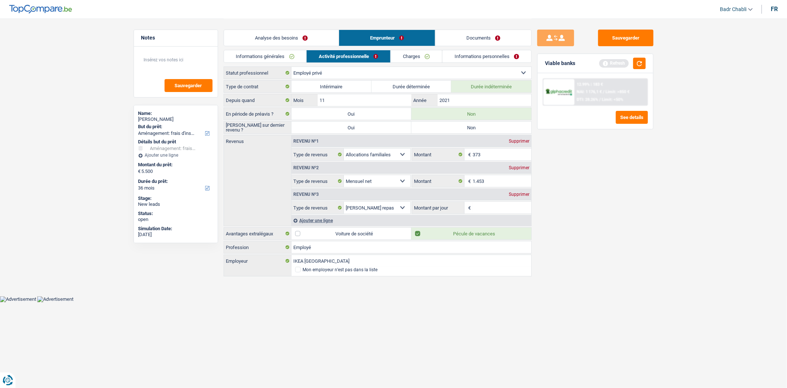
radio input "true"
click at [495, 209] on input "Montant par jour" at bounding box center [502, 208] width 59 height 12
click at [524, 193] on div "Supprimer" at bounding box center [519, 194] width 24 height 4
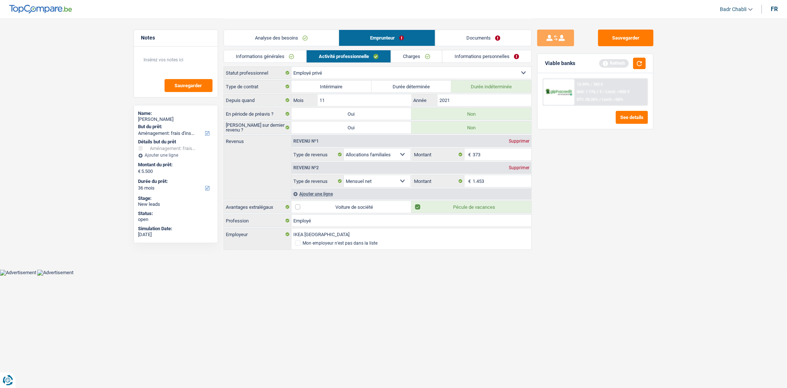
click at [424, 56] on link "Charges" at bounding box center [416, 56] width 51 height 12
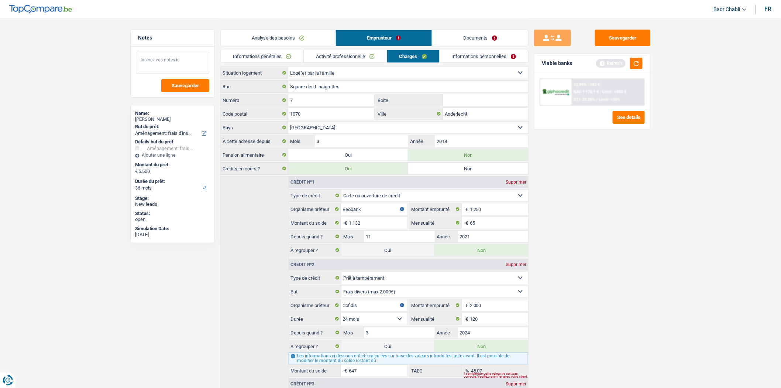
click at [144, 62] on textarea at bounding box center [172, 63] width 73 height 22
type textarea "Son mari est proprio depuis avant le marriage"
click at [481, 54] on link "Informations personnelles" at bounding box center [484, 56] width 89 height 12
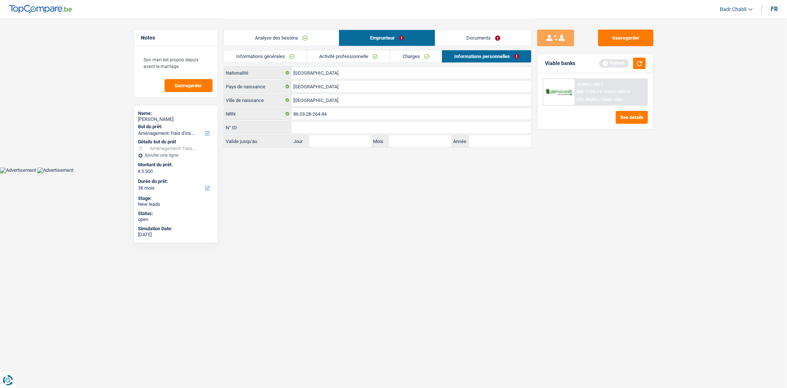
click at [270, 37] on link "Analyse des besoins" at bounding box center [281, 38] width 115 height 16
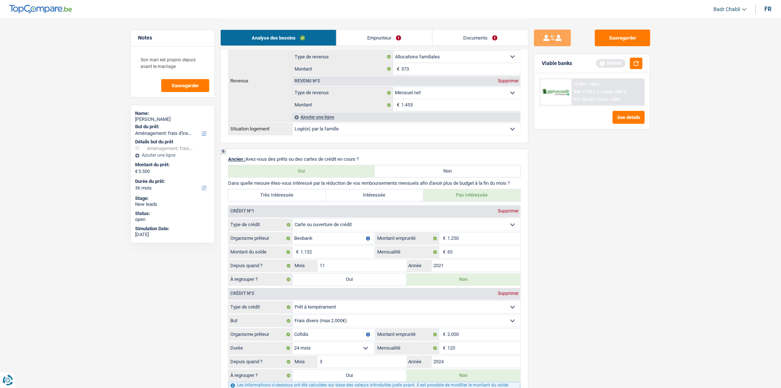
scroll to position [615, 0]
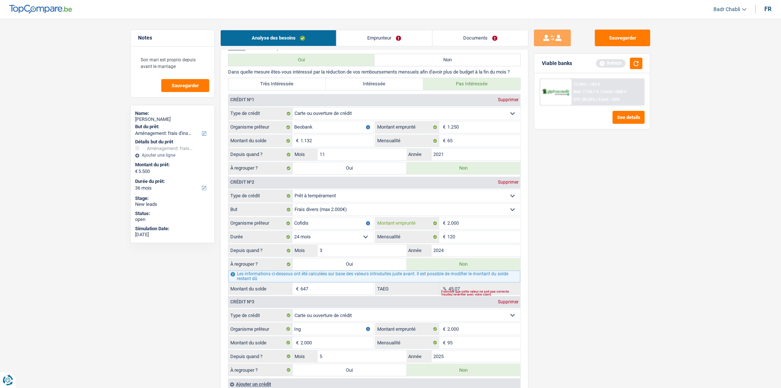
click at [471, 229] on input "2.000" at bounding box center [483, 223] width 73 height 12
click at [308, 200] on select "Carte ou ouverture de crédit Prêt hypothécaire Vente à tempérament Prêt à tempé…" at bounding box center [407, 196] width 228 height 12
select select "cardOrCredit"
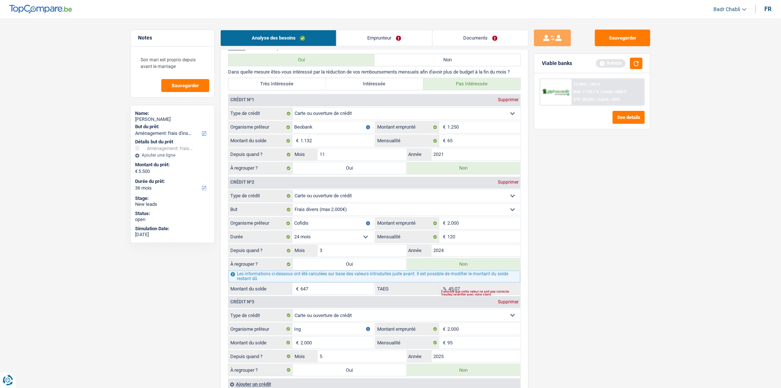
click at [293, 196] on select "Carte ou ouverture de crédit Prêt hypothécaire Vente à tempérament Prêt à tempé…" at bounding box center [407, 196] width 228 height 12
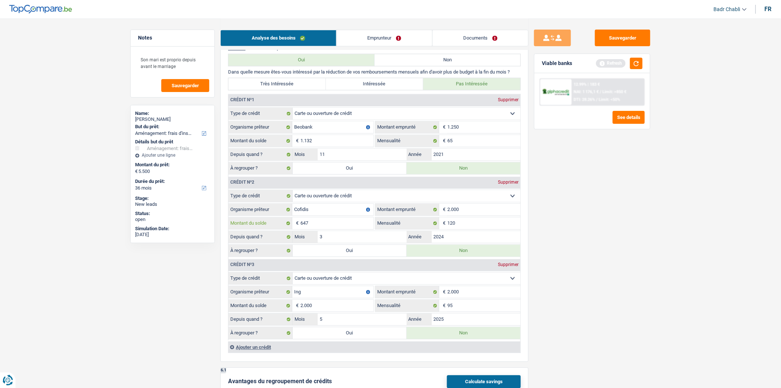
click at [331, 224] on input "647" at bounding box center [336, 223] width 73 height 12
type input "2.000"
click at [329, 147] on input "1.132" at bounding box center [336, 141] width 73 height 12
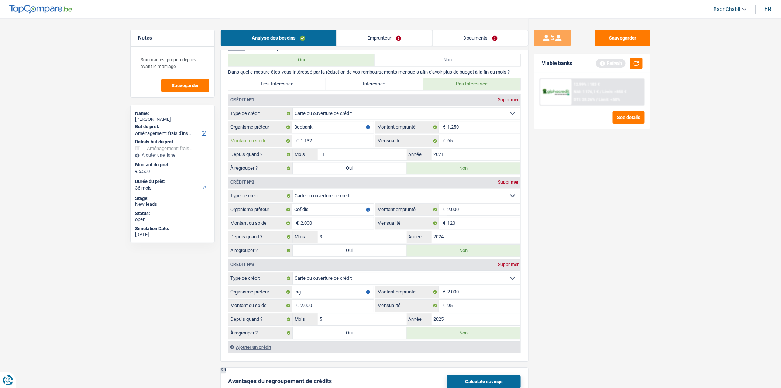
click at [329, 147] on input "1.132" at bounding box center [336, 141] width 73 height 12
type input "1.250"
click at [348, 174] on label "Oui" at bounding box center [350, 168] width 114 height 12
click at [348, 174] on input "Oui" at bounding box center [350, 168] width 114 height 12
radio input "true"
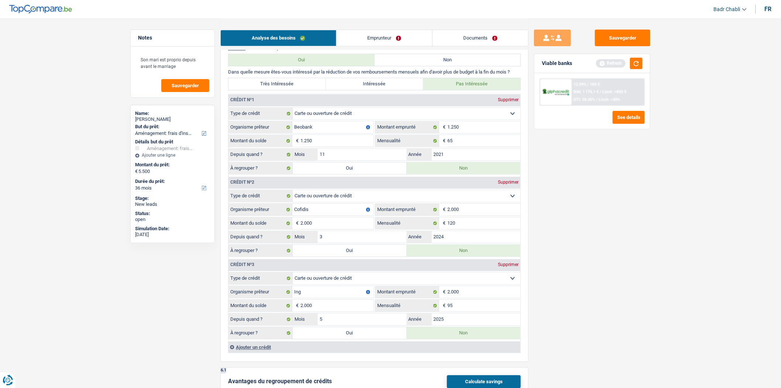
type input "6.750"
type input "1.250"
select select
radio input "false"
type input "1.250"
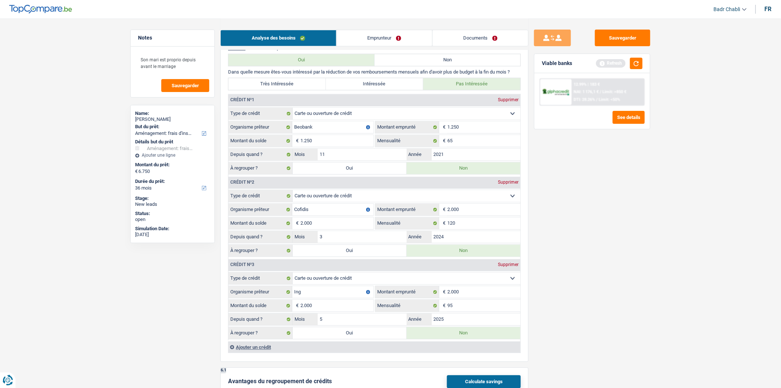
select select
select select "refinancing"
select select "42"
select select "refinancing"
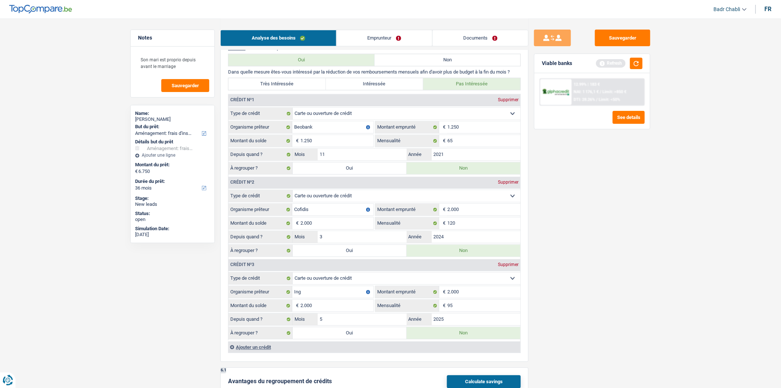
select select "refinancing"
select select "42"
select select "refinancing"
select select "42"
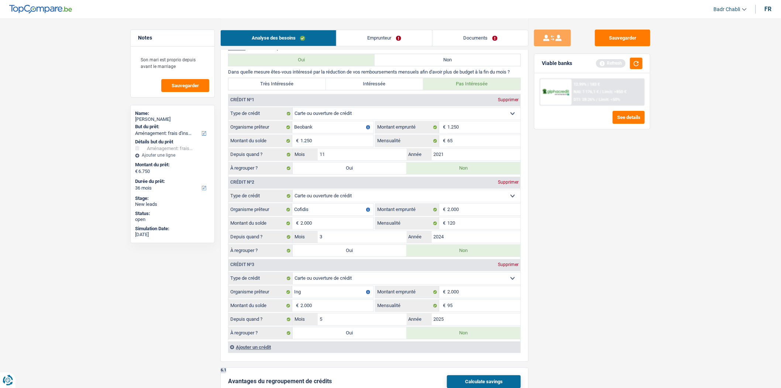
select select "movingOrInstallation"
select select "false"
select select "movingOrInstallation"
select select "false"
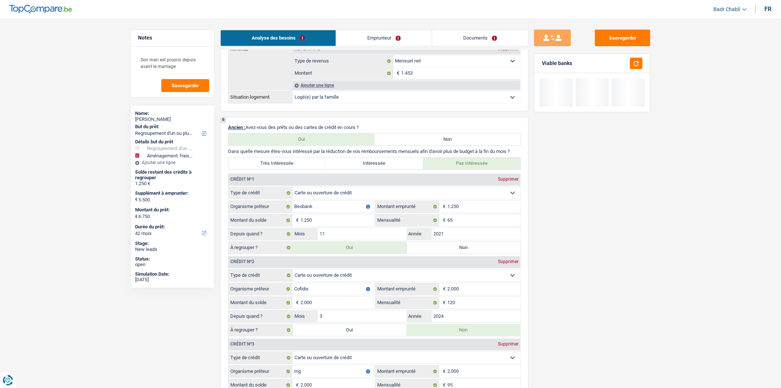
click at [344, 252] on label "Oui" at bounding box center [350, 247] width 114 height 12
click at [344, 252] on input "Oui" at bounding box center [350, 247] width 114 height 12
click at [350, 330] on fieldset "Carte ou ouverture de crédit Prêt hypothécaire Vente à tempérament Prêt à tempé…" at bounding box center [374, 303] width 292 height 68
click at [350, 336] on label "Oui" at bounding box center [350, 330] width 114 height 12
click at [350, 336] on input "Oui" at bounding box center [350, 330] width 114 height 12
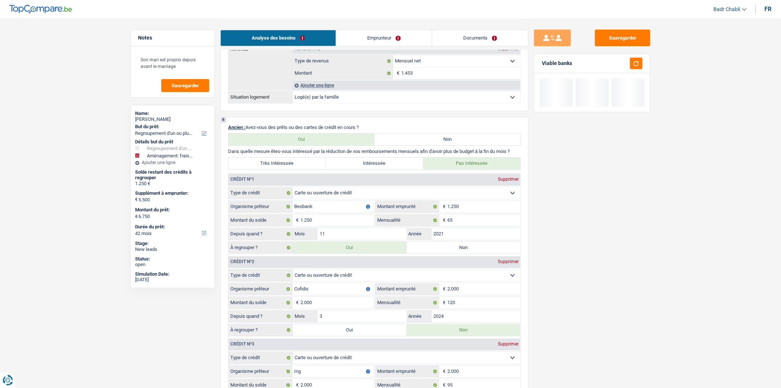
radio input "true"
type input "3.250"
radio input "false"
type input "3.250"
type input "8.750"
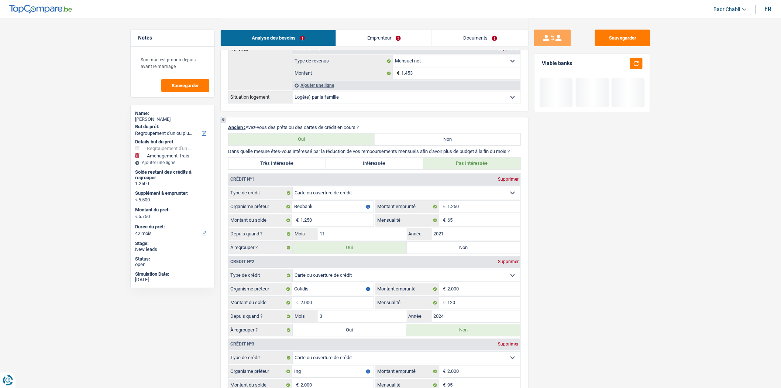
type input "8.750"
select select "48"
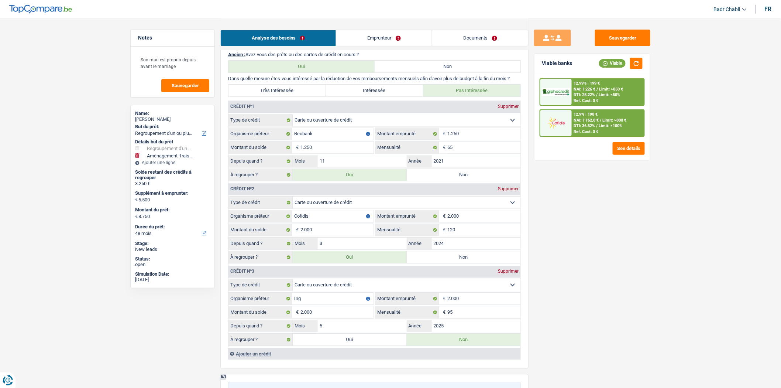
scroll to position [779, 0]
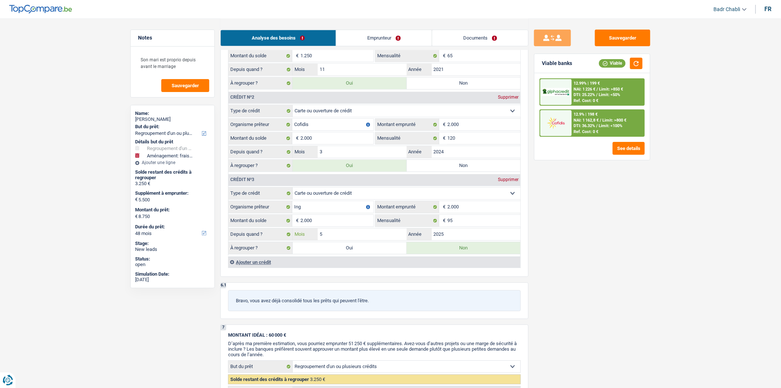
click at [343, 240] on input "5" at bounding box center [362, 234] width 89 height 12
click at [343, 254] on label "Oui" at bounding box center [350, 248] width 114 height 12
click at [343, 254] on input "Oui" at bounding box center [350, 248] width 114 height 12
radio input "true"
type input "5.250"
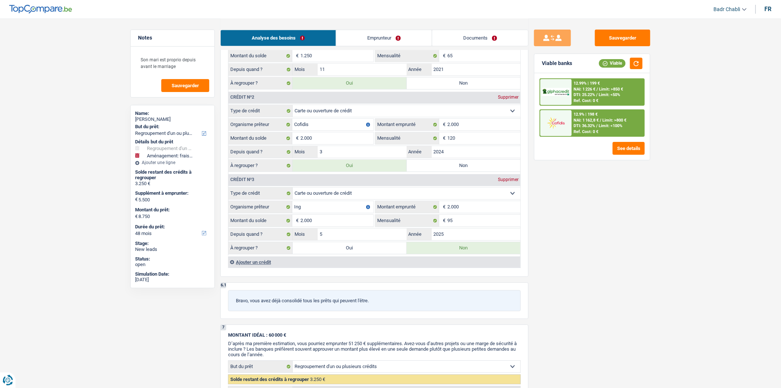
radio input "false"
type input "5.250"
type input "10.750"
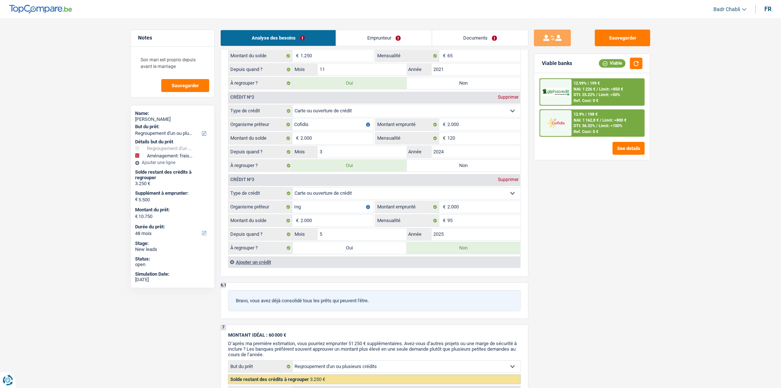
select select "60"
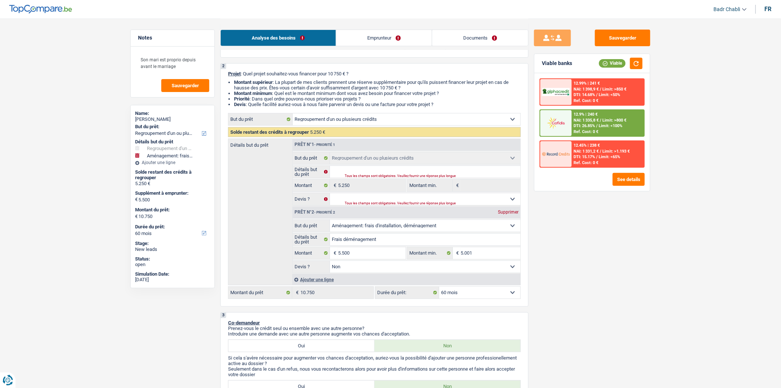
scroll to position [0, 0]
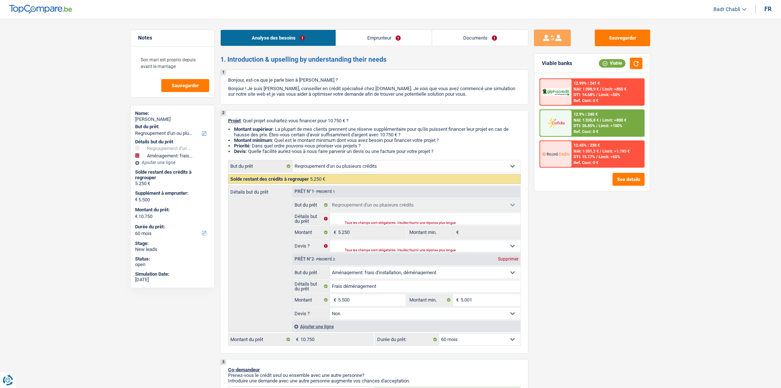
click at [504, 259] on div "Supprimer" at bounding box center [508, 259] width 24 height 4
select select "36"
type input "0"
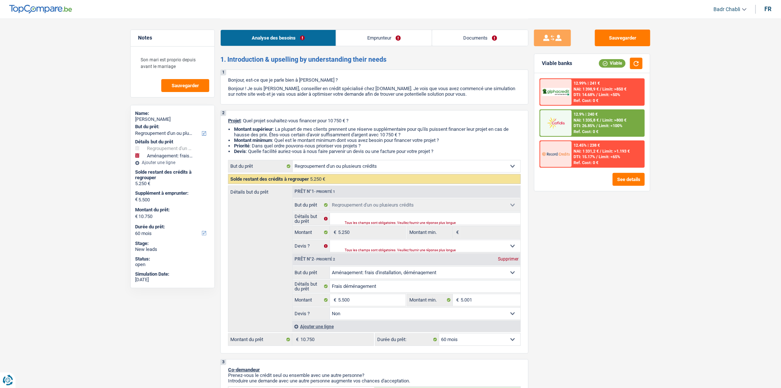
type input "5.250"
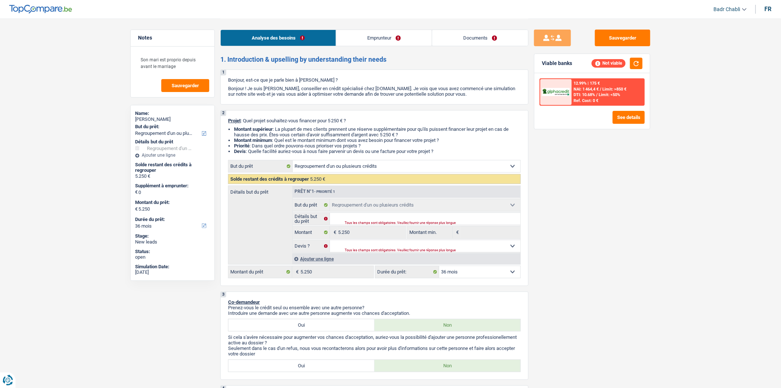
click at [327, 259] on div "Ajouter une ligne" at bounding box center [406, 258] width 228 height 11
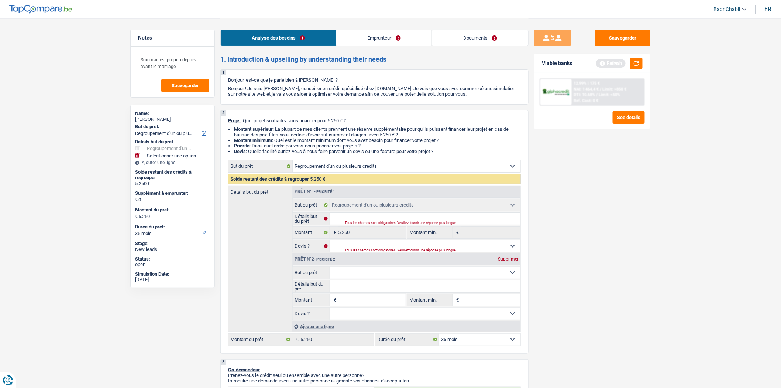
click at [512, 261] on div "Supprimer" at bounding box center [508, 259] width 24 height 4
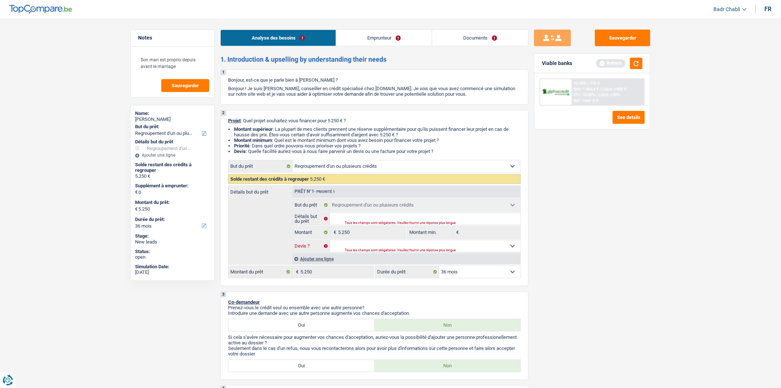
click at [385, 247] on select "Oui Non Non répondu Sélectionner une option" at bounding box center [425, 246] width 191 height 12
select select "false"
click at [330, 242] on select "Oui Non Non répondu Sélectionner une option" at bounding box center [425, 246] width 191 height 12
select select "false"
click at [629, 63] on div "Refresh" at bounding box center [619, 63] width 47 height 11
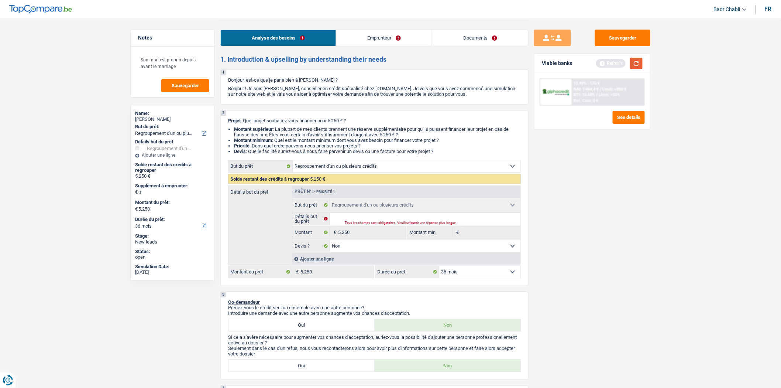
click at [633, 63] on button "button" at bounding box center [636, 63] width 13 height 11
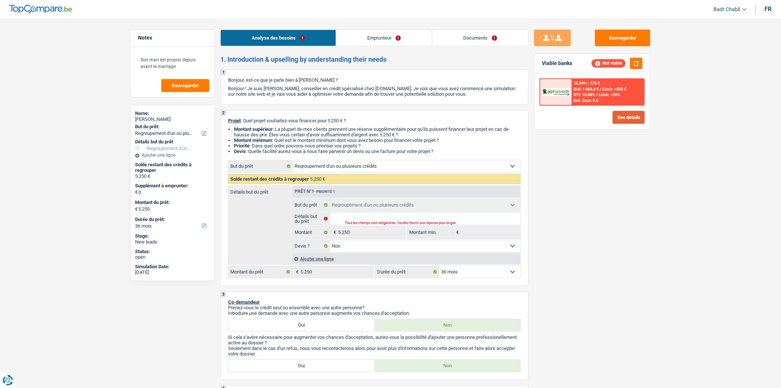
click at [618, 115] on button "See details" at bounding box center [629, 117] width 32 height 13
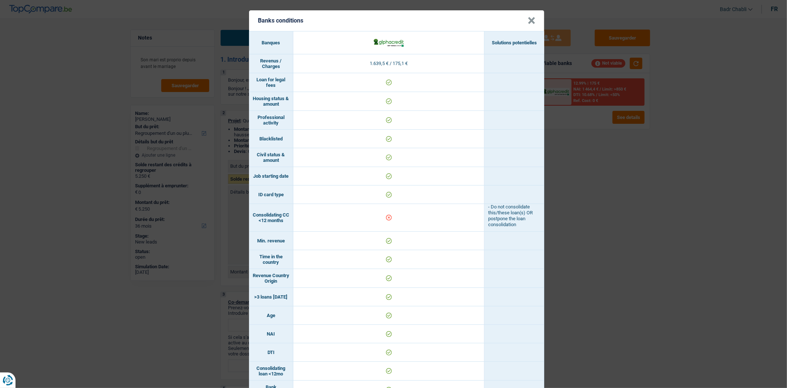
click at [529, 20] on button "×" at bounding box center [532, 20] width 8 height 7
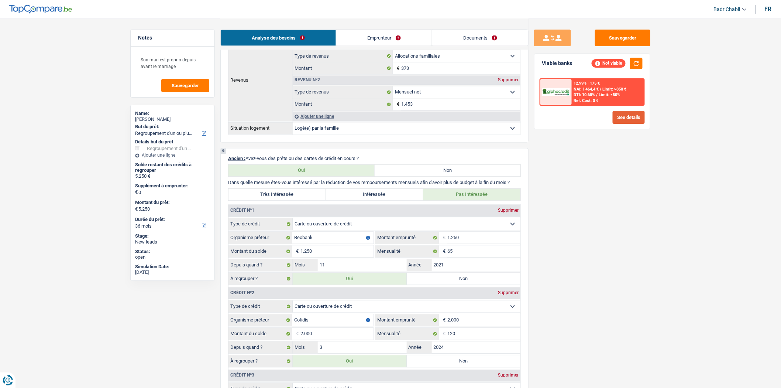
scroll to position [615, 0]
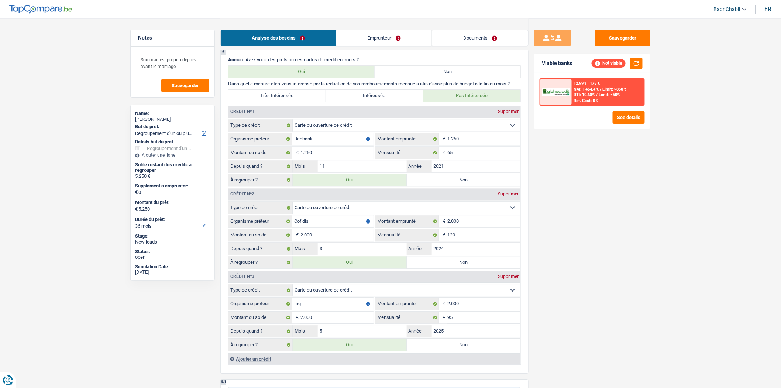
click at [459, 350] on label "Non" at bounding box center [464, 344] width 114 height 12
click at [459, 350] on input "Non" at bounding box center [464, 344] width 114 height 12
radio input "true"
select select "30"
type input "3.250"
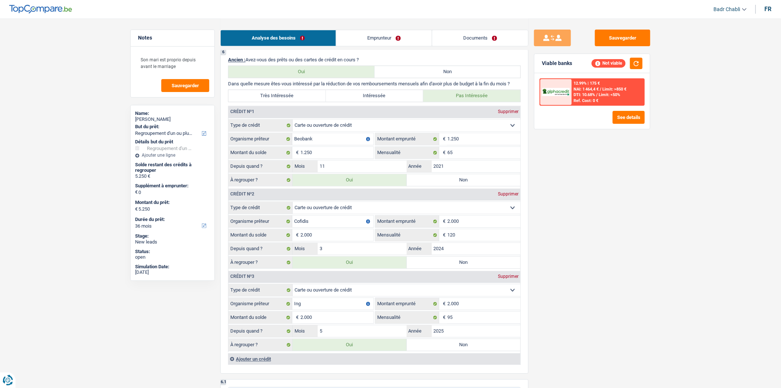
select select "30"
radio input "false"
type input "3.250"
select select "30"
type input "3.250"
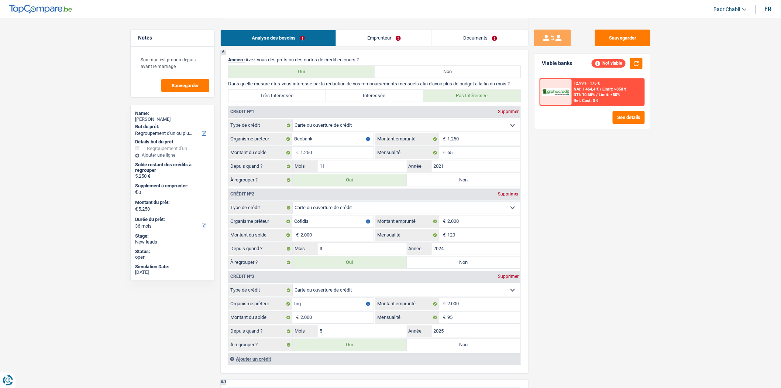
type input "3.250"
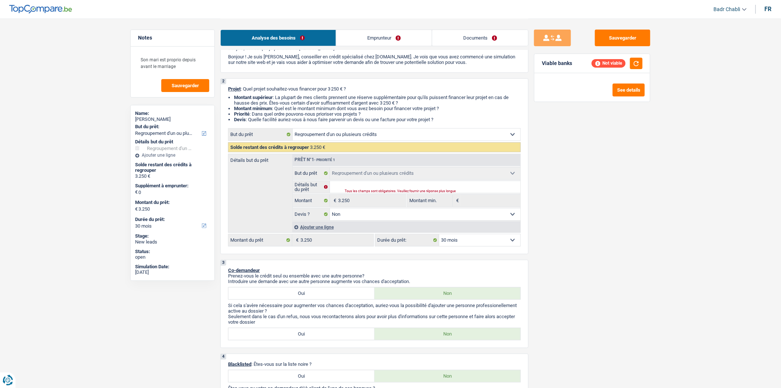
scroll to position [0, 0]
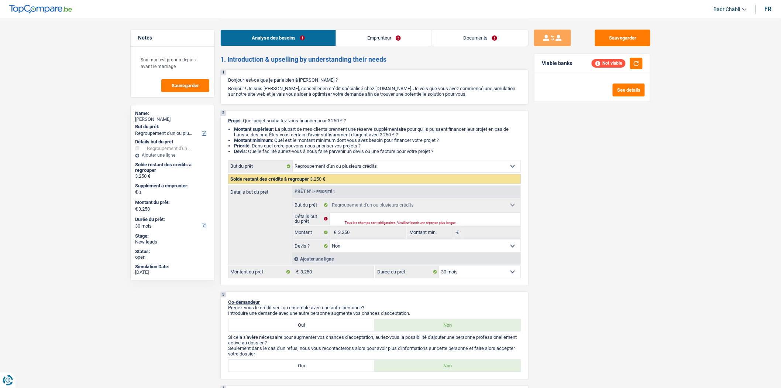
click at [316, 264] on div "Ajouter une ligne" at bounding box center [406, 258] width 228 height 11
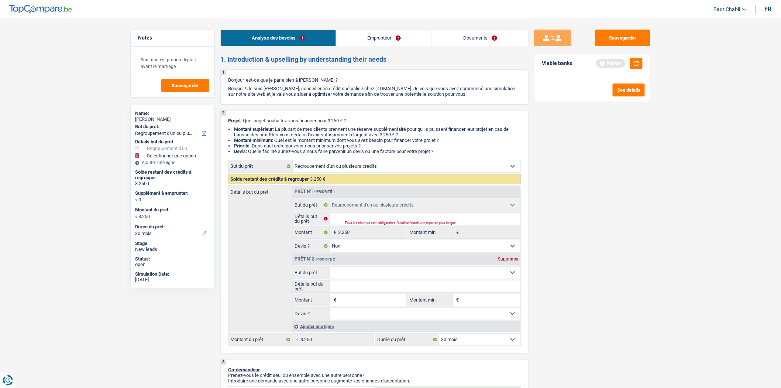
click at [382, 303] on input "Montant" at bounding box center [372, 300] width 68 height 12
type input "2"
type input "20"
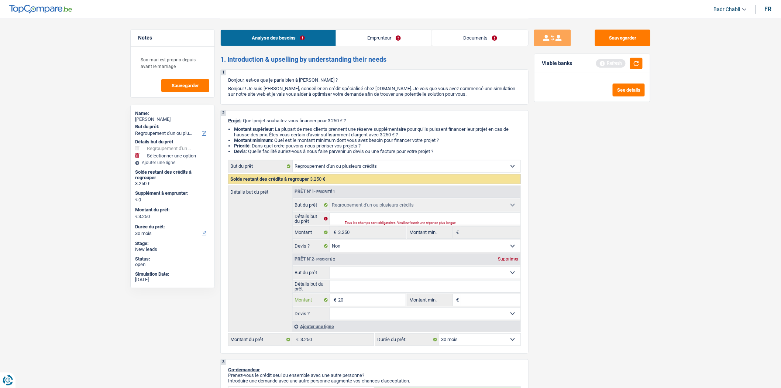
type input "200"
type input "2.000"
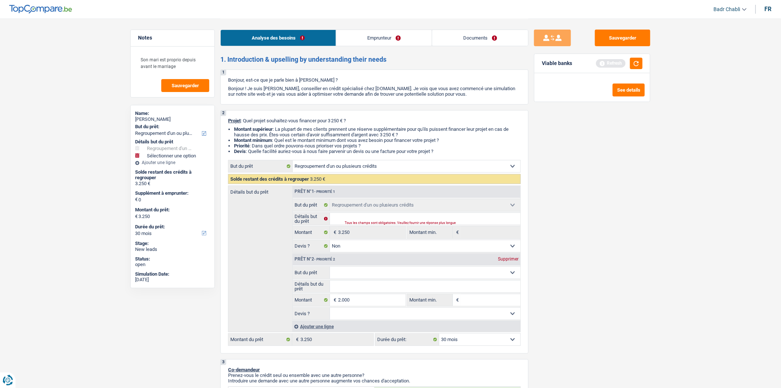
click at [411, 282] on fieldset "Confort maison: meubles, textile, peinture, électroménager, outillage non-profe…" at bounding box center [407, 293] width 228 height 54
type input "2.000"
type input "5.250"
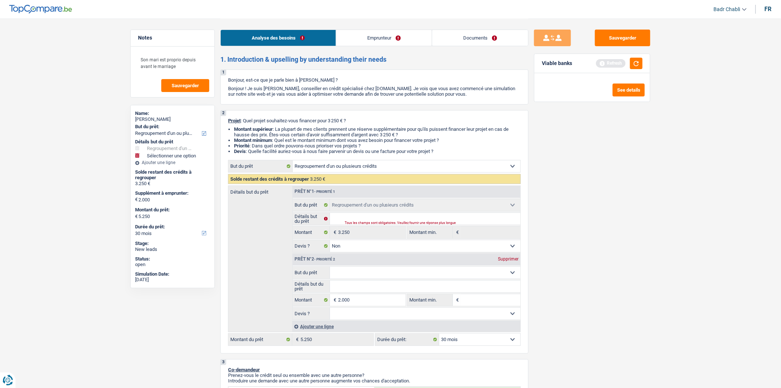
select select "36"
click at [411, 276] on select "Confort maison: meubles, textile, peinture, électroménager, outillage non-profe…" at bounding box center [425, 272] width 191 height 12
select select "movingOrInstallation"
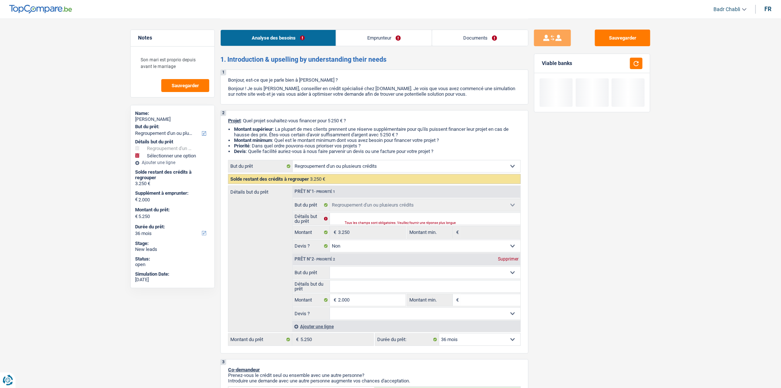
click at [330, 269] on select "Confort maison: meubles, textile, peinture, électroménager, outillage non-profe…" at bounding box center [425, 272] width 191 height 12
select select "movingOrInstallation"
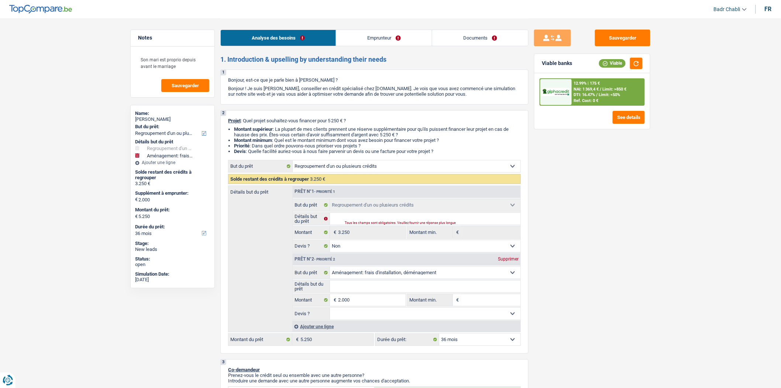
click at [397, 319] on select "Oui Non Non répondu Sélectionner une option" at bounding box center [425, 313] width 191 height 12
select select "false"
click at [330, 310] on select "Oui Non Non répondu Sélectionner une option" at bounding box center [425, 313] width 191 height 12
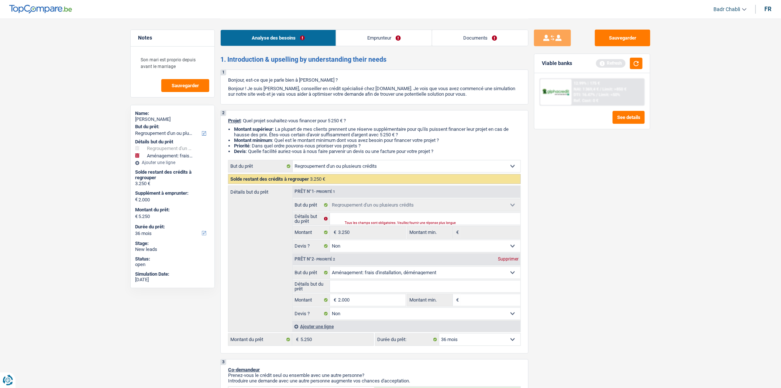
click at [629, 65] on div "Refresh" at bounding box center [619, 63] width 47 height 11
click at [633, 65] on button "button" at bounding box center [636, 63] width 13 height 11
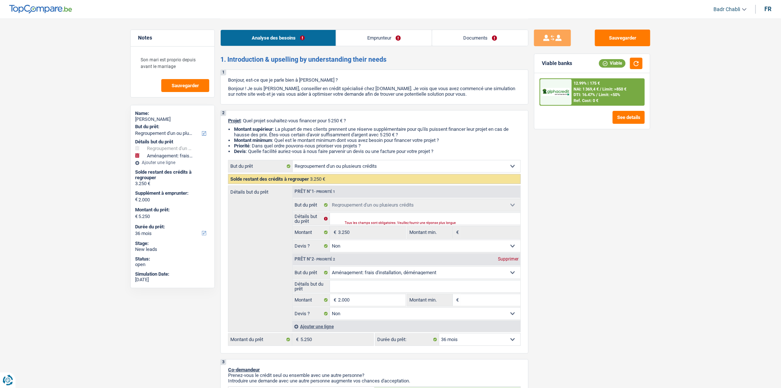
click at [597, 96] on span "/" at bounding box center [596, 94] width 1 height 5
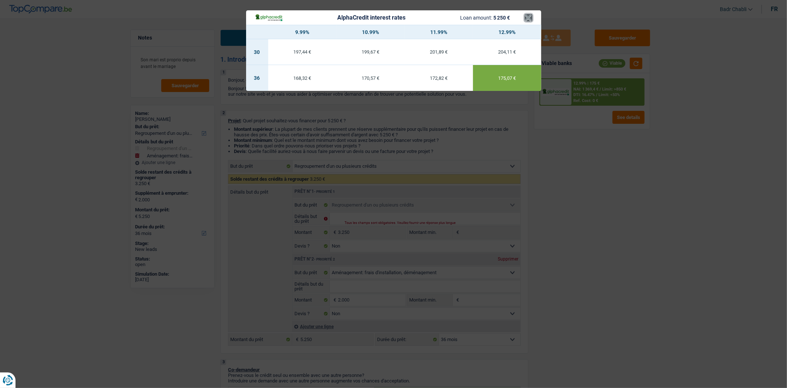
click at [527, 19] on button "×" at bounding box center [529, 17] width 8 height 7
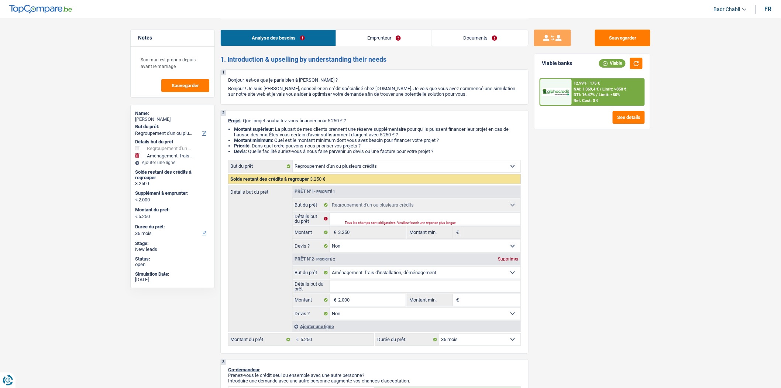
click at [480, 303] on input "Montant min." at bounding box center [491, 300] width 60 height 12
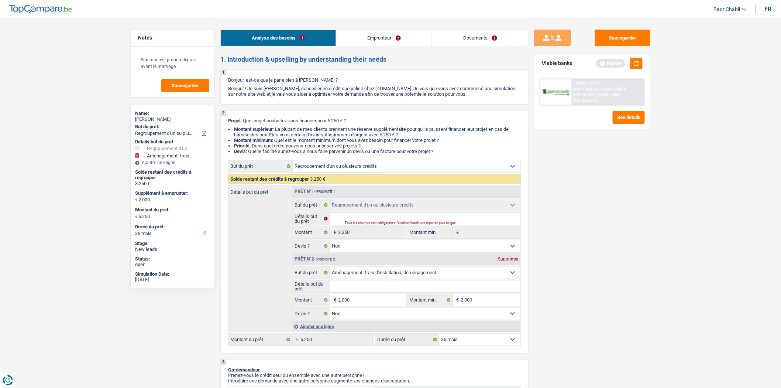
click at [469, 42] on link "Documents" at bounding box center [480, 38] width 96 height 16
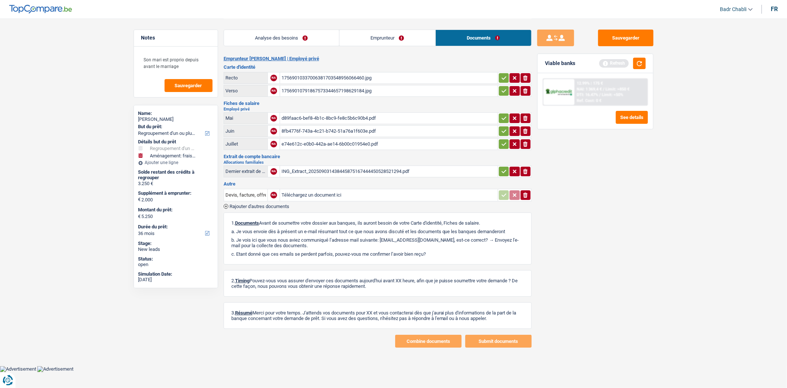
click at [339, 76] on div "17569010337006381703548956066460.jpg" at bounding box center [389, 77] width 215 height 11
click at [335, 116] on div "d89faac6-bef8-4b1c-8bc9-fe8c5b6c90b4.pdf" at bounding box center [389, 118] width 215 height 11
click at [332, 172] on div "ING_Extract_202509031438445875167444450528521294.pdf" at bounding box center [389, 171] width 215 height 11
click at [181, 64] on textarea "Son mari est proprio depuis avant le marriage" at bounding box center [175, 63] width 73 height 22
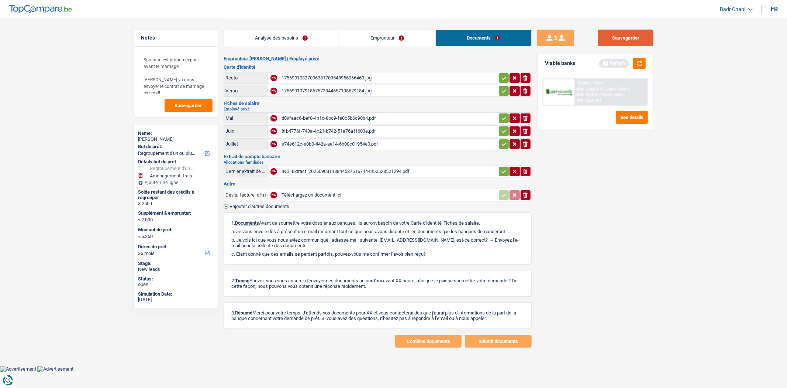
click at [642, 37] on button "Sauvegarder" at bounding box center [625, 38] width 55 height 17
click at [639, 39] on button "Sauvegarder" at bounding box center [625, 38] width 55 height 17
